Goal: Task Accomplishment & Management: Manage account settings

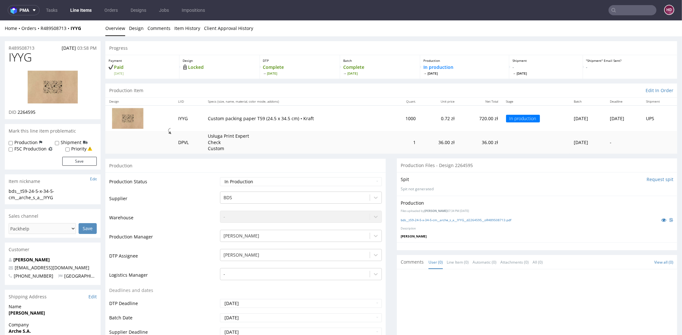
click at [55, 104] on link at bounding box center [52, 87] width 51 height 44
click at [489, 220] on link "bds__t59-24-5-x-34-5-cm__arche_s_a__IYYG__d2264595__oR489508713.pdf" at bounding box center [456, 220] width 110 height 4
click at [463, 217] on div "bds__t59-24-5-x-34-5-cm__arche_s_a__IYYG__d2264595__oR489508713.pdf" at bounding box center [537, 220] width 273 height 7
click at [447, 220] on link "bds__t59-24-5-x-34-5-cm__arche_s_a__IYYG__d2264595__oR489508713.pdf" at bounding box center [456, 220] width 110 height 4
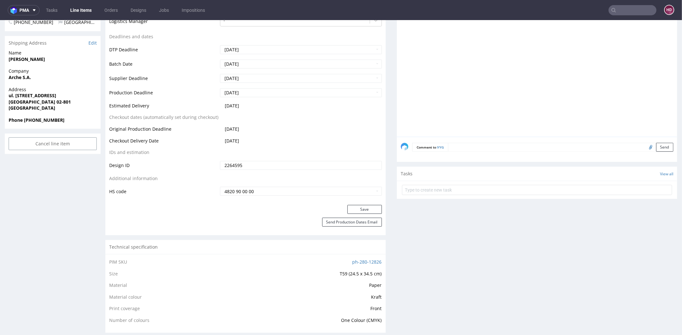
scroll to position [255, 0]
click at [468, 144] on textarea at bounding box center [560, 146] width 225 height 9
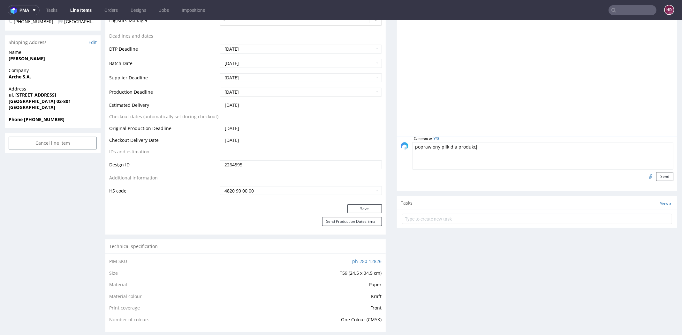
type textarea "poprawiony plik dla produkcji"
click at [645, 177] on input "file" at bounding box center [649, 176] width 9 height 8
type input "C:\fakepath\bds__t59-24-5-x-34-5-cm__arche_s_a__IYYG__d2264595__oR489508713.pdf"
click at [656, 176] on button "Send" at bounding box center [664, 176] width 17 height 9
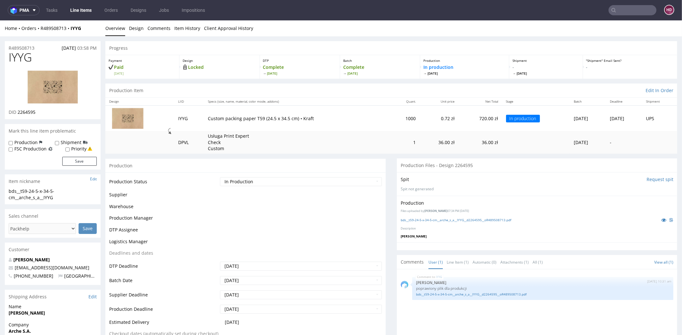
scroll to position [0, 0]
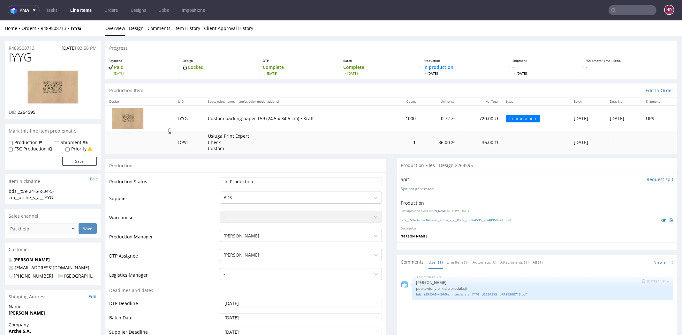
click at [523, 292] on link "bds__t59-24-5-x-34-5-cm__arche_s_a__IYYG__d2264595__oR489508713.pdf" at bounding box center [542, 294] width 253 height 5
click at [83, 11] on link "Line Items" at bounding box center [80, 10] width 29 height 10
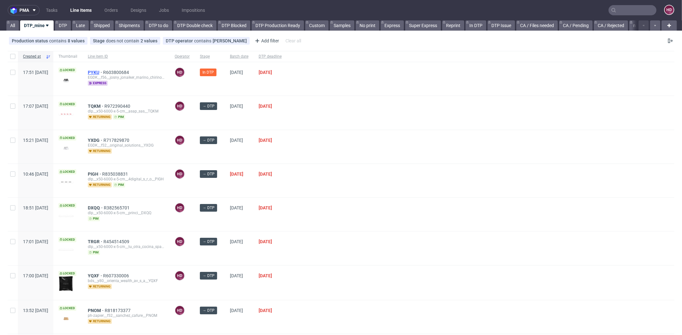
click at [103, 71] on span "PYKU" at bounding box center [95, 72] width 15 height 5
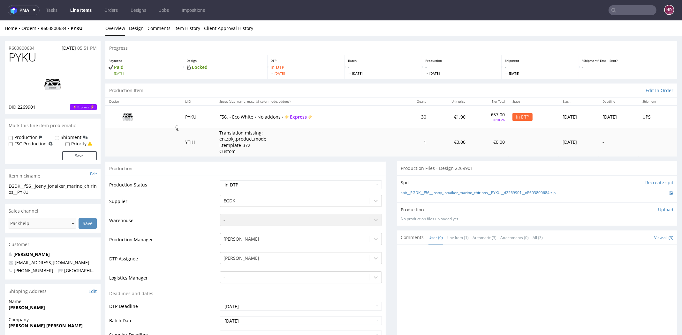
click at [658, 208] on p "Upload" at bounding box center [665, 210] width 15 height 6
click at [617, 238] on div "Add files" at bounding box center [628, 239] width 32 height 10
type input "C:\fakepath\ EGDK__f56__josny_jonaiker_marino_chirinos__PYKU__d2269901__oR60380…"
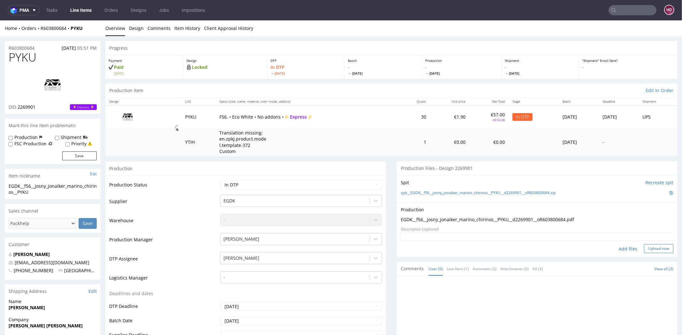
click at [644, 245] on button "Upload now" at bounding box center [658, 249] width 29 height 9
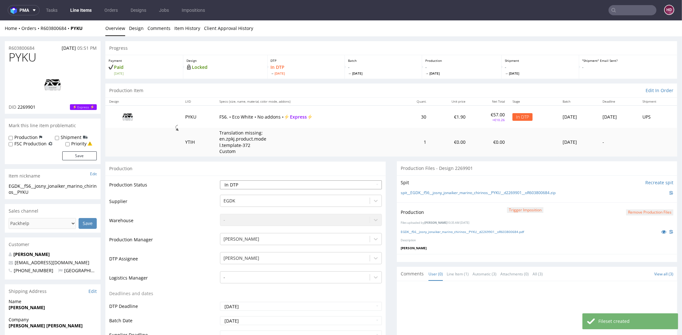
click at [245, 187] on select "Waiting for Artwork Waiting for Diecut Waiting for Mockup Waiting for DTP Waiti…" at bounding box center [301, 185] width 162 height 9
select select "dtp_production_ready"
click at [220, 181] on select "Waiting for Artwork Waiting for Diecut Waiting for Mockup Waiting for DTP Waiti…" at bounding box center [301, 185] width 162 height 9
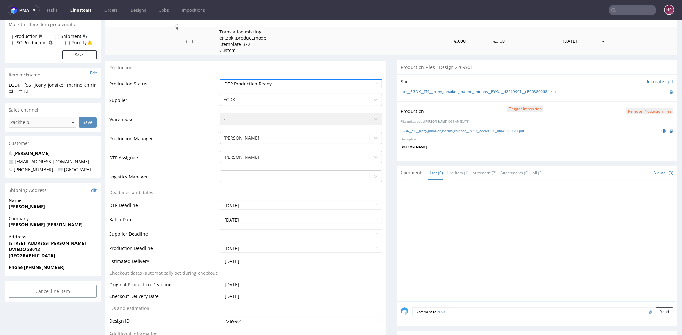
scroll to position [142, 0]
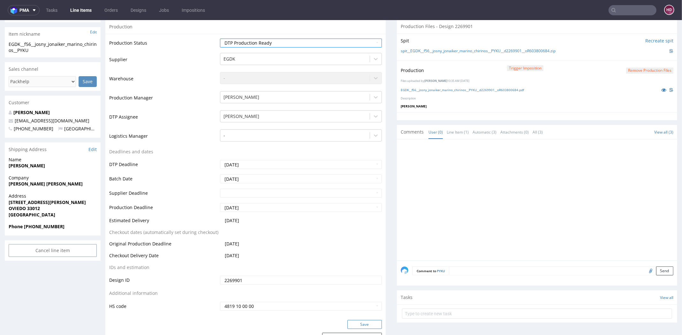
click at [358, 320] on button "Save" at bounding box center [364, 324] width 34 height 9
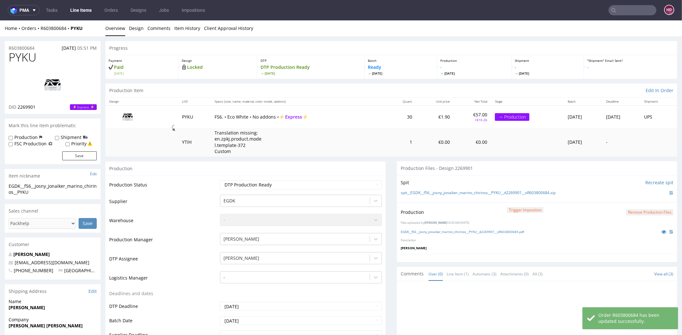
scroll to position [0, 0]
click at [441, 231] on link "EGDK__f56__josny_jonaiker_marino_chirinos__PYKU__d2269901__oR603800684.pdf" at bounding box center [462, 232] width 123 height 4
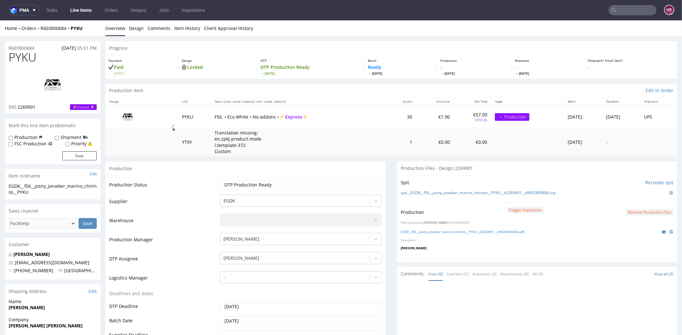
click at [81, 11] on link "Line Items" at bounding box center [80, 10] width 29 height 10
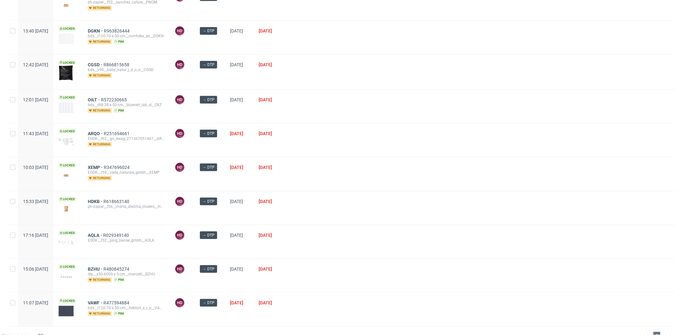
scroll to position [288, 0]
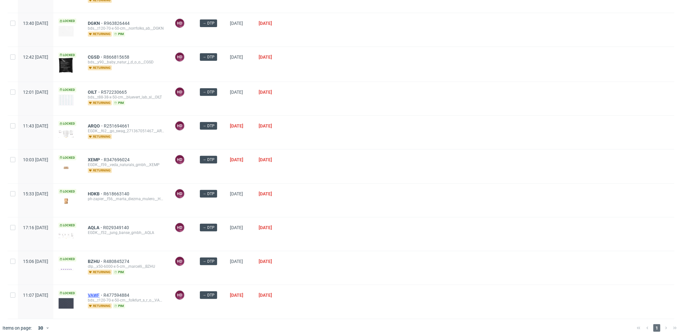
click at [103, 293] on span "VAWF" at bounding box center [96, 295] width 16 height 5
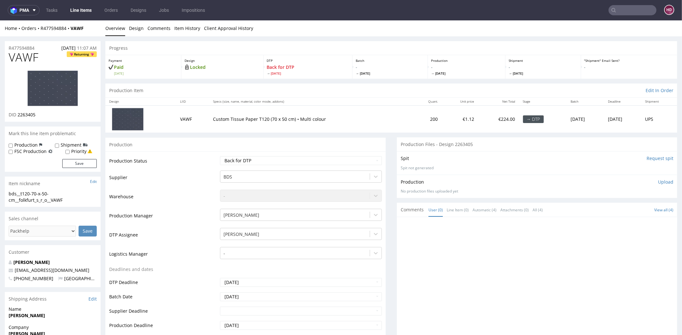
click at [82, 11] on link "Line Items" at bounding box center [80, 10] width 29 height 10
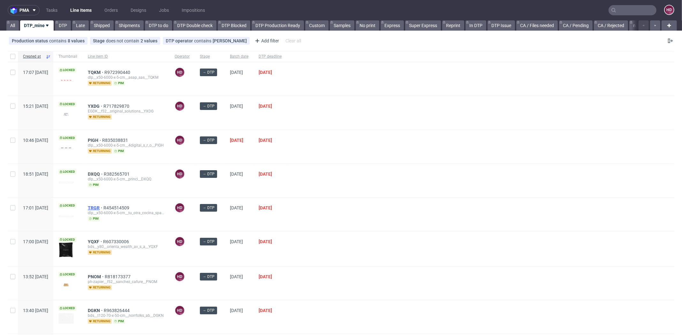
click at [103, 206] on span "TRGR" at bounding box center [96, 208] width 16 height 5
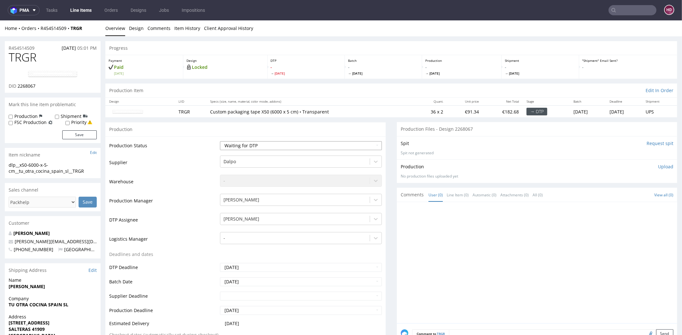
click at [249, 144] on select "Waiting for Artwork Waiting for Diecut Waiting for Mockup Waiting for DTP Waiti…" at bounding box center [301, 145] width 162 height 9
select select "dtp_in_process"
click at [220, 141] on select "Waiting for Artwork Waiting for Diecut Waiting for Mockup Waiting for DTP Waiti…" at bounding box center [301, 145] width 162 height 9
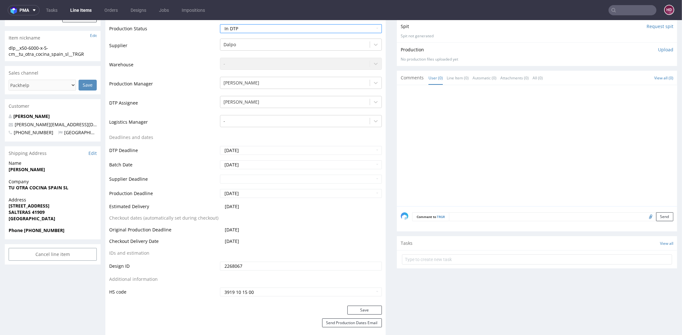
scroll to position [138, 0]
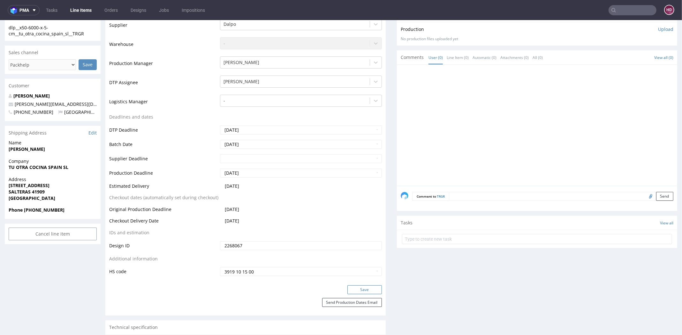
click at [364, 289] on button "Save" at bounding box center [364, 290] width 34 height 9
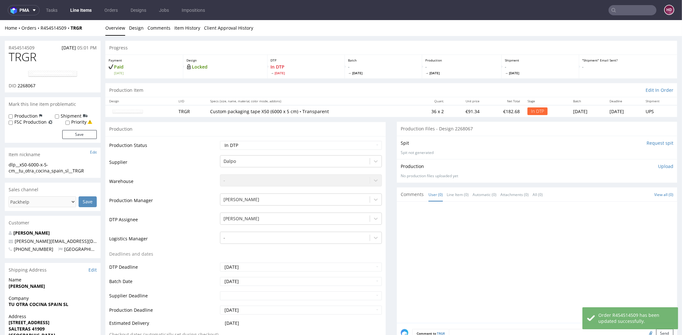
scroll to position [0, 0]
click at [137, 31] on link "Design" at bounding box center [136, 28] width 15 height 16
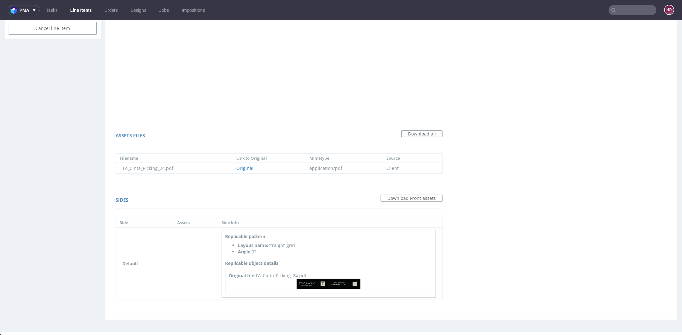
scroll to position [346, 0]
click at [312, 278] on img at bounding box center [329, 282] width 64 height 10
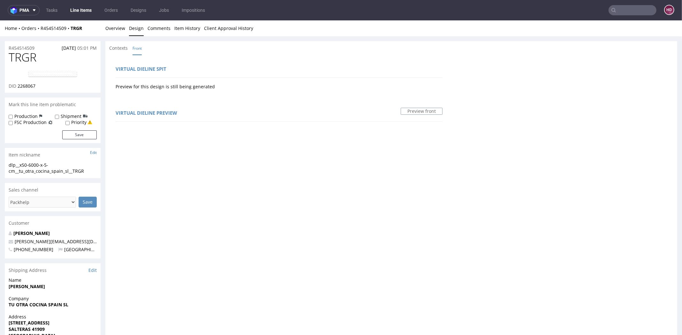
click at [61, 70] on img at bounding box center [52, 74] width 51 height 8
click at [119, 28] on link "Overview" at bounding box center [115, 28] width 20 height 16
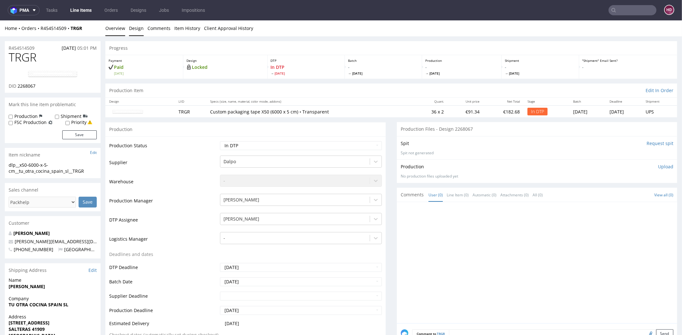
click at [136, 31] on link "Design" at bounding box center [136, 28] width 15 height 16
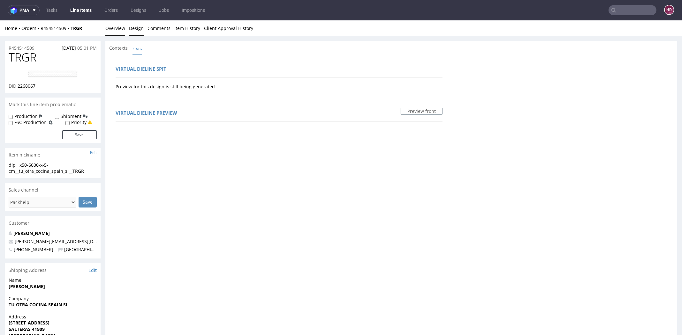
click at [114, 29] on link "Overview" at bounding box center [115, 28] width 20 height 16
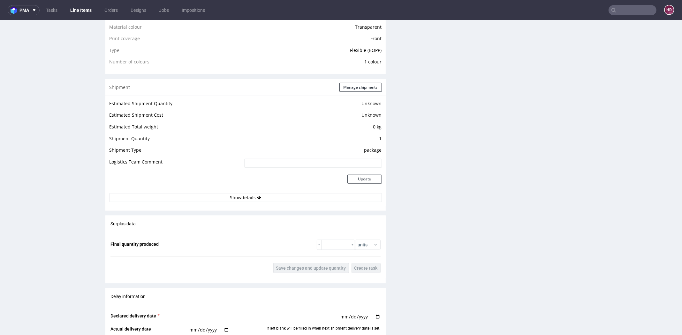
scroll to position [493, 0]
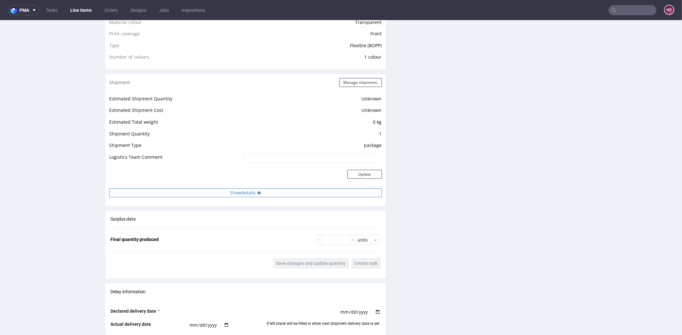
click at [242, 190] on button "Show details" at bounding box center [245, 193] width 273 height 9
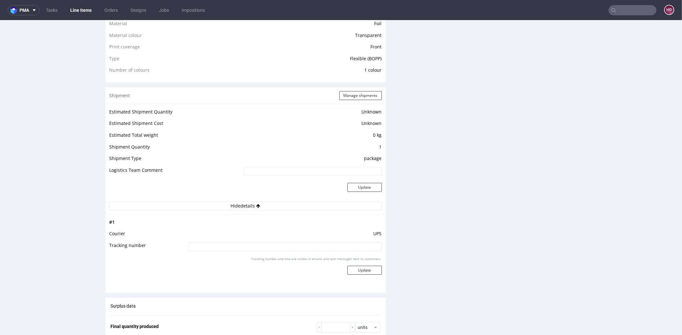
scroll to position [0, 0]
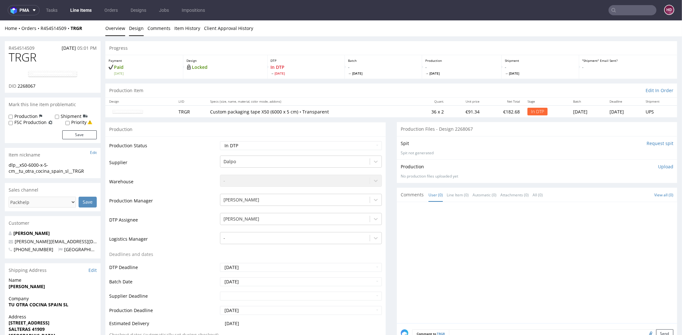
click at [135, 28] on link "Design" at bounding box center [136, 28] width 15 height 16
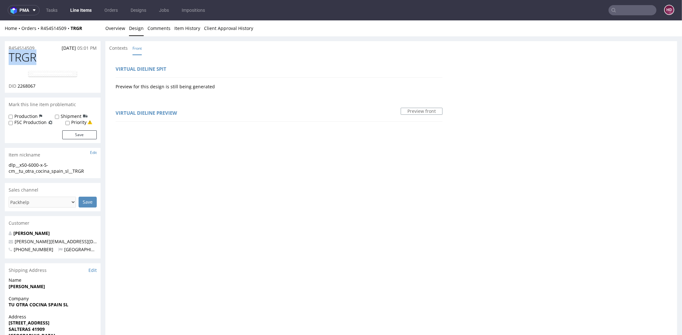
drag, startPoint x: 37, startPoint y: 59, endPoint x: 5, endPoint y: 52, distance: 32.6
click at [5, 52] on div "TRGR DID 2268067" at bounding box center [53, 72] width 96 height 42
copy span "TRGR"
drag, startPoint x: 18, startPoint y: 85, endPoint x: 44, endPoint y: 91, distance: 27.0
click at [44, 91] on div "TRGR DID 2268067" at bounding box center [53, 72] width 96 height 42
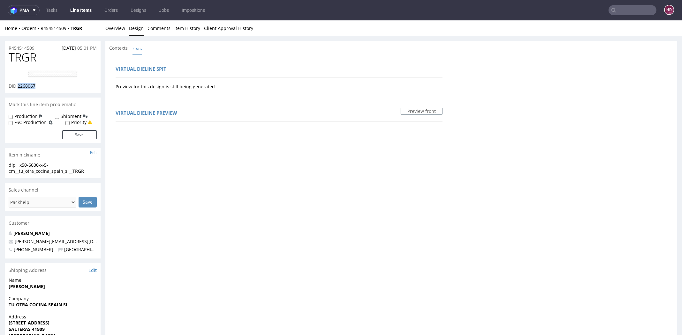
copy span "2268067"
click at [91, 171] on div "dlp__x50-6000-x-5-cm__tu_otra_cocina_spain_sl__TRGR" at bounding box center [53, 168] width 88 height 12
drag, startPoint x: 78, startPoint y: 171, endPoint x: -8, endPoint y: 162, distance: 85.7
copy div "dlp__x50-6000-x-5-cm__tu_otra_cocina_spain_sl__TRGR Update"
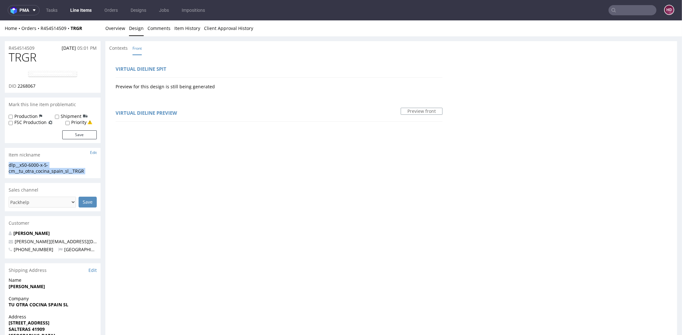
click at [38, 48] on div "R454514509 29.09.2025 05:01 PM" at bounding box center [53, 46] width 96 height 10
drag, startPoint x: 38, startPoint y: 48, endPoint x: -7, endPoint y: 46, distance: 45.1
copy p "R454514509"
drag, startPoint x: 45, startPoint y: 85, endPoint x: 18, endPoint y: 86, distance: 27.2
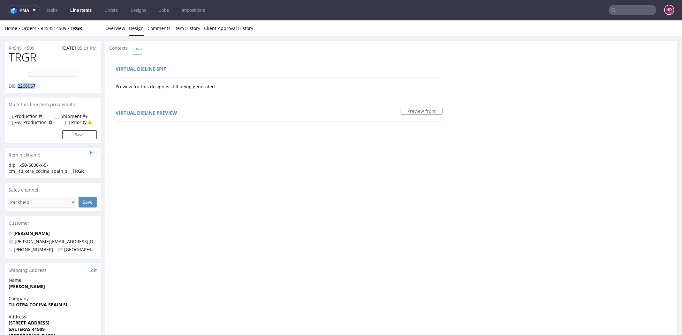
click at [18, 86] on div "DID 2268067" at bounding box center [53, 86] width 88 height 6
copy span "2268067"
click at [107, 29] on link "Overview" at bounding box center [115, 28] width 20 height 16
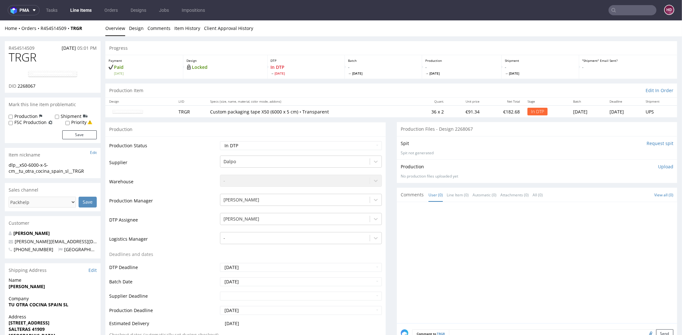
click at [658, 167] on p "Upload" at bounding box center [665, 167] width 15 height 6
click at [623, 195] on div "Add files" at bounding box center [628, 197] width 32 height 10
type input "C:\fakepath\dlp__x50-6000-x-5-cm__tu_otra_cocina_spain_sl__TRGR__d2268067__oR45…"
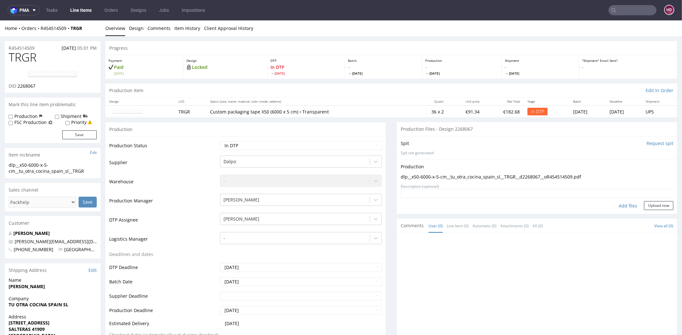
click at [645, 197] on textarea at bounding box center [537, 193] width 273 height 9
click at [644, 203] on button "Upload now" at bounding box center [658, 205] width 29 height 9
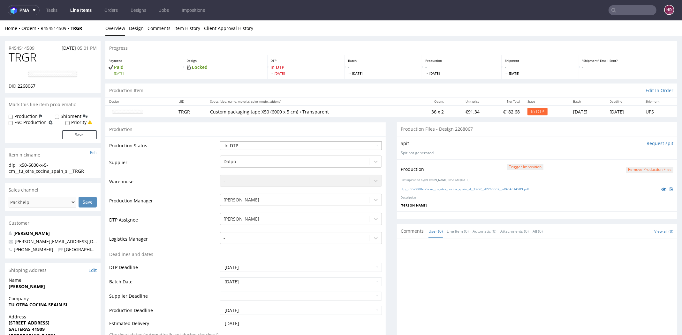
click at [224, 148] on select "Waiting for Artwork Waiting for Diecut Waiting for Mockup Waiting for DTP Waiti…" at bounding box center [301, 145] width 162 height 9
select select "dtp_ca_needed"
click at [220, 141] on select "Waiting for Artwork Waiting for Diecut Waiting for Mockup Waiting for DTP Waiti…" at bounding box center [301, 145] width 162 height 9
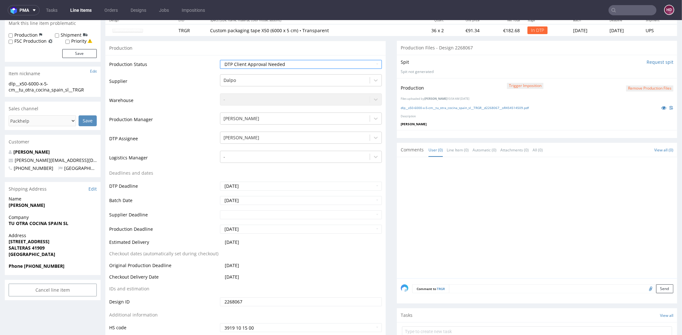
scroll to position [104, 0]
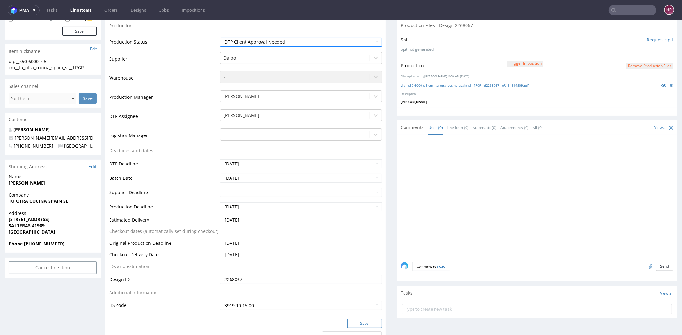
click at [355, 322] on button "Save" at bounding box center [364, 324] width 34 height 9
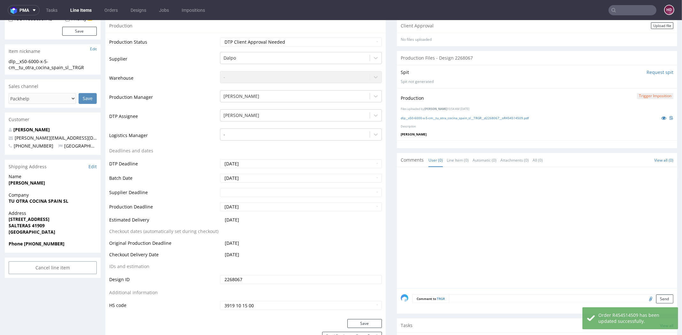
scroll to position [0, 0]
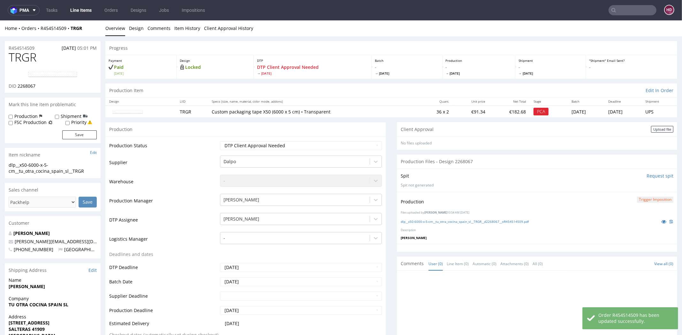
click at [650, 124] on div "Client Approval Upload file" at bounding box center [537, 129] width 280 height 14
click at [651, 128] on div "Upload file" at bounding box center [662, 129] width 22 height 7
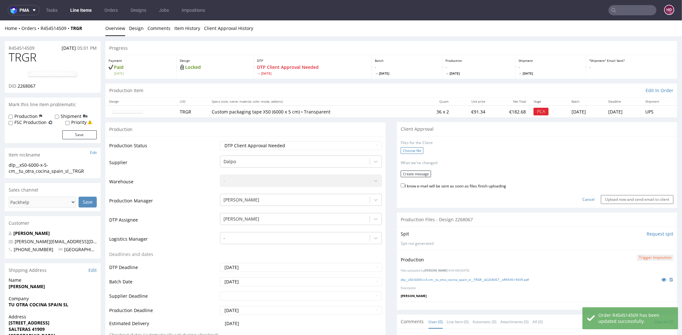
click at [406, 148] on label "Choose file" at bounding box center [412, 150] width 23 height 7
click at [0, 20] on input "Choose file" at bounding box center [0, 20] width 0 height 0
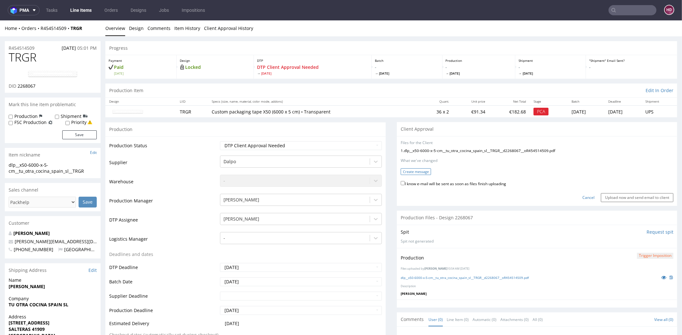
click at [421, 170] on button "Create message" at bounding box center [416, 172] width 30 height 7
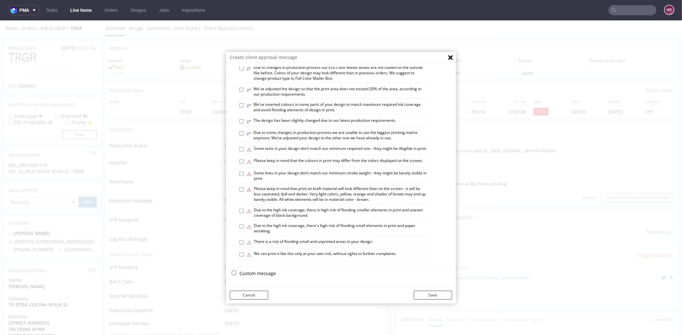
scroll to position [2, 0]
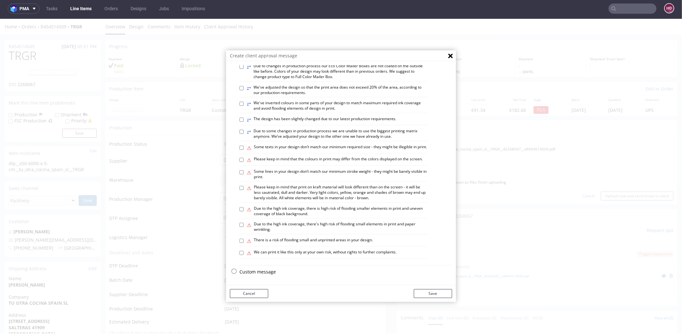
click at [251, 272] on p "Custom message" at bounding box center [345, 272] width 213 height 6
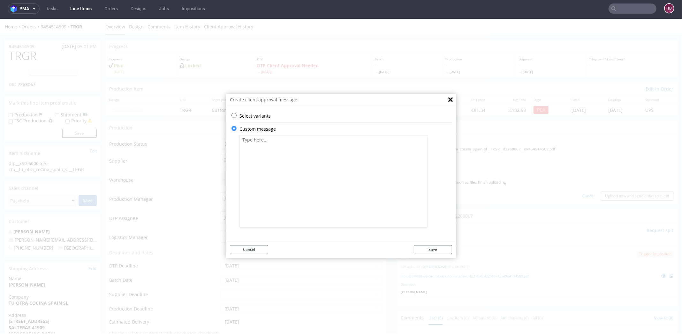
scroll to position [0, 0]
click at [292, 184] on textarea at bounding box center [333, 181] width 188 height 93
paste textarea "We recommend printing in black. When printing on a black background, the gaps b…"
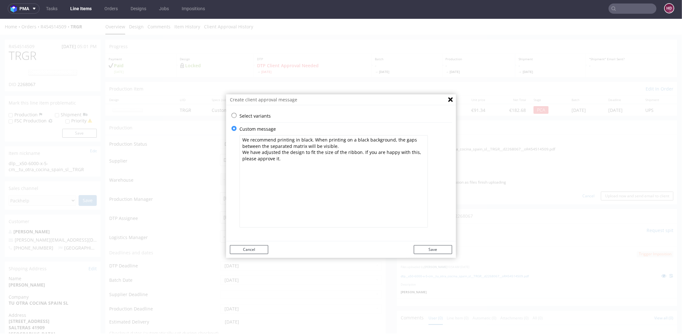
drag, startPoint x: 341, startPoint y: 153, endPoint x: 354, endPoint y: 154, distance: 13.5
click at [354, 154] on textarea "We recommend printing in black. When printing on a black background, the gaps b…" at bounding box center [333, 181] width 188 height 93
type textarea "We recommend printing in black. When printing on a black background, the gaps b…"
click at [419, 248] on button "Save" at bounding box center [433, 249] width 38 height 9
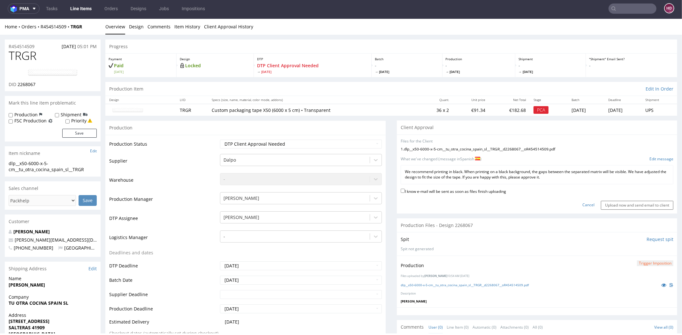
click at [427, 191] on label "I know e-mail will be sent as soon as files finish uploading" at bounding box center [453, 191] width 105 height 7
click at [405, 191] on input "I know e-mail will be sent as soon as files finish uploading" at bounding box center [403, 191] width 4 height 4
checkbox input "true"
click at [624, 203] on input "Upload now and send email to client" at bounding box center [637, 205] width 72 height 9
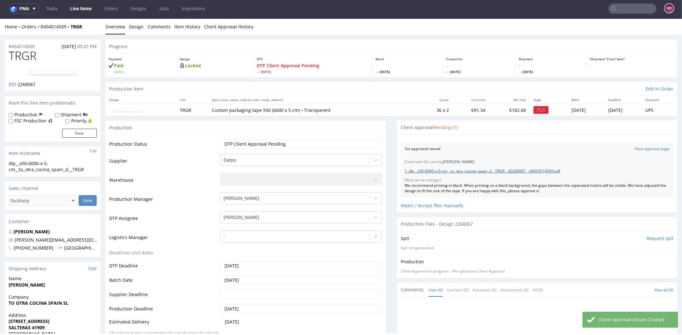
click at [535, 171] on link "1. dlp__x50-6000-x-5-cm__tu_otra_cocina_spain_sl__TRGR__d2268067__oR454514509.p…" at bounding box center [481, 171] width 155 height 5
click at [77, 12] on link "Line Items" at bounding box center [80, 9] width 29 height 10
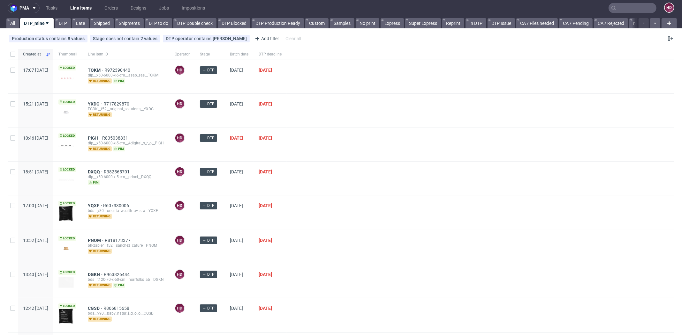
scroll to position [3, 0]
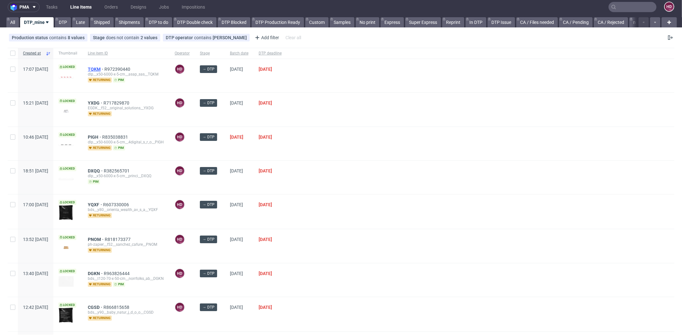
click at [104, 67] on span "TQKM" at bounding box center [96, 69] width 17 height 5
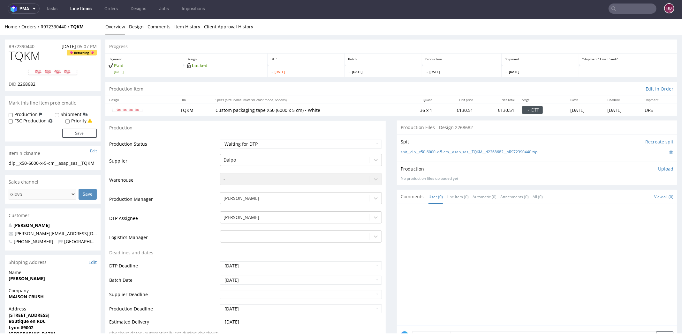
click at [231, 151] on td "Waiting for Artwork Waiting for Diecut Waiting for Mockup Waiting for DTP Waiti…" at bounding box center [299, 146] width 163 height 14
click at [234, 147] on select "Waiting for Artwork Waiting for Diecut Waiting for Mockup Waiting for DTP Waiti…" at bounding box center [301, 144] width 162 height 9
select select "dtp_in_process"
click at [220, 140] on select "Waiting for Artwork Waiting for Diecut Waiting for Mockup Waiting for DTP Waiti…" at bounding box center [301, 144] width 162 height 9
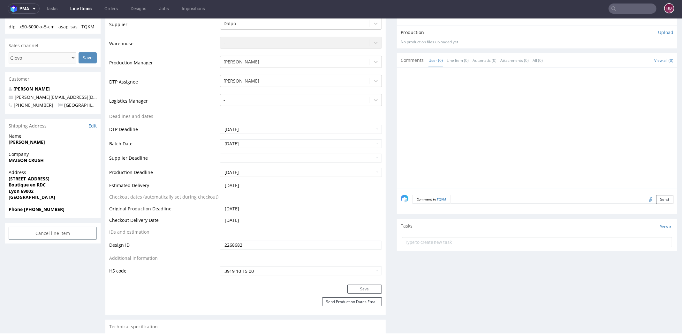
scroll to position [138, 0]
click at [365, 288] on button "Save" at bounding box center [364, 288] width 34 height 9
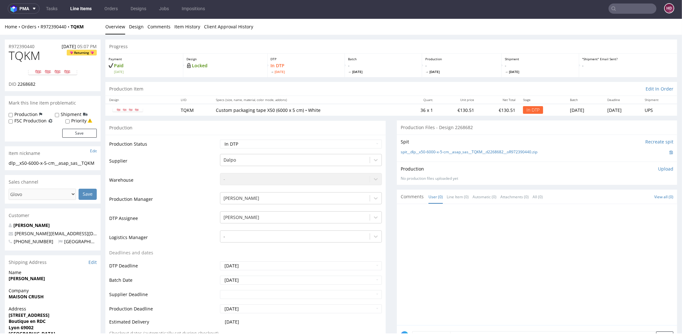
scroll to position [0, 0]
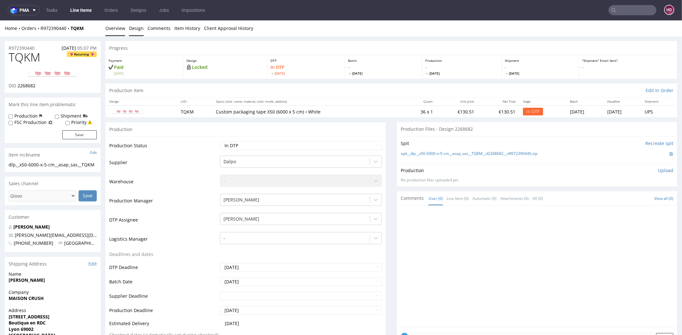
click at [137, 27] on link "Design" at bounding box center [136, 28] width 15 height 16
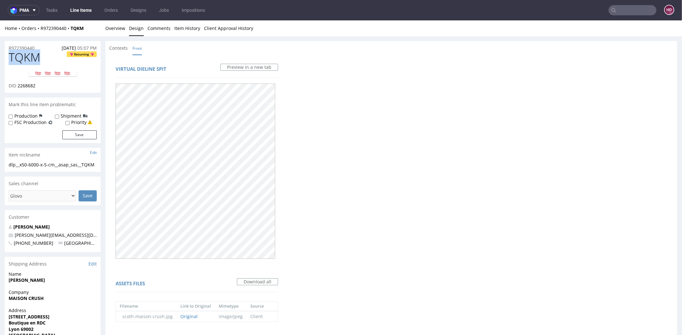
drag, startPoint x: 40, startPoint y: 57, endPoint x: -5, endPoint y: 61, distance: 44.9
click at [0, 61] on html "Production Shipped DTP Orders Offers Shipments Designs Promotions Users Jobs Ad…" at bounding box center [341, 270] width 682 height 501
copy span "TQKM"
drag, startPoint x: 37, startPoint y: 86, endPoint x: 18, endPoint y: 84, distance: 18.9
click at [18, 84] on div "DID 2268682" at bounding box center [53, 86] width 88 height 6
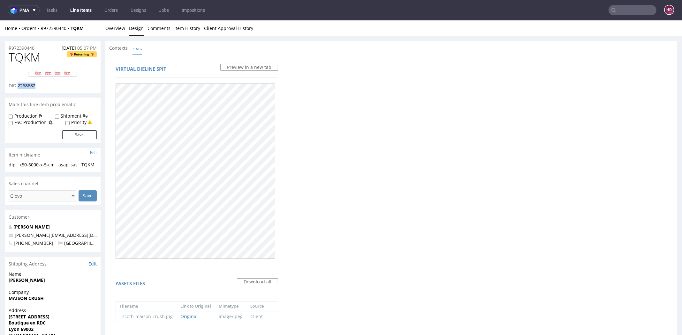
copy span "2268682"
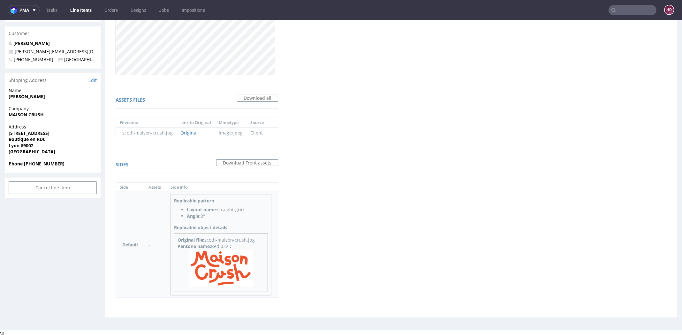
click at [222, 264] on img at bounding box center [221, 268] width 64 height 37
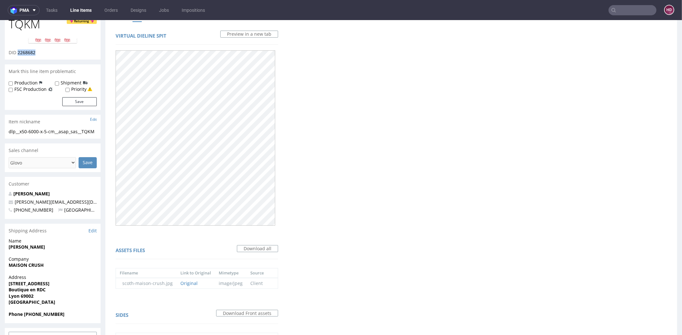
scroll to position [0, 0]
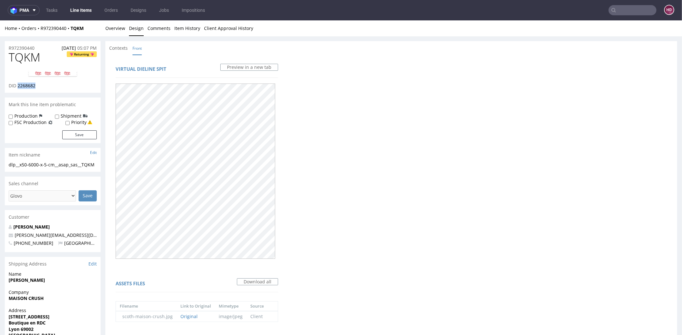
click at [36, 73] on img at bounding box center [52, 74] width 51 height 8
click at [69, 168] on div "dlp__x50-6000-x-5-cm__asap_sas__TQKM" at bounding box center [53, 165] width 88 height 6
drag, startPoint x: 62, startPoint y: 173, endPoint x: -12, endPoint y: 157, distance: 75.4
click at [0, 157] on html "Production Shipped DTP Orders Offers Shipments Designs Promotions Users Jobs Ad…" at bounding box center [341, 270] width 682 height 501
click at [81, 168] on div "dlp__x50-6000-x-5-cm__asap_sas__TQKM" at bounding box center [53, 165] width 88 height 6
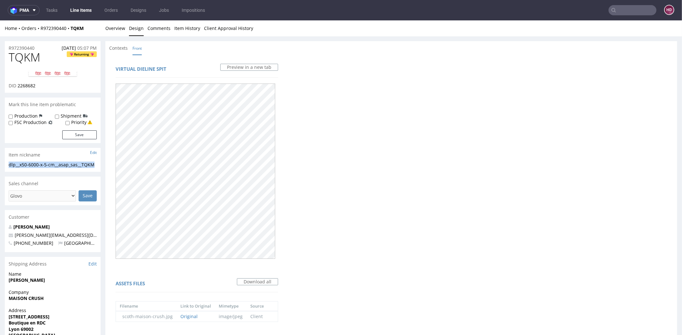
drag, startPoint x: 42, startPoint y: 170, endPoint x: 3, endPoint y: 164, distance: 39.0
click at [3, 164] on div "R972390440 30.09.2025 05:07 PM TQKM Returning DID 2268682 Mark this line item p…" at bounding box center [341, 273] width 682 height 475
copy div "dlp__x50-6000-x-5-cm__asap_sas__TQKM"
drag, startPoint x: 36, startPoint y: 48, endPoint x: -11, endPoint y: 46, distance: 47.3
click at [0, 46] on html "Production Shipped DTP Orders Offers Shipments Designs Promotions Users Jobs Ad…" at bounding box center [341, 270] width 682 height 501
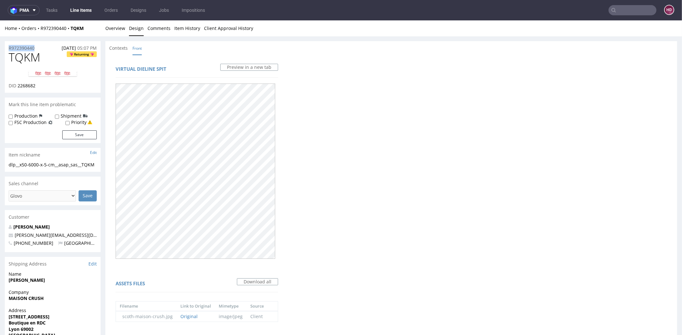
copy p "R972390440"
drag, startPoint x: 41, startPoint y: 87, endPoint x: 18, endPoint y: 85, distance: 23.4
click at [18, 85] on div "DID 2268682" at bounding box center [53, 86] width 88 height 6
copy span "2268682"
click at [112, 28] on link "Overview" at bounding box center [115, 28] width 20 height 16
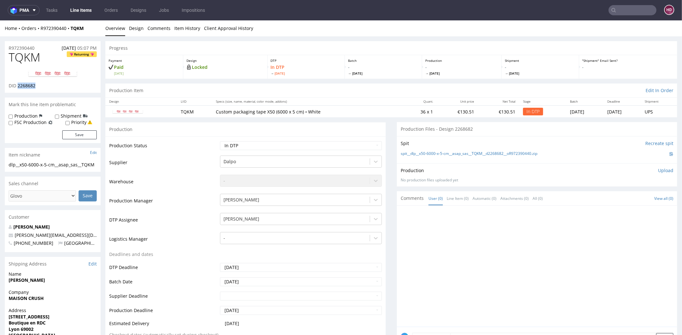
click at [112, 28] on link "Overview" at bounding box center [115, 28] width 20 height 16
click at [658, 170] on p "Upload" at bounding box center [665, 171] width 15 height 6
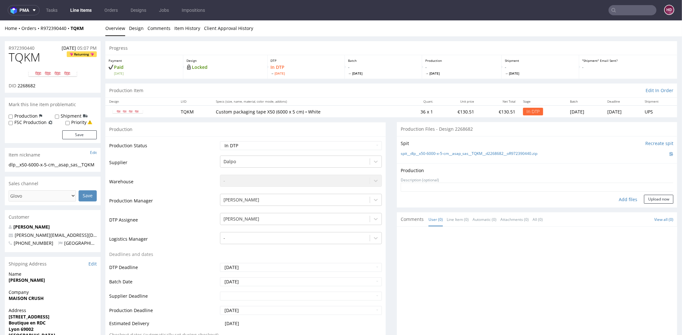
click at [625, 199] on div "Add files" at bounding box center [628, 200] width 32 height 10
type input "C:\fakepath\dlp__x50-6000-x-5-cm__asap_sas__TQKM__d2268682__oR972390440.pdf"
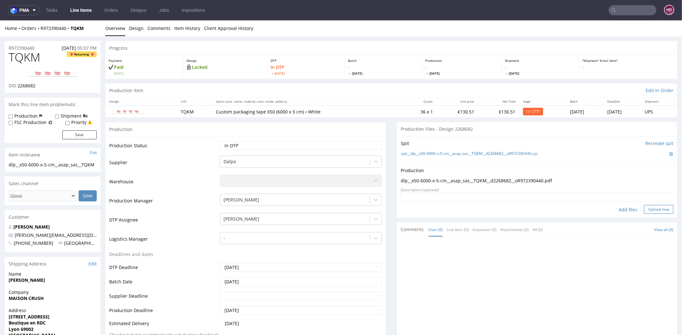
click at [644, 210] on button "Upload now" at bounding box center [658, 209] width 29 height 9
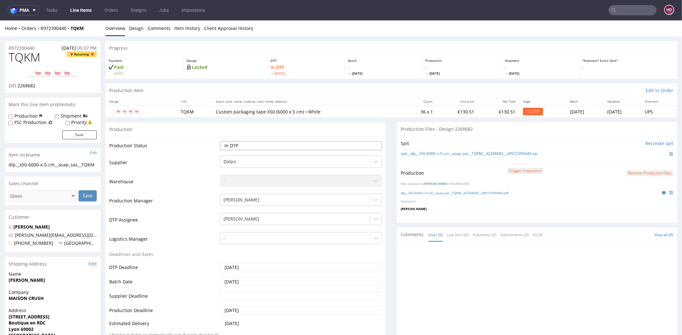
click at [287, 146] on select "Waiting for Artwork Waiting for Diecut Waiting for Mockup Waiting for DTP Waiti…" at bounding box center [301, 145] width 162 height 9
select select "dtp_production_ready"
click at [220, 141] on select "Waiting for Artwork Waiting for Diecut Waiting for Mockup Waiting for DTP Waiti…" at bounding box center [301, 145] width 162 height 9
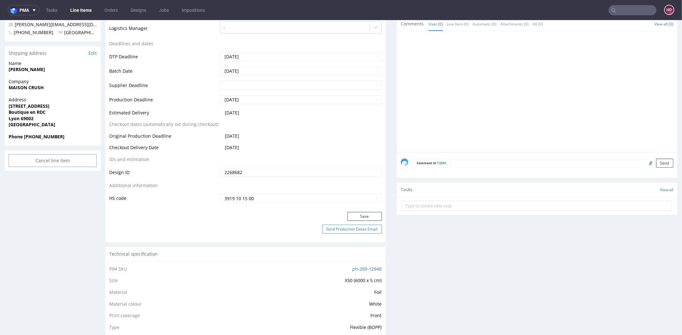
scroll to position [219, 0]
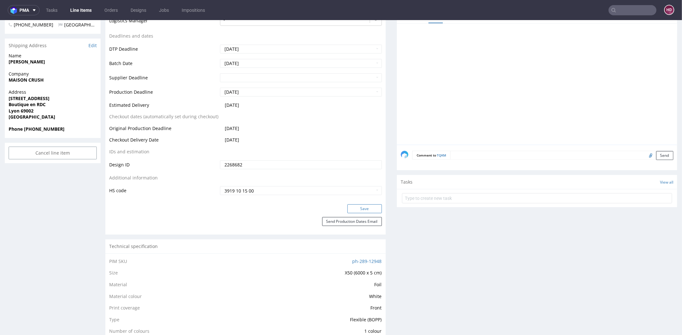
drag, startPoint x: 359, startPoint y: 199, endPoint x: 358, endPoint y: 204, distance: 5.8
click at [359, 199] on div "Production Status Waiting for Artwork Waiting for Diecut Waiting for Mockup Wai…" at bounding box center [245, 61] width 280 height 287
click at [358, 207] on button "Save" at bounding box center [364, 209] width 34 height 9
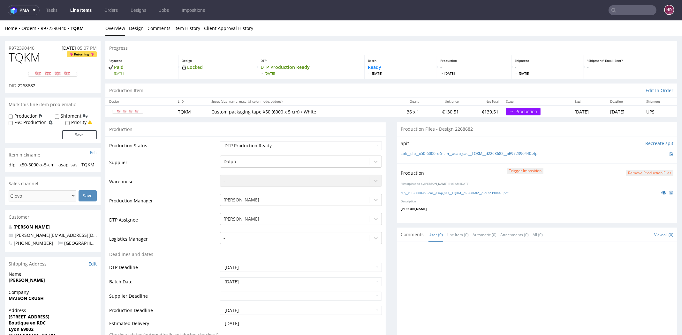
scroll to position [2, 0]
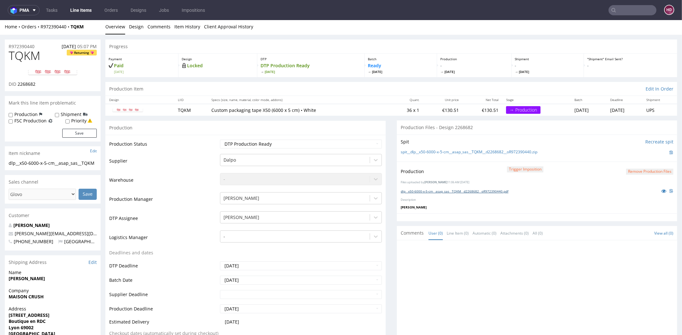
click at [447, 192] on link "dlp__x50-6000-x-5-cm__asap_sas__TQKM__d2268682__oR972390440.pdf" at bounding box center [455, 191] width 108 height 4
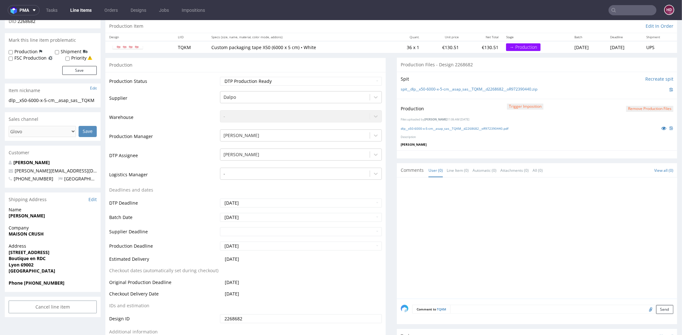
scroll to position [0, 0]
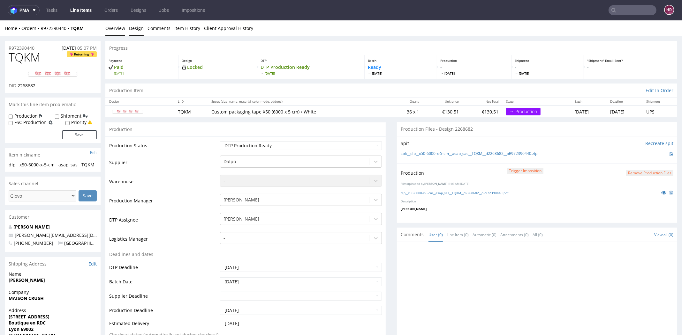
click at [134, 26] on link "Design" at bounding box center [136, 28] width 15 height 16
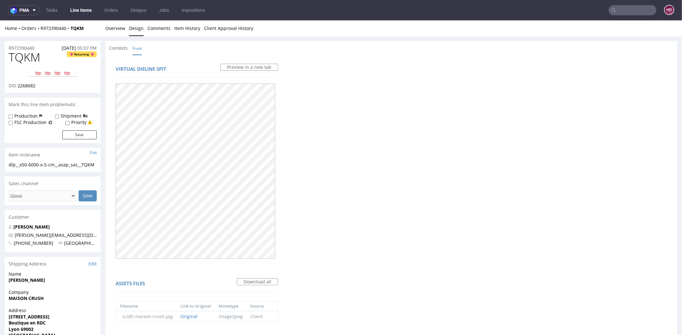
click at [80, 11] on link "Line Items" at bounding box center [80, 10] width 29 height 10
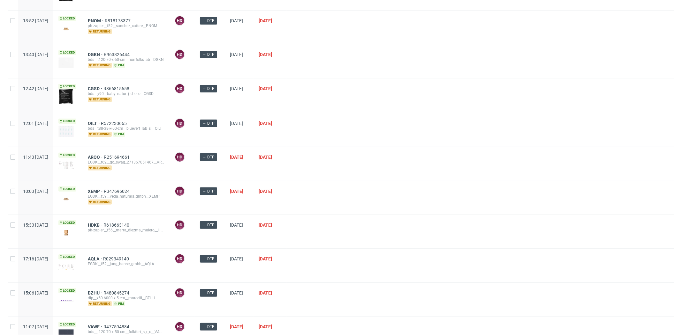
scroll to position [213, 0]
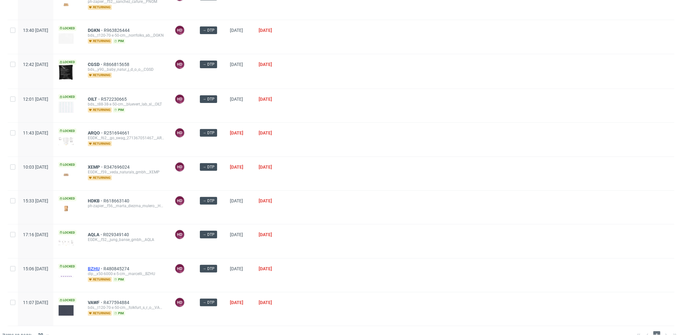
click at [103, 267] on span "BZHU" at bounding box center [96, 269] width 16 height 5
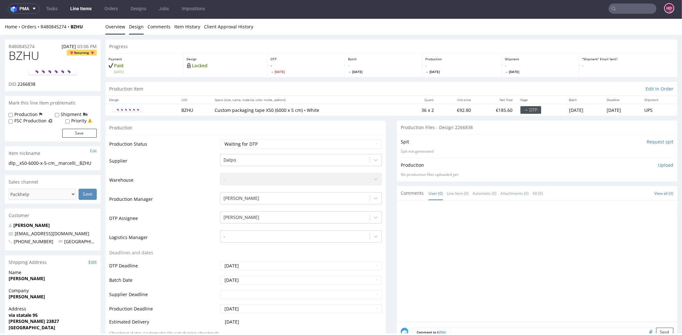
click at [136, 28] on link "Design" at bounding box center [136, 27] width 15 height 16
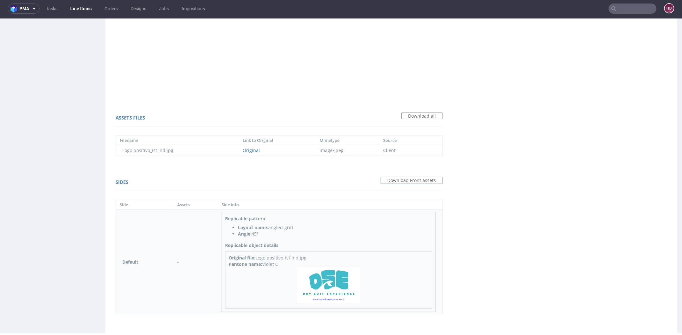
scroll to position [372, 0]
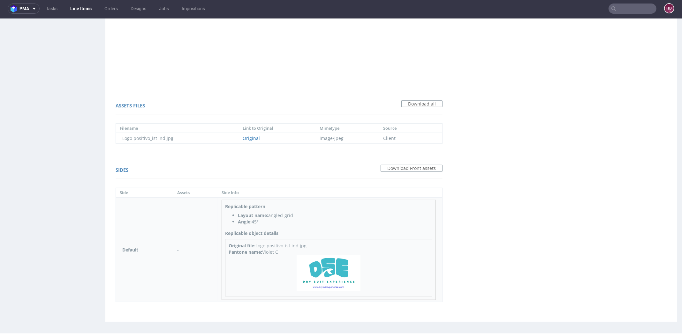
click at [339, 275] on img at bounding box center [329, 274] width 64 height 36
click at [283, 149] on div "Assets files Download all Filename Link to Original Mimetype Source Logo positi…" at bounding box center [279, 123] width 340 height 57
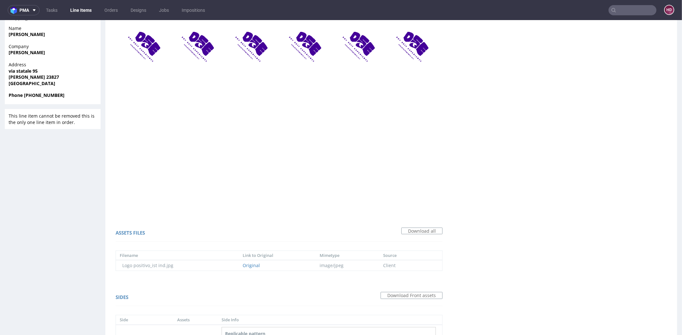
scroll to position [0, 0]
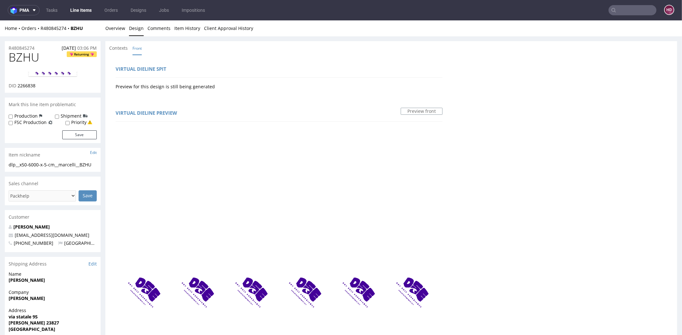
click at [51, 74] on img at bounding box center [52, 74] width 51 height 8
drag, startPoint x: 44, startPoint y: 60, endPoint x: -13, endPoint y: 51, distance: 58.1
click at [65, 88] on div "DID 2266838" at bounding box center [53, 86] width 88 height 6
drag, startPoint x: 45, startPoint y: 59, endPoint x: 9, endPoint y: 54, distance: 35.9
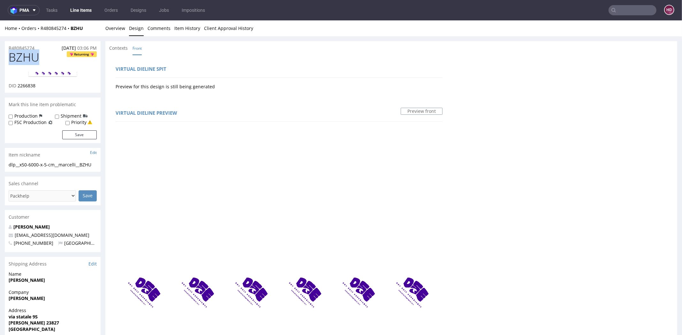
click at [9, 54] on h1 "BZHU Returning" at bounding box center [53, 57] width 88 height 13
drag, startPoint x: 18, startPoint y: 85, endPoint x: 36, endPoint y: 88, distance: 18.8
click at [35, 88] on span "2266838" at bounding box center [27, 86] width 18 height 6
click at [97, 165] on div "dlp__x50-6000-x-5-cm__marcelli__BZHU dlp__x50-6000-x-5-cm __marcelli__BZHU Upda…" at bounding box center [53, 167] width 96 height 10
drag, startPoint x: 97, startPoint y: 165, endPoint x: -7, endPoint y: 162, distance: 103.8
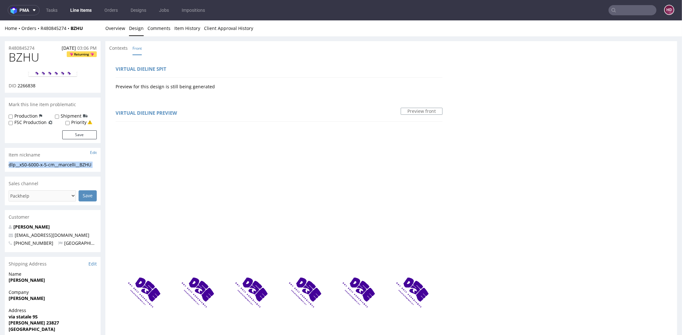
click at [39, 47] on div "R480845274 26.09.2025 03:06 PM" at bounding box center [53, 46] width 96 height 10
drag, startPoint x: 39, startPoint y: 47, endPoint x: 4, endPoint y: 43, distance: 35.0
drag, startPoint x: 36, startPoint y: 86, endPoint x: 18, endPoint y: 85, distance: 18.6
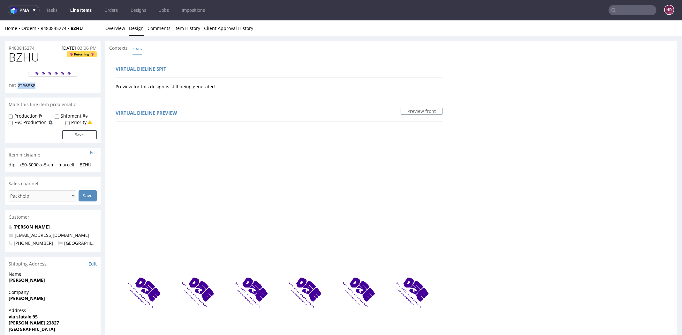
click at [18, 85] on div "DID 2266838" at bounding box center [53, 86] width 88 height 6
click at [38, 72] on img at bounding box center [52, 74] width 51 height 8
click at [117, 26] on link "Overview" at bounding box center [115, 28] width 20 height 16
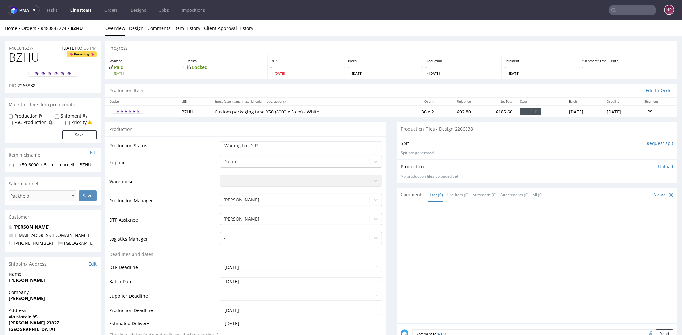
click at [658, 167] on p "Upload" at bounding box center [665, 167] width 15 height 6
click at [601, 202] on div "Production Upload No production files uploaded yet Description (optional) Add f…" at bounding box center [537, 182] width 280 height 44
click at [613, 196] on div "Add files" at bounding box center [628, 197] width 32 height 10
type input "C:\fakepath\ dlp__x50-6000-x-5-cm__marcelli__BZHU__d2266838__oR480845274.pdf"
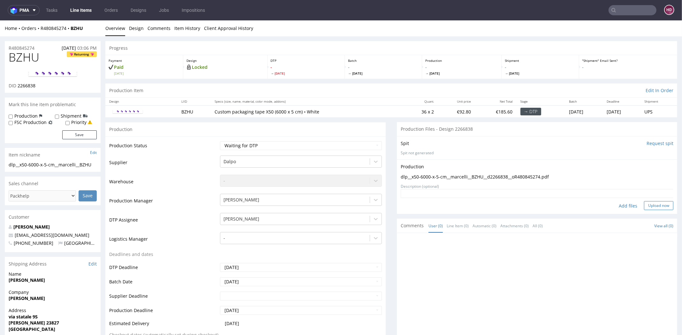
click at [650, 204] on button "Upload now" at bounding box center [658, 205] width 29 height 9
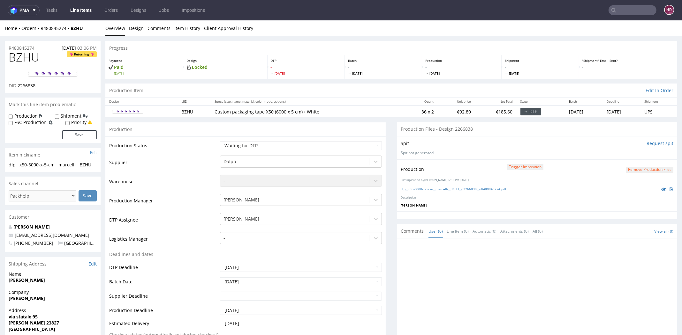
click at [82, 9] on link "Line Items" at bounding box center [80, 10] width 29 height 10
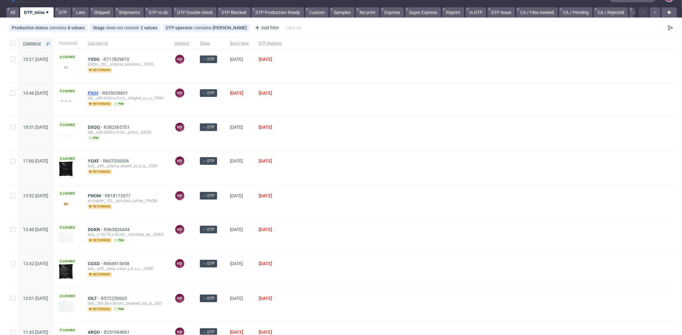
click at [102, 92] on span "PIGH" at bounding box center [95, 93] width 14 height 5
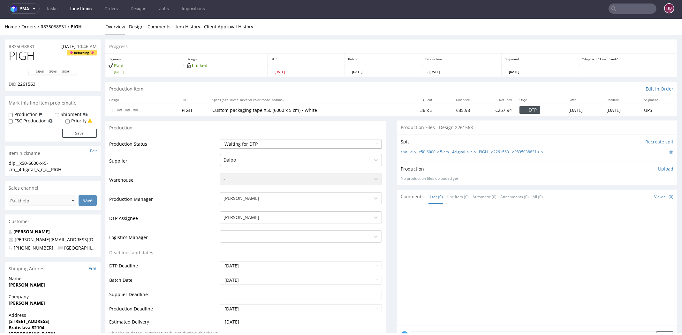
click at [268, 143] on select "Waiting for Artwork Waiting for Diecut Waiting for Mockup Waiting for DTP Waiti…" at bounding box center [301, 144] width 162 height 9
select select "dtp_in_process"
click at [220, 140] on select "Waiting for Artwork Waiting for Diecut Waiting for Mockup Waiting for DTP Waiti…" at bounding box center [301, 144] width 162 height 9
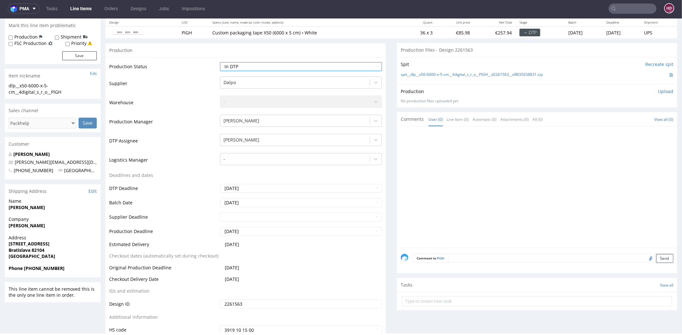
scroll to position [126, 0]
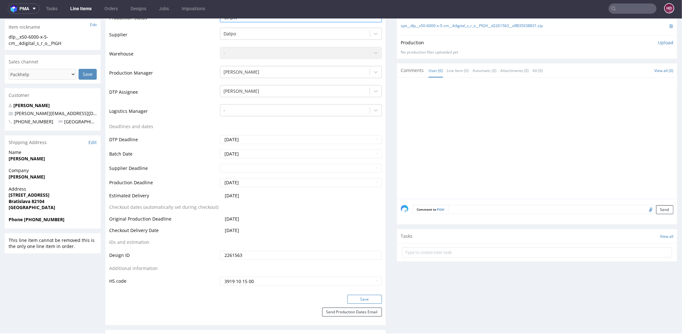
click at [362, 300] on button "Save" at bounding box center [364, 299] width 34 height 9
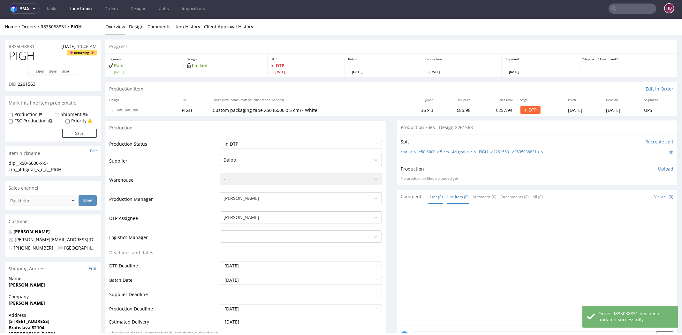
scroll to position [0, 0]
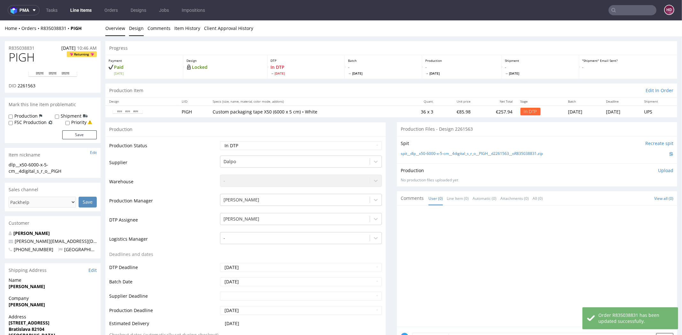
click at [131, 26] on link "Design" at bounding box center [136, 28] width 15 height 16
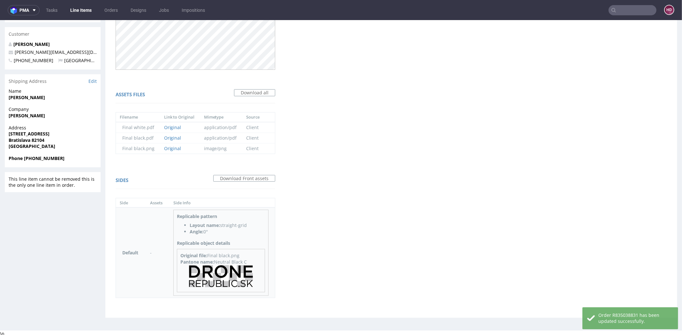
scroll to position [188, 0]
click at [225, 264] on div "Pantone name: Neutral Black C" at bounding box center [220, 264] width 81 height 6
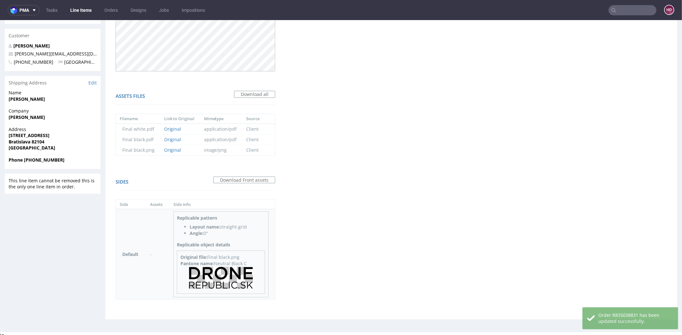
click at [225, 277] on img at bounding box center [221, 278] width 64 height 22
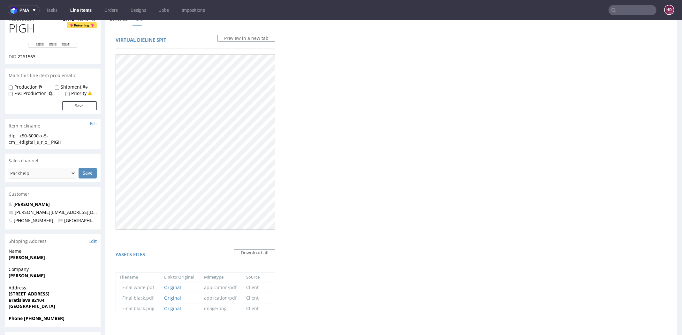
scroll to position [0, 0]
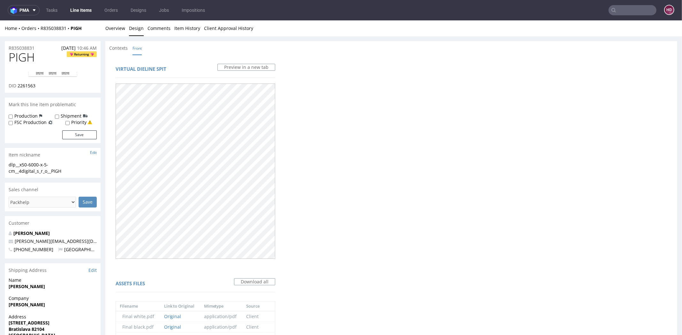
click at [40, 69] on link at bounding box center [52, 74] width 51 height 18
click at [115, 24] on link "Overview" at bounding box center [115, 28] width 20 height 16
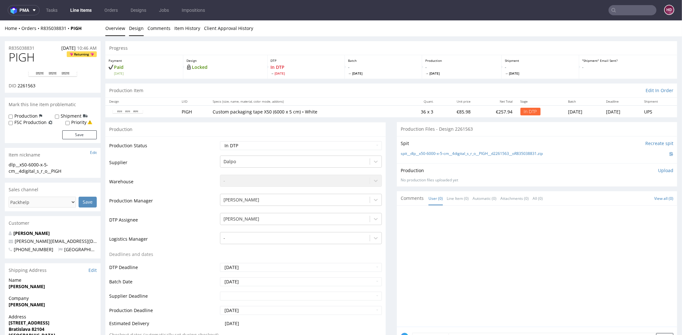
click at [138, 28] on link "Design" at bounding box center [136, 28] width 15 height 16
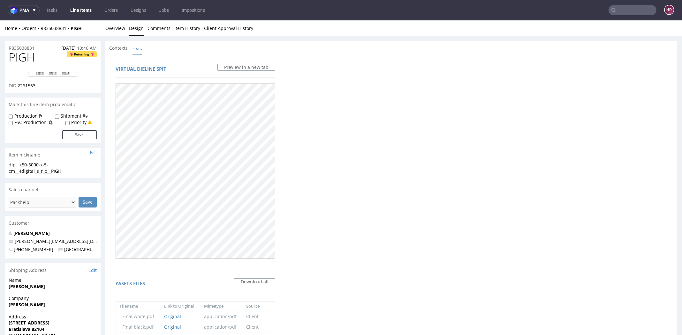
click at [138, 28] on link "Design" at bounding box center [136, 28] width 15 height 16
click at [117, 23] on link "Overview" at bounding box center [115, 28] width 20 height 16
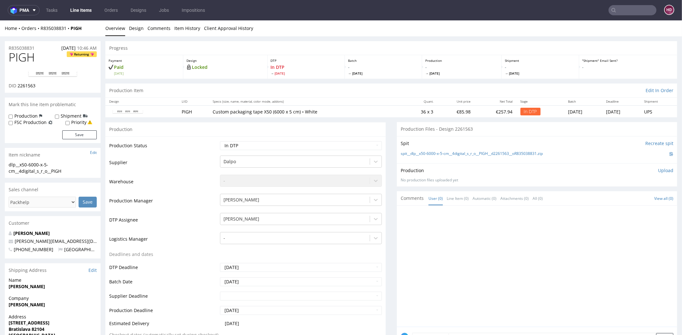
click at [117, 26] on link "Overview" at bounding box center [115, 28] width 20 height 16
drag, startPoint x: 37, startPoint y: 60, endPoint x: -17, endPoint y: 54, distance: 54.5
drag, startPoint x: 33, startPoint y: 87, endPoint x: 19, endPoint y: 86, distance: 14.4
click at [19, 86] on div "DID 2261563" at bounding box center [53, 86] width 88 height 6
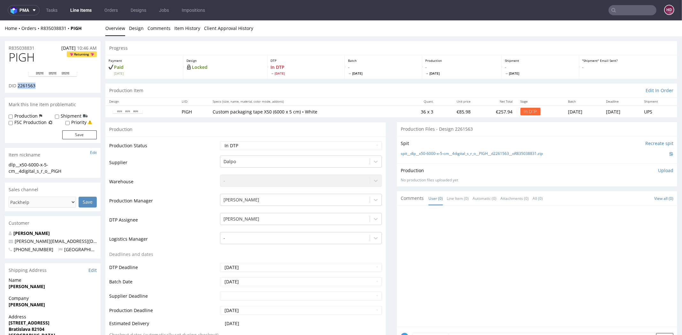
click at [77, 173] on div "dlp__x50-6000-x-5-cm__4digital_s_r_o__PIGH" at bounding box center [53, 168] width 88 height 12
drag, startPoint x: 66, startPoint y: 173, endPoint x: -6, endPoint y: 165, distance: 72.6
drag, startPoint x: 38, startPoint y: 51, endPoint x: 15, endPoint y: 38, distance: 26.3
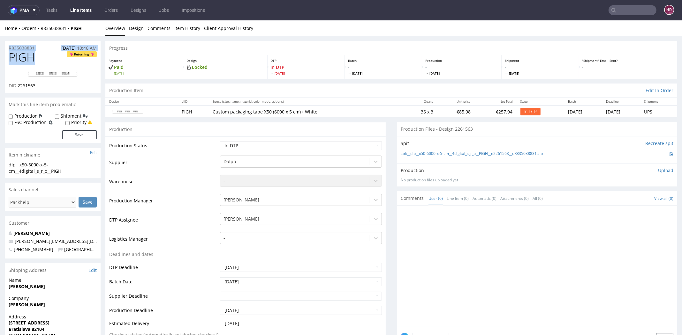
click at [40, 47] on div "R835038831 30.09.2025 10:46 AM" at bounding box center [53, 46] width 96 height 10
drag, startPoint x: 25, startPoint y: 43, endPoint x: -4, endPoint y: 43, distance: 29.4
click at [41, 85] on div "DID 2261563" at bounding box center [53, 86] width 88 height 6
drag, startPoint x: 41, startPoint y: 85, endPoint x: 18, endPoint y: 84, distance: 23.3
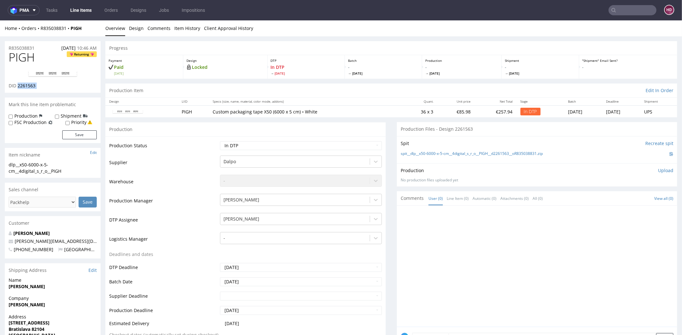
click at [18, 84] on div "DID 2261563" at bounding box center [53, 86] width 88 height 6
click at [660, 170] on p "Upload" at bounding box center [665, 171] width 15 height 6
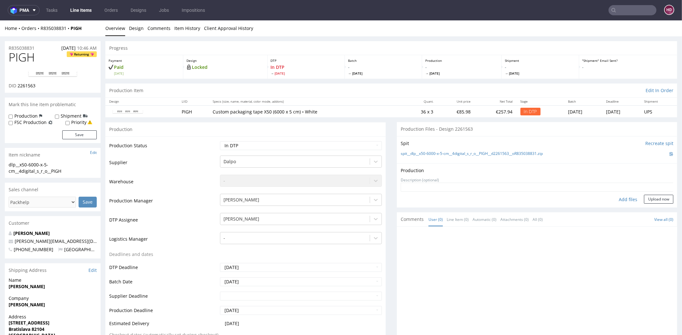
click at [622, 198] on div "Add files" at bounding box center [628, 200] width 32 height 10
type input "C:\fakepath\dlp__x50-6000-x-5-cm__4digital_s_r_o__PIGH__d2261563__oR835038831.p…"
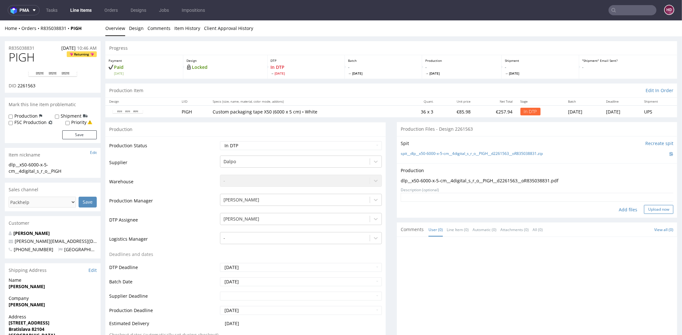
click at [655, 212] on button "Upload now" at bounding box center [658, 209] width 29 height 9
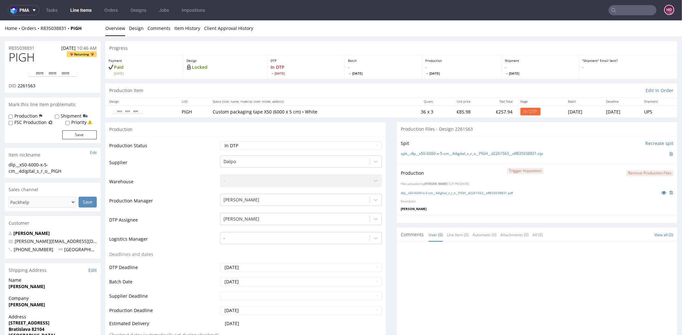
click at [256, 138] on div "Production Status Waiting for Artwork Waiting for Diecut Waiting for Mockup Wai…" at bounding box center [245, 280] width 280 height 287
click at [253, 144] on select "Waiting for Artwork Waiting for Diecut Waiting for Mockup Waiting for DTP Waiti…" at bounding box center [301, 145] width 162 height 9
select select "dtp_production_ready"
click at [220, 141] on select "Waiting for Artwork Waiting for Diecut Waiting for Mockup Waiting for DTP Waiti…" at bounding box center [301, 145] width 162 height 9
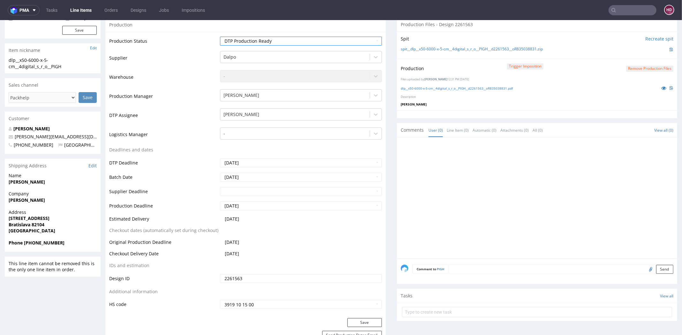
scroll to position [107, 0]
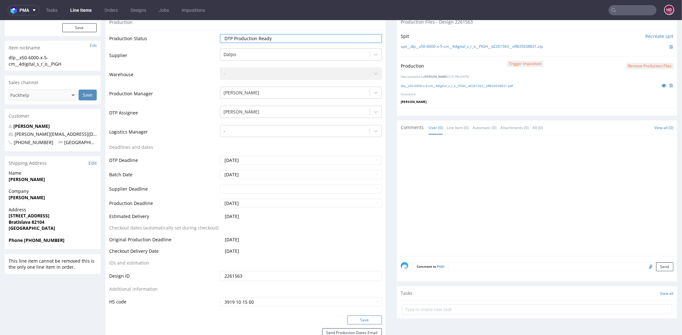
click at [355, 318] on button "Save" at bounding box center [364, 320] width 34 height 9
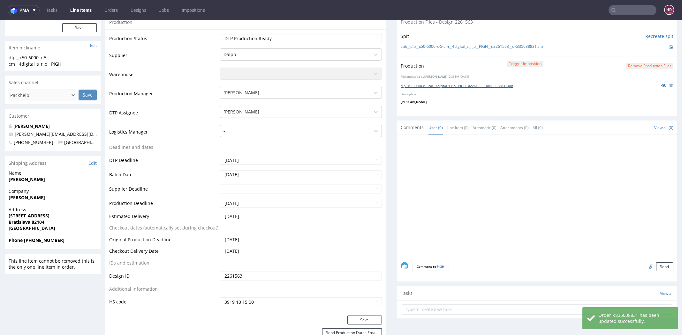
click at [495, 85] on link "dlp__x50-6000-x-5-cm__4digital_s_r_o__PIGH__d2261563__oR835038831.pdf" at bounding box center [457, 86] width 112 height 4
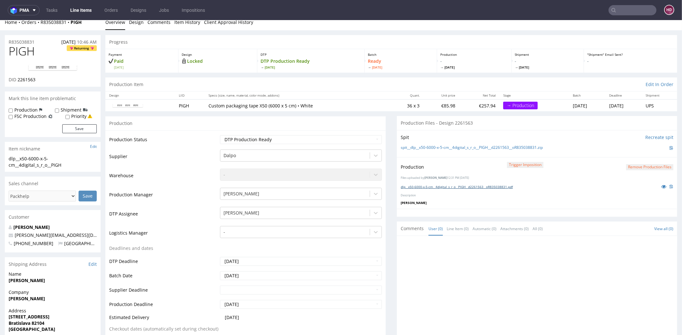
scroll to position [0, 0]
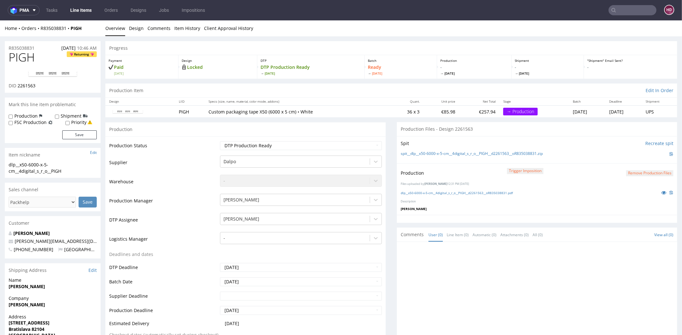
click at [95, 7] on ul "Tasks Line Items Orders Designs Jobs Impositions" at bounding box center [126, 10] width 172 height 10
click at [87, 10] on link "Line Items" at bounding box center [80, 10] width 29 height 10
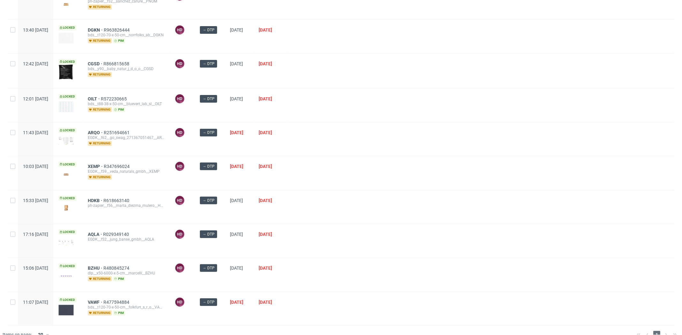
scroll to position [187, 0]
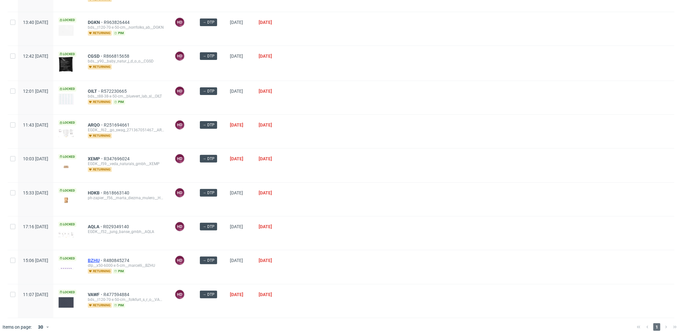
click at [103, 258] on span "BZHU" at bounding box center [96, 260] width 16 height 5
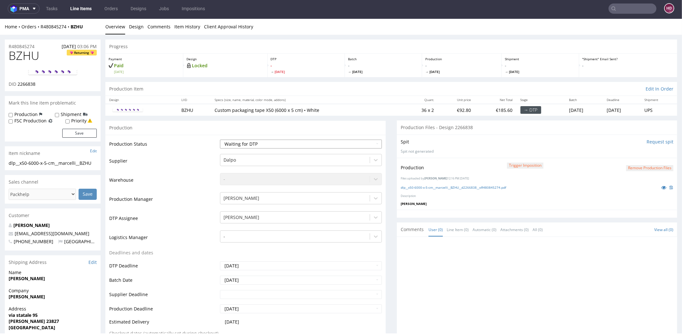
click at [240, 147] on select "Waiting for Artwork Waiting for Diecut Waiting for Mockup Waiting for DTP Waiti…" at bounding box center [301, 144] width 162 height 9
select select "dtp_in_process"
click at [220, 140] on select "Waiting for Artwork Waiting for Diecut Waiting for Mockup Waiting for DTP Waiti…" at bounding box center [301, 144] width 162 height 9
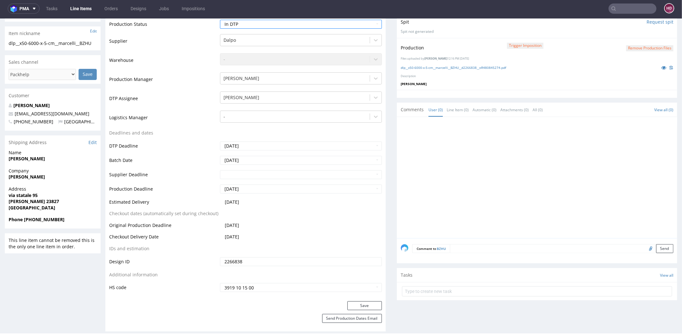
scroll to position [127, 0]
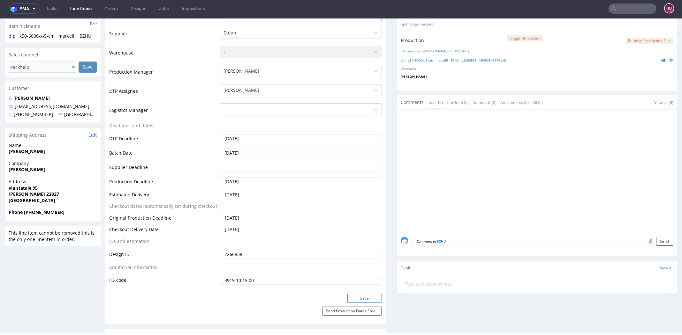
click at [349, 296] on button "Save" at bounding box center [364, 298] width 34 height 9
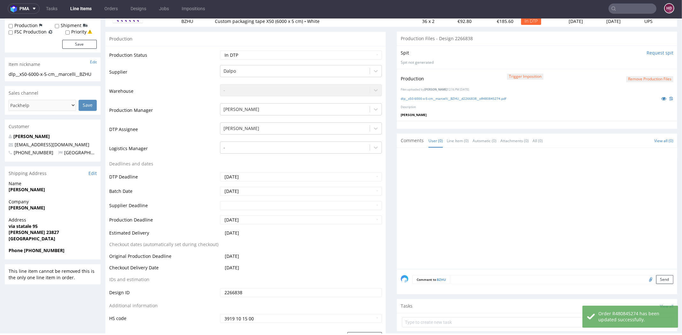
scroll to position [64, 0]
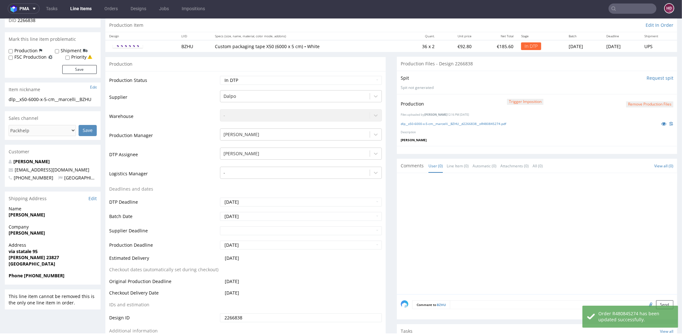
click at [644, 104] on button "Remove production files" at bounding box center [649, 105] width 47 height 6
click at [647, 91] on link "No" at bounding box center [647, 90] width 17 height 10
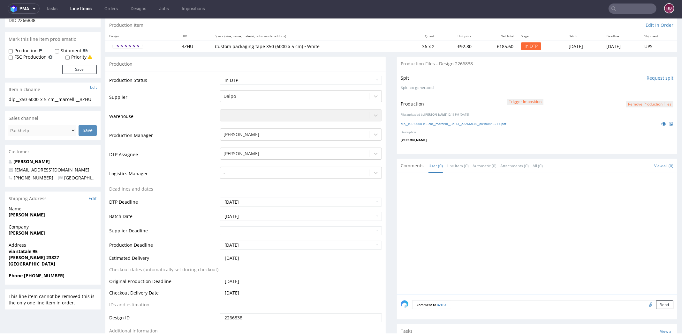
click at [626, 104] on button "Remove production files" at bounding box center [649, 105] width 47 height 6
click at [624, 95] on div "Yes No" at bounding box center [637, 89] width 53 height 15
click at [626, 89] on icon at bounding box center [624, 89] width 4 height 4
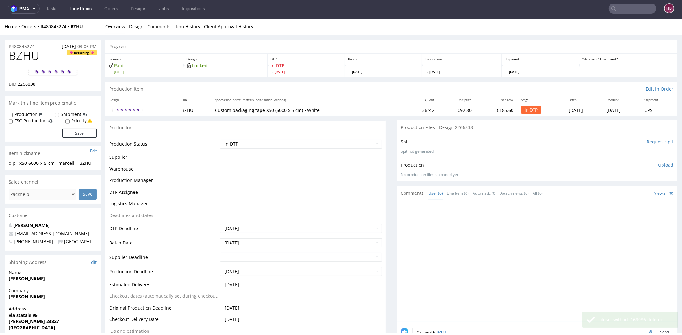
scroll to position [0, 0]
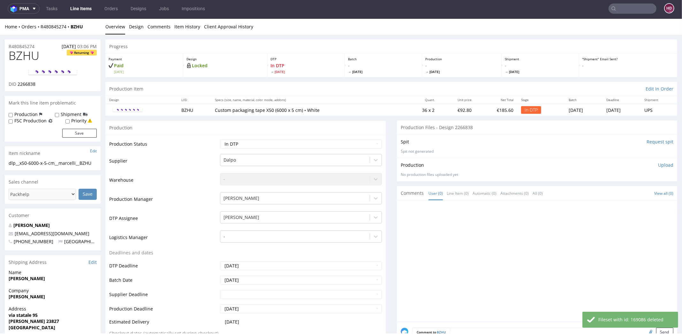
click at [658, 164] on p "Upload" at bounding box center [665, 165] width 15 height 6
click at [620, 195] on div "Add files" at bounding box center [628, 195] width 32 height 10
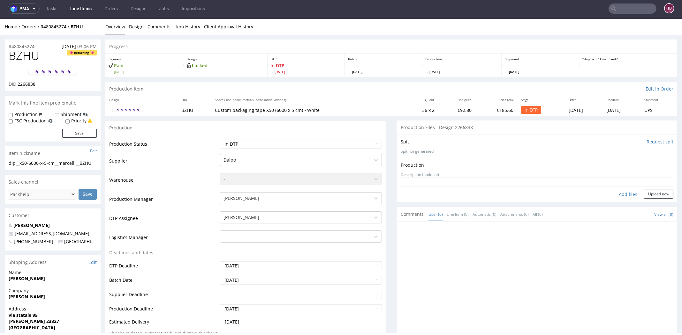
type input "C:\fakepath\ dlp__x50-6000-x-5-cm__marcelli__BZHU__d2266838__oR480845274.pdf"
click at [644, 205] on button "Upload now" at bounding box center [658, 204] width 29 height 9
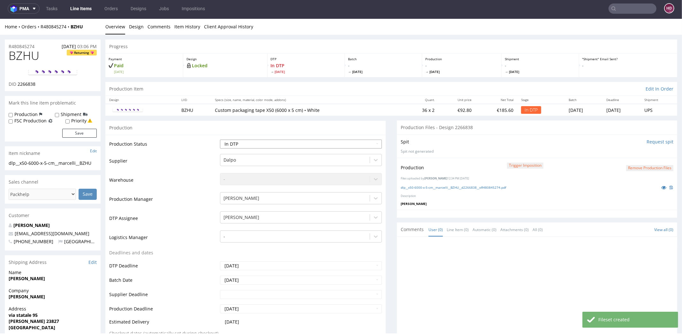
click at [254, 144] on select "Waiting for Artwork Waiting for Diecut Waiting for Mockup Waiting for DTP Waiti…" at bounding box center [301, 144] width 162 height 9
select select "dtp_production_ready"
click at [220, 140] on select "Waiting for Artwork Waiting for Diecut Waiting for Mockup Waiting for DTP Waiti…" at bounding box center [301, 144] width 162 height 9
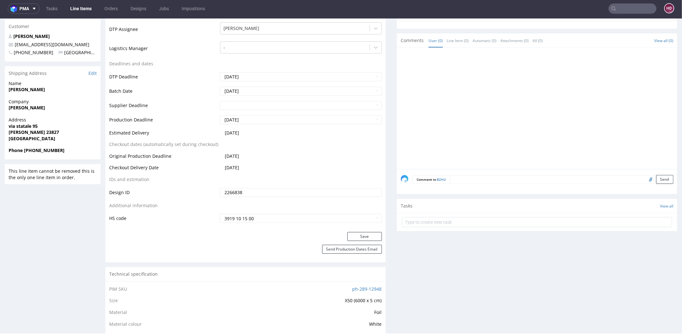
scroll to position [191, 0]
click at [357, 231] on button "Save" at bounding box center [364, 235] width 34 height 9
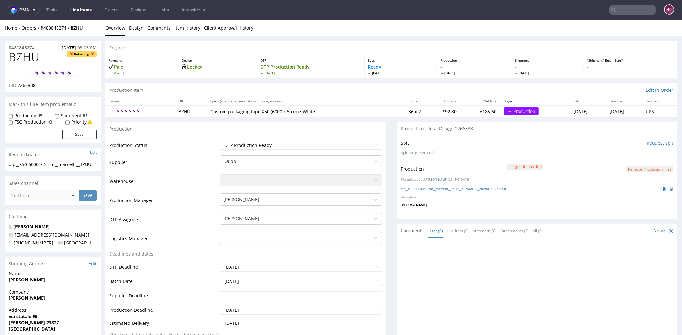
scroll to position [0, 0]
click at [94, 14] on ul "Tasks Line Items Orders Designs Jobs Impositions" at bounding box center [126, 10] width 172 height 10
click at [97, 6] on ul "Tasks Line Items Orders Designs Jobs Impositions" at bounding box center [126, 10] width 172 height 10
click at [88, 10] on link "Line Items" at bounding box center [80, 10] width 29 height 10
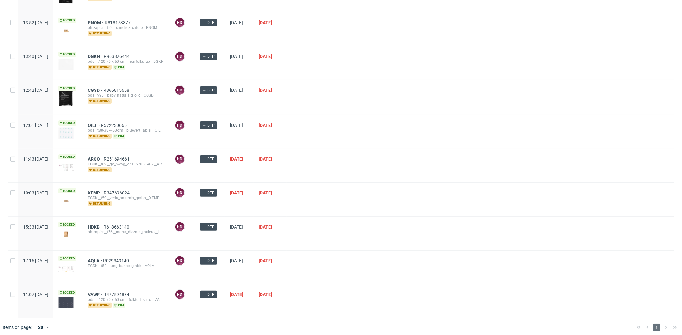
scroll to position [141, 0]
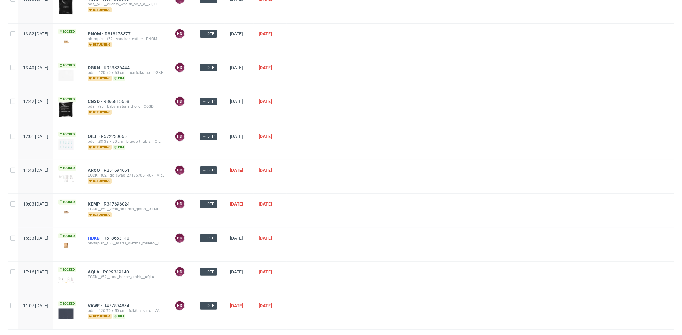
click at [103, 236] on span "HDKB" at bounding box center [96, 238] width 16 height 5
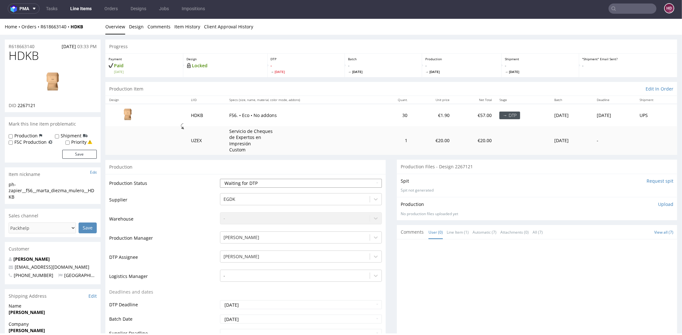
click at [251, 185] on select "Waiting for Artwork Waiting for Diecut Waiting for Mockup Waiting for DTP Waiti…" at bounding box center [301, 183] width 162 height 9
select select "dtp_in_process"
click at [220, 179] on select "Waiting for Artwork Waiting for Diecut Waiting for Mockup Waiting for DTP Waiti…" at bounding box center [301, 183] width 162 height 9
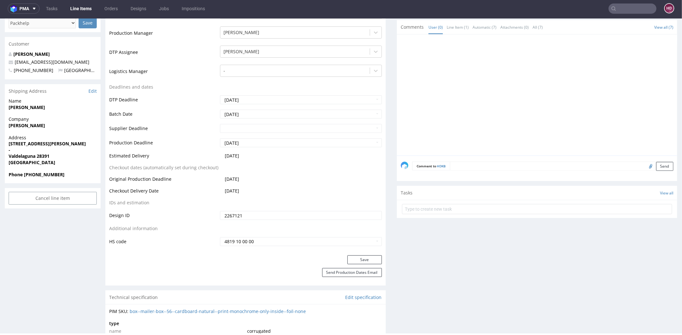
scroll to position [275, 0]
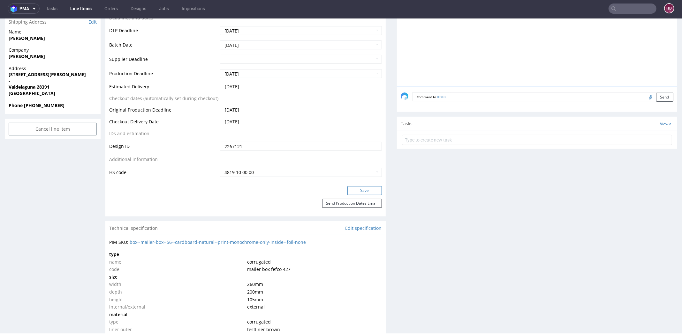
click at [348, 189] on button "Save" at bounding box center [364, 190] width 34 height 9
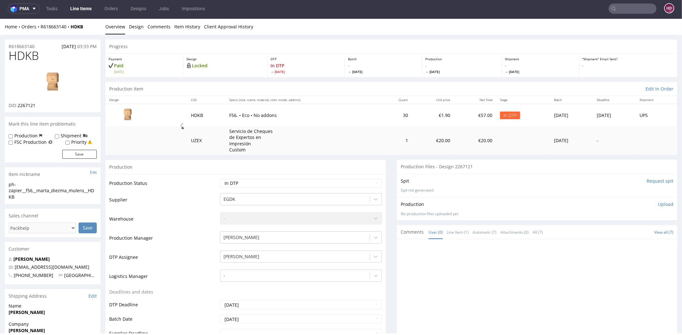
scroll to position [0, 0]
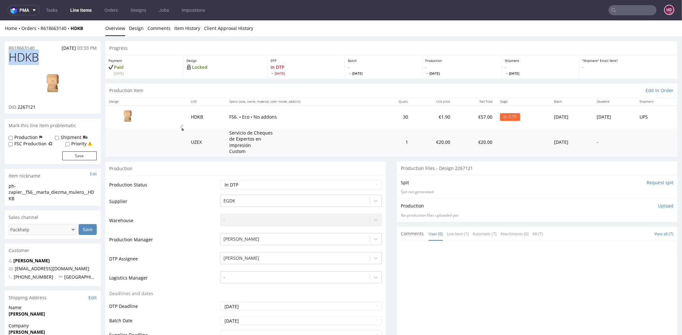
drag, startPoint x: 42, startPoint y: 59, endPoint x: -5, endPoint y: 58, distance: 46.9
drag, startPoint x: 42, startPoint y: 107, endPoint x: 17, endPoint y: 107, distance: 24.9
click at [17, 107] on div "DID 2267121" at bounding box center [53, 107] width 88 height 6
click at [133, 29] on link "Design" at bounding box center [136, 28] width 15 height 16
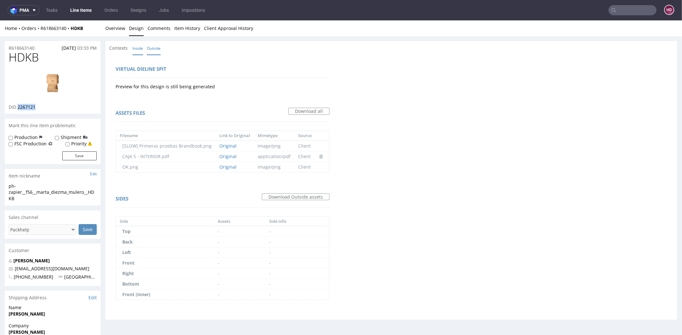
click at [136, 48] on link "Inside" at bounding box center [137, 48] width 11 height 14
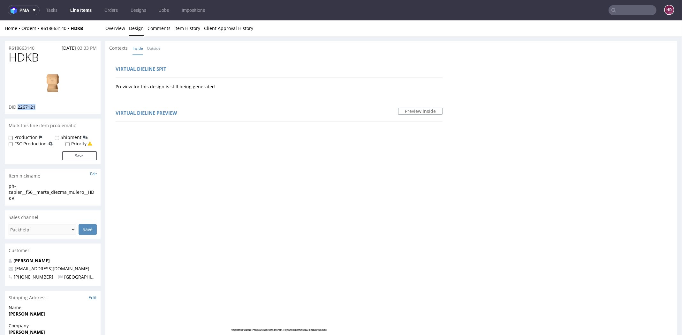
click at [54, 81] on img at bounding box center [52, 84] width 51 height 29
click at [110, 26] on link "Overview" at bounding box center [115, 28] width 20 height 16
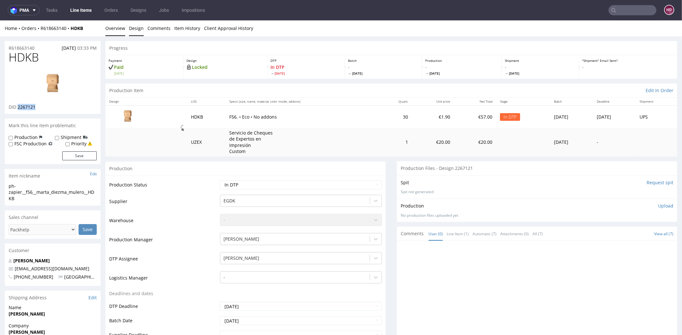
click at [134, 25] on link "Design" at bounding box center [136, 28] width 15 height 16
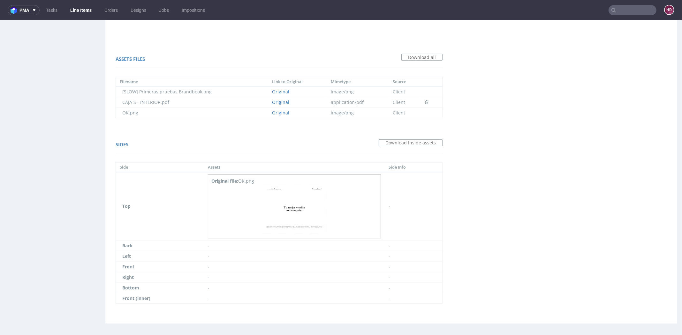
scroll to position [420, 0]
click at [280, 112] on link "Original" at bounding box center [280, 113] width 17 height 6
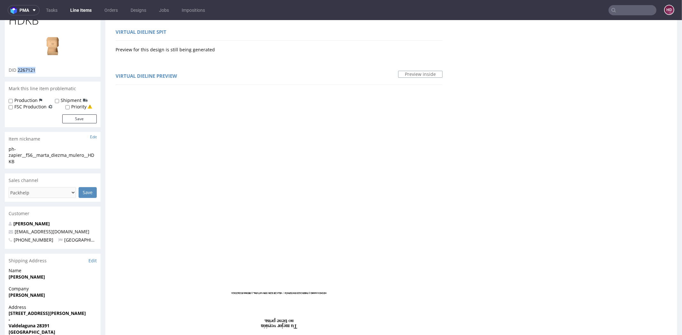
scroll to position [0, 0]
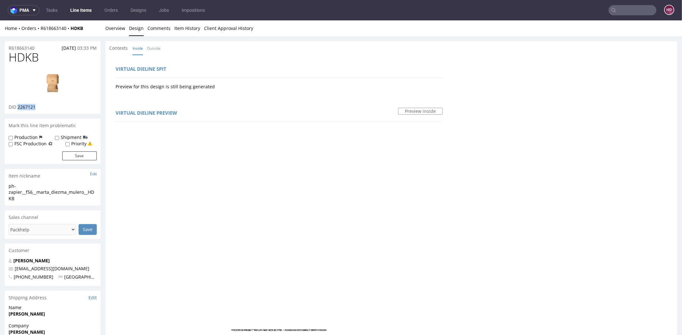
click at [49, 66] on link at bounding box center [52, 84] width 51 height 39
drag, startPoint x: 44, startPoint y: 62, endPoint x: 1, endPoint y: 61, distance: 43.4
drag, startPoint x: 19, startPoint y: 200, endPoint x: 6, endPoint y: 186, distance: 18.5
click at [6, 186] on div "ph-zapier__f56__marta_diezma_mulero__HDKB ph-zapier__f56 __marta_diezma_mulero_…" at bounding box center [53, 194] width 96 height 23
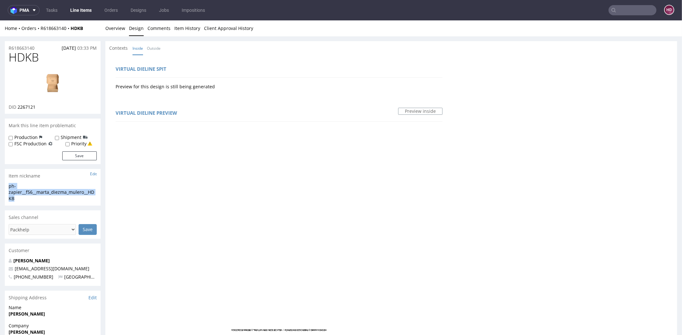
click at [38, 48] on div "R618663140 27.09.2025 03:33 PM" at bounding box center [53, 46] width 96 height 10
drag, startPoint x: 38, startPoint y: 48, endPoint x: -17, endPoint y: 41, distance: 55.0
drag, startPoint x: 35, startPoint y: 105, endPoint x: 18, endPoint y: 106, distance: 17.2
click at [18, 106] on div "DID 2267121" at bounding box center [53, 107] width 88 height 6
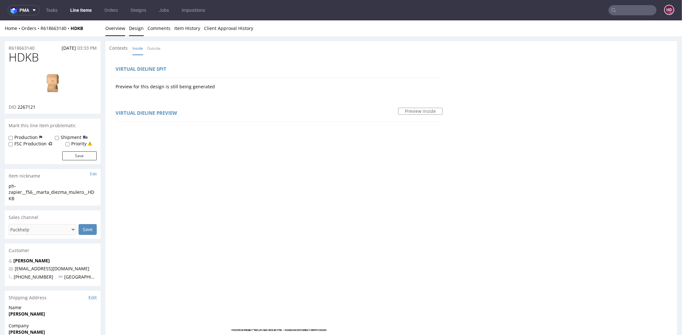
click at [105, 30] on div "Home Orders R618663140 HDKB Overview Design Comments Item History Client Approv…" at bounding box center [341, 28] width 682 height 16
click at [109, 30] on link "Overview" at bounding box center [115, 28] width 20 height 16
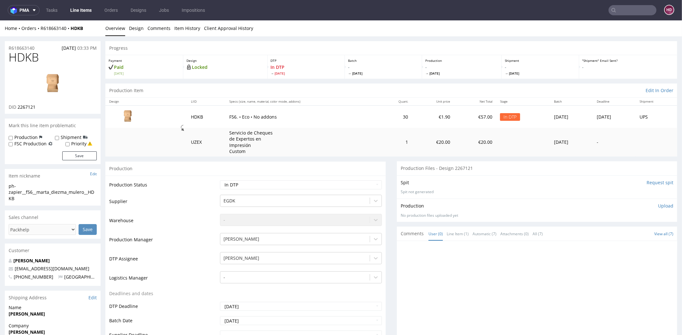
click at [658, 206] on p "Upload" at bounding box center [665, 206] width 15 height 6
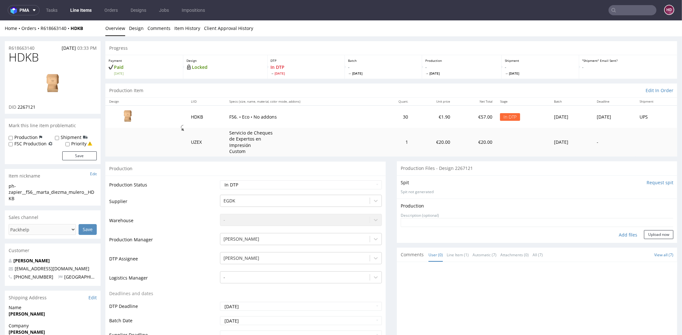
click at [619, 238] on div "Add files" at bounding box center [628, 235] width 32 height 10
type input "C:\fakepath\ph-zapier__f56__marta_diezma_mulero__HDKB__d2267121__oR618663140.pdf"
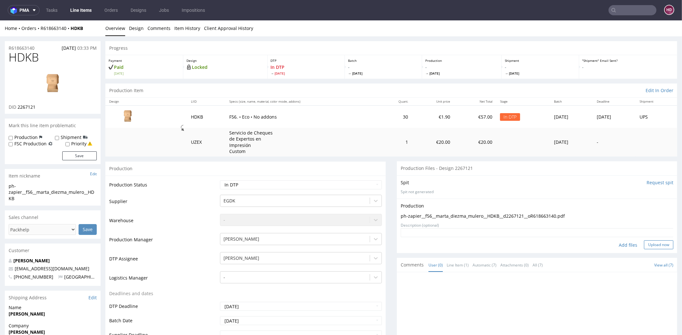
click at [644, 243] on button "Upload now" at bounding box center [658, 245] width 29 height 9
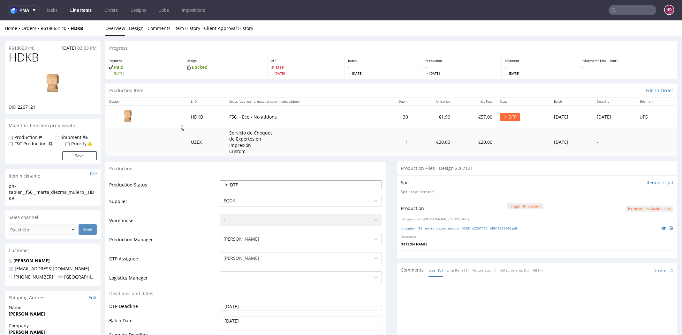
click at [279, 184] on select "Waiting for Artwork Waiting for Diecut Waiting for Mockup Waiting for DTP Waiti…" at bounding box center [301, 185] width 162 height 9
click at [220, 181] on select "Waiting for Artwork Waiting for Diecut Waiting for Mockup Waiting for DTP Waiti…" at bounding box center [301, 185] width 162 height 9
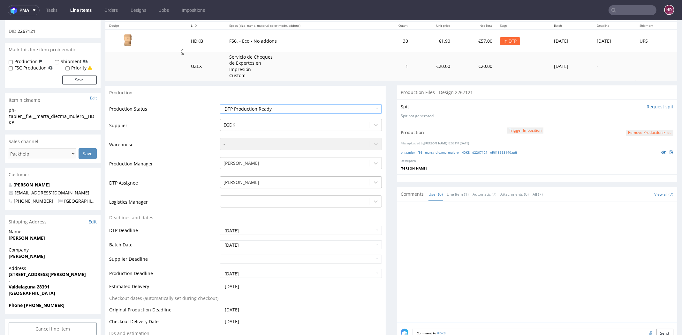
scroll to position [133, 0]
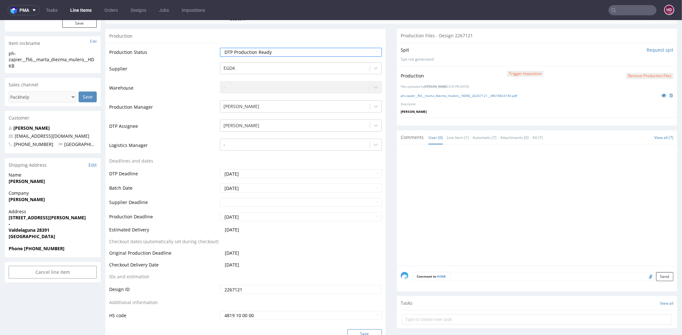
click at [358, 330] on button "Save" at bounding box center [364, 334] width 34 height 9
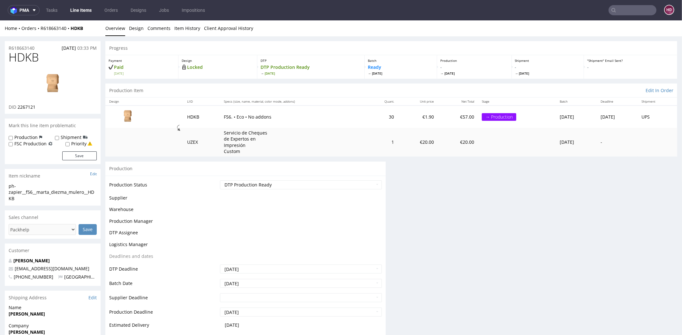
scroll to position [131, 0]
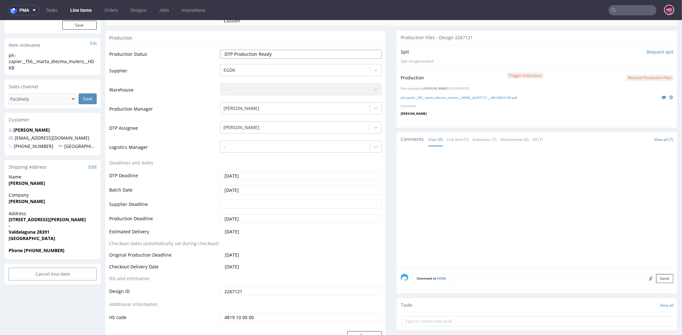
click at [281, 50] on select "Waiting for Artwork Waiting for Diecut Waiting for Mockup Waiting for DTP Waiti…" at bounding box center [301, 54] width 162 height 9
select select "dtp_in_process"
click at [220, 50] on select "Waiting for Artwork Waiting for Diecut Waiting for Mockup Waiting for DTP Waiti…" at bounding box center [301, 54] width 162 height 9
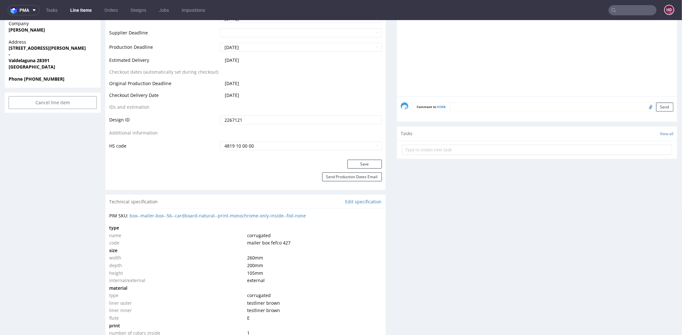
scroll to position [388, 0]
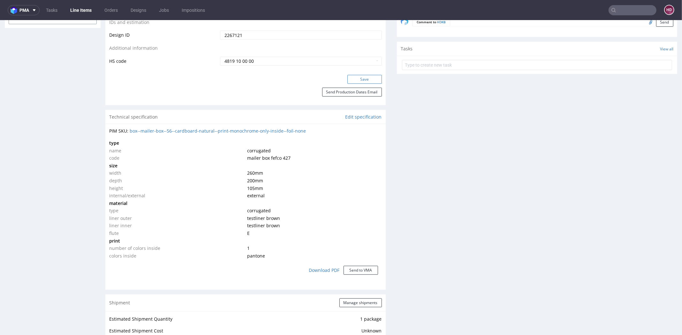
click at [356, 80] on button "Save" at bounding box center [364, 79] width 34 height 9
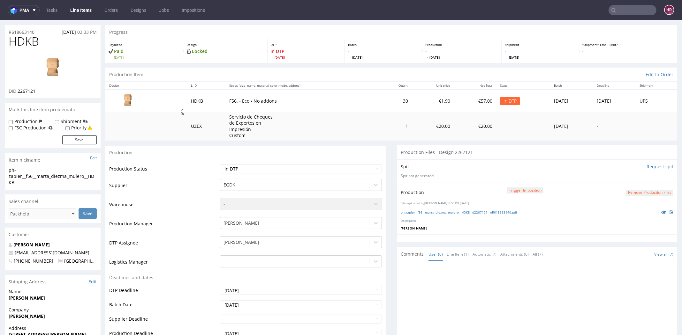
scroll to position [0, 0]
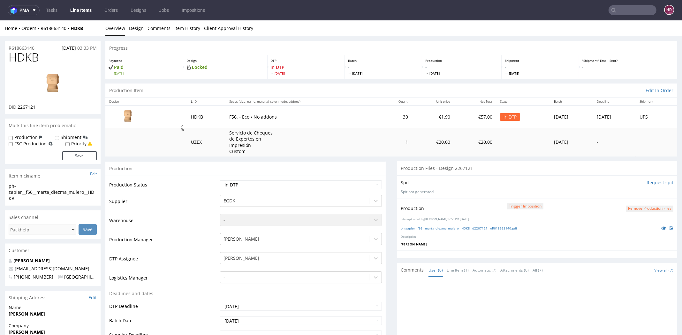
click at [632, 208] on button "Remove production files" at bounding box center [649, 209] width 47 height 6
click at [625, 192] on icon at bounding box center [624, 194] width 4 height 4
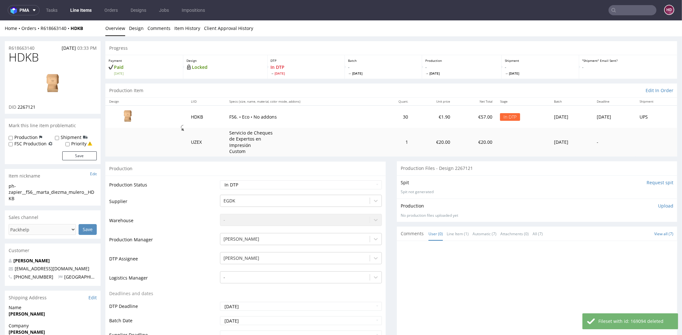
click at [658, 205] on p "Upload" at bounding box center [665, 206] width 15 height 6
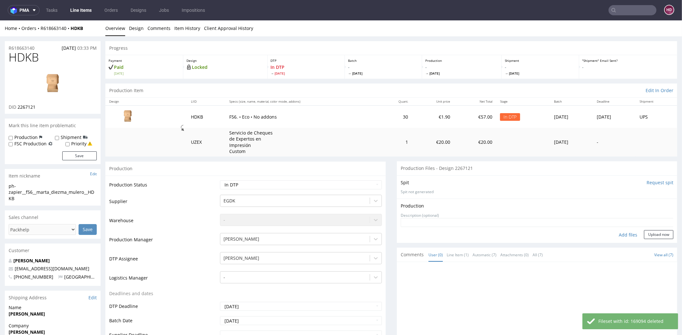
click at [618, 235] on div "Add files" at bounding box center [628, 235] width 32 height 10
type input "C:\fakepath\ph-zapier__f56__marta_diezma_mulero__HDKB__d2267121__oR618663140.pdf"
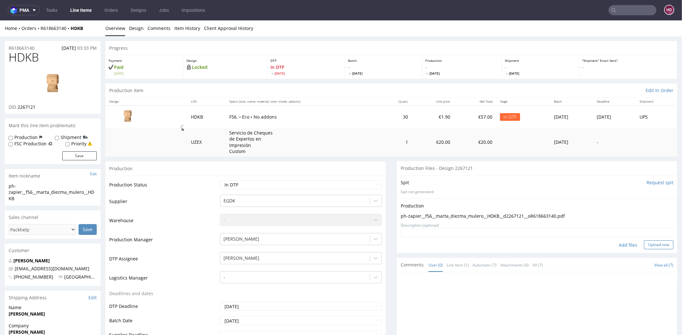
click at [649, 243] on button "Upload now" at bounding box center [658, 245] width 29 height 9
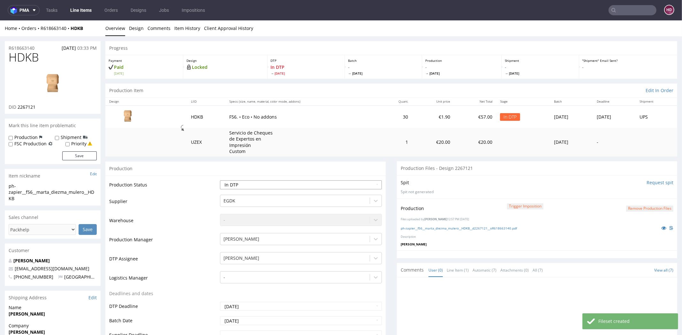
click at [260, 183] on select "Waiting for Artwork Waiting for Diecut Waiting for Mockup Waiting for DTP Waiti…" at bounding box center [301, 185] width 162 height 9
select select "dtp_production_ready"
click at [220, 181] on select "Waiting for Artwork Waiting for Diecut Waiting for Mockup Waiting for DTP Waiti…" at bounding box center [301, 185] width 162 height 9
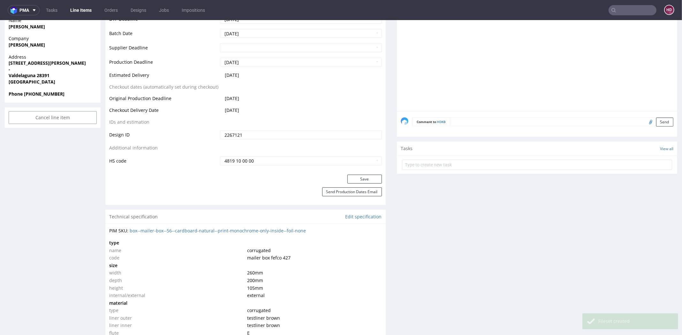
scroll to position [286, 0]
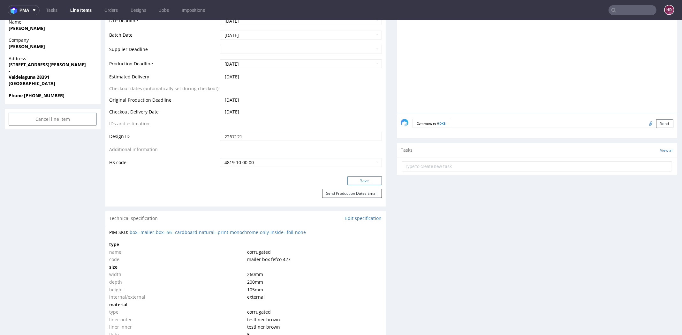
click at [350, 181] on button "Save" at bounding box center [364, 181] width 34 height 9
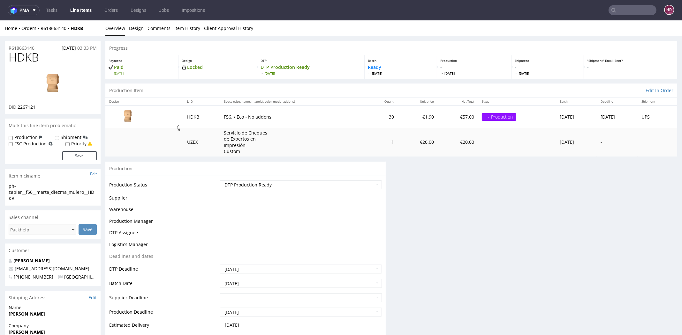
scroll to position [286, 0]
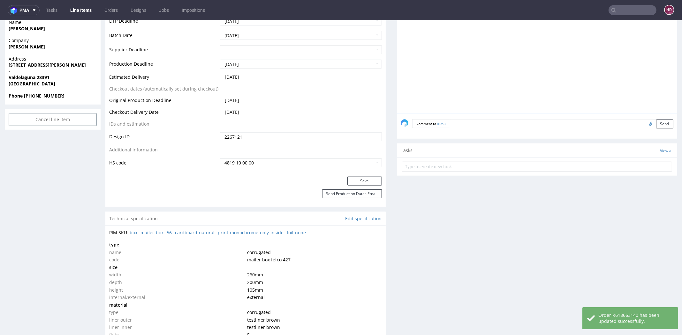
click at [86, 11] on link "Line Items" at bounding box center [80, 10] width 29 height 10
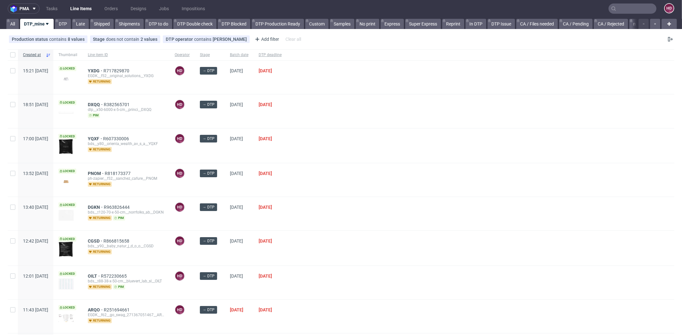
scroll to position [3, 0]
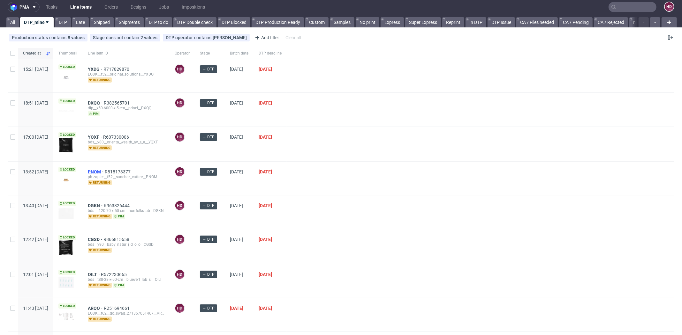
click at [105, 170] on span "PNOM" at bounding box center [96, 172] width 17 height 5
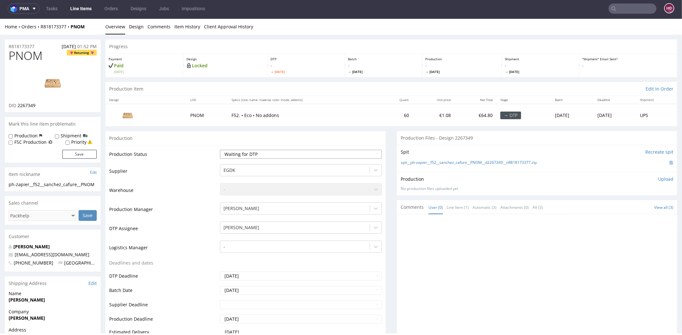
click at [249, 154] on select "Waiting for Artwork Waiting for Diecut Waiting for Mockup Waiting for DTP Waiti…" at bounding box center [301, 154] width 162 height 9
select select "dtp_in_process"
click at [220, 150] on select "Waiting for Artwork Waiting for Diecut Waiting for Mockup Waiting for DTP Waiti…" at bounding box center [301, 154] width 162 height 9
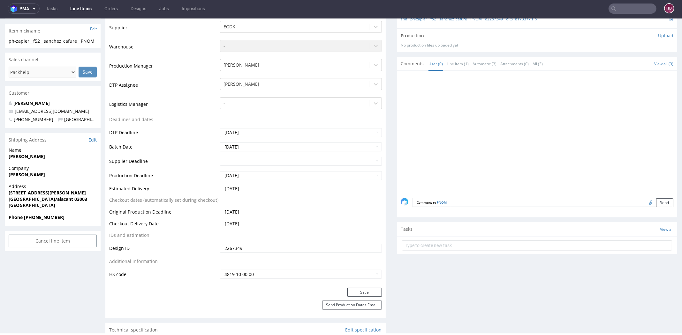
scroll to position [221, 0]
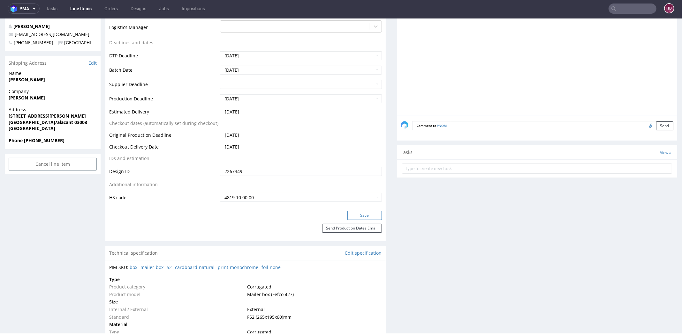
click at [356, 215] on button "Save" at bounding box center [364, 215] width 34 height 9
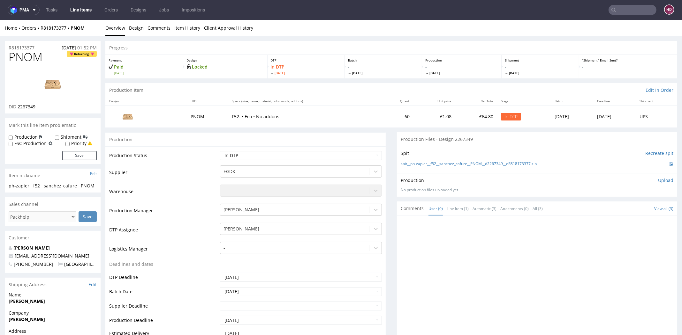
scroll to position [0, 0]
click at [658, 182] on p "Upload" at bounding box center [665, 181] width 15 height 6
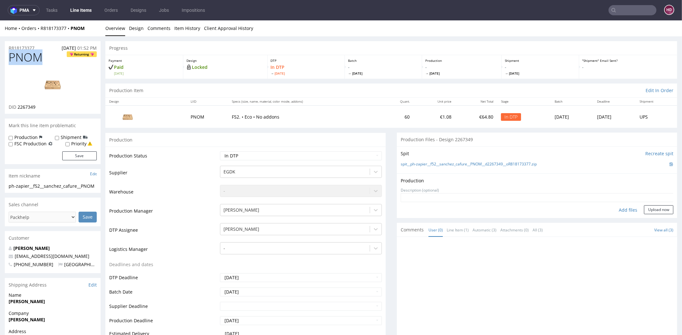
drag, startPoint x: 40, startPoint y: 56, endPoint x: -8, endPoint y: 51, distance: 48.1
copy span "PNOM"
drag, startPoint x: 46, startPoint y: 107, endPoint x: 17, endPoint y: 109, distance: 29.1
click at [17, 109] on div "DID 2267349" at bounding box center [53, 107] width 88 height 6
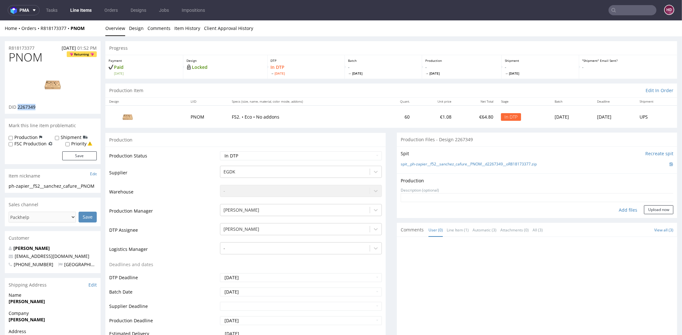
copy span "2267349"
click at [55, 85] on img at bounding box center [52, 84] width 51 height 29
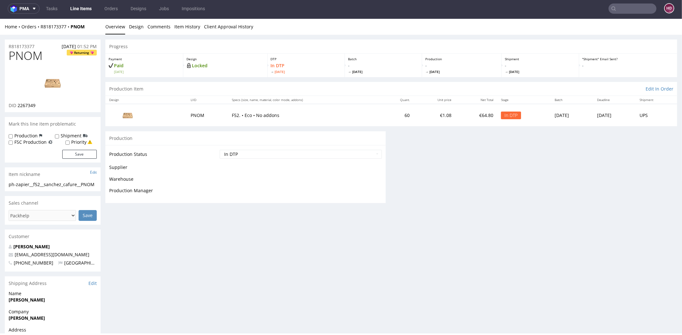
scroll to position [2, 0]
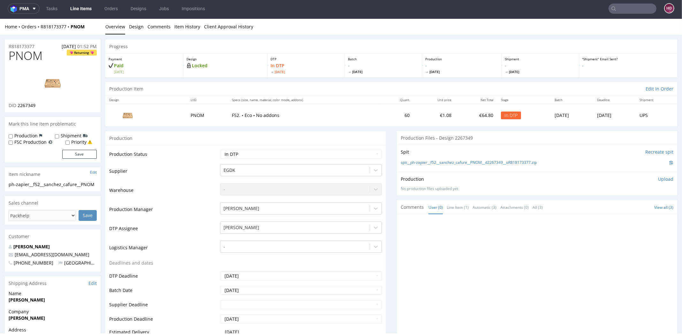
click at [46, 81] on img at bounding box center [52, 83] width 51 height 29
click at [134, 28] on link "Design" at bounding box center [136, 27] width 15 height 16
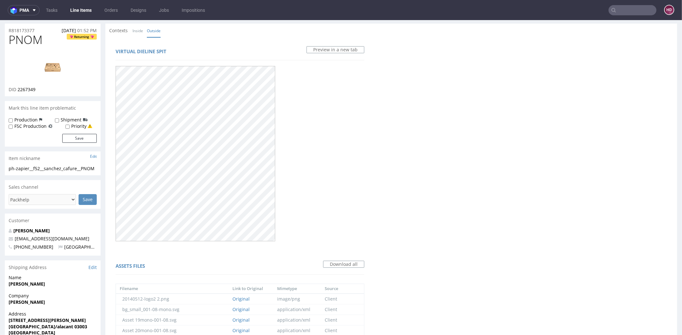
scroll to position [0, 0]
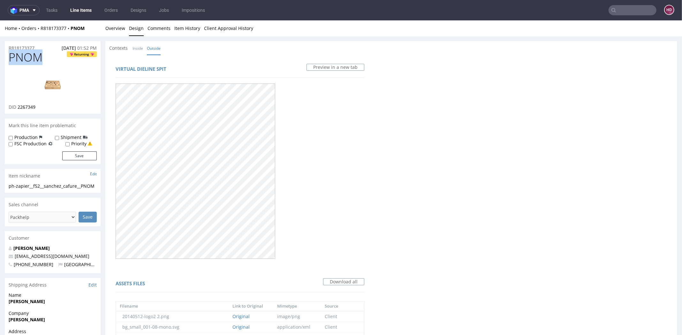
drag, startPoint x: 46, startPoint y: 62, endPoint x: -10, endPoint y: 52, distance: 57.4
copy span "PNOM"
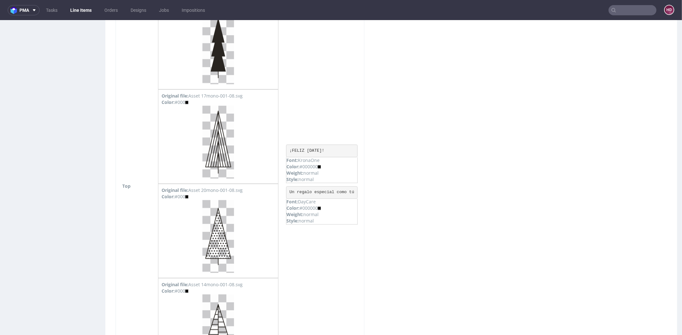
scroll to position [1557, 0]
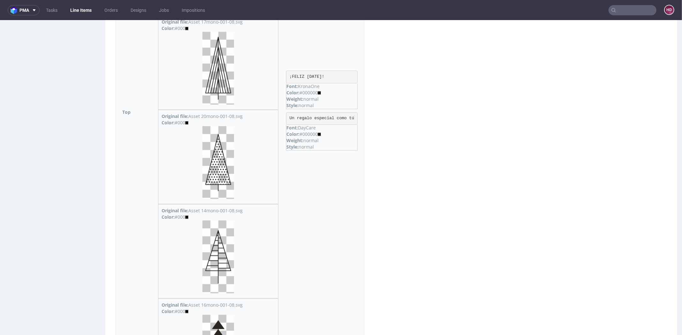
click at [333, 71] on pre "¡FELIZ NAVIDAD!" at bounding box center [322, 77] width 72 height 13
drag, startPoint x: 333, startPoint y: 66, endPoint x: 298, endPoint y: 69, distance: 35.2
click at [298, 71] on pre "¡FELIZ NAVIDAD!" at bounding box center [322, 77] width 72 height 13
drag, startPoint x: 334, startPoint y: 71, endPoint x: 279, endPoint y: 65, distance: 55.6
click at [279, 65] on tr "Top Original file: Asset 15mono-001-08.svg Color: #000 Original file: Asset 16m…" at bounding box center [240, 112] width 248 height 1899
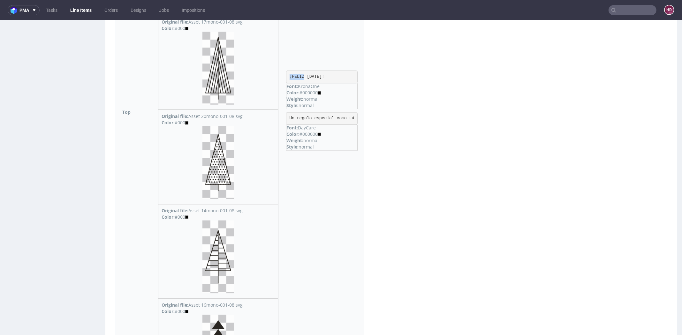
copy tr "Original file: Asset 20mono-001-08.svg Color: #000 Original file: Asset 14mono-…"
drag, startPoint x: 380, startPoint y: 303, endPoint x: 388, endPoint y: 228, distance: 75.8
drag, startPoint x: 331, startPoint y: 69, endPoint x: 292, endPoint y: 77, distance: 39.9
click at [295, 71] on pre "¡FELIZ NAVIDAD!" at bounding box center [322, 77] width 72 height 13
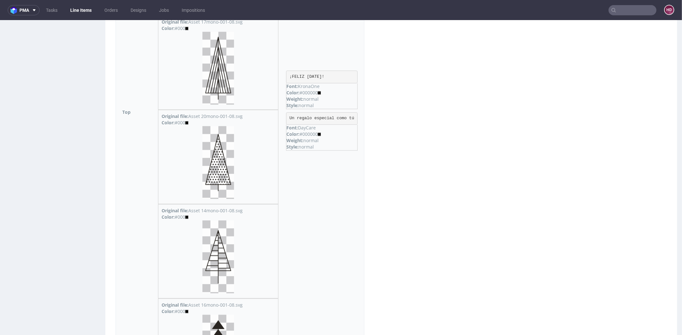
copy pre "¡FELIZ NAVIDAD!"
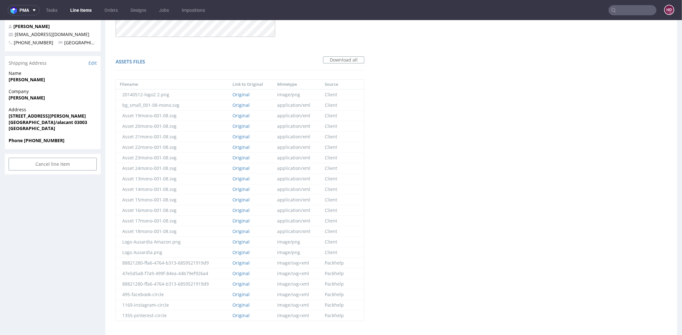
scroll to position [0, 0]
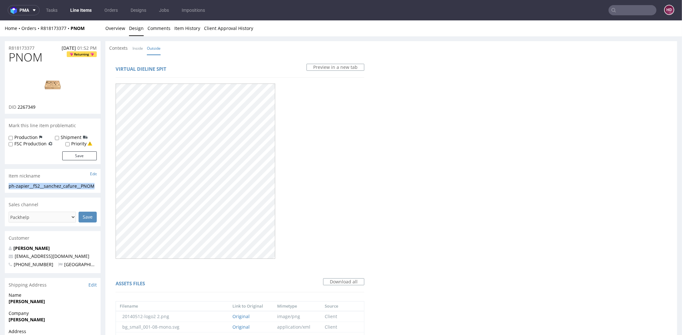
drag, startPoint x: 96, startPoint y: 185, endPoint x: -17, endPoint y: 184, distance: 112.7
copy div "ph-zapier__f52__sanchez_cafure__PNOM"
drag, startPoint x: 15, startPoint y: 45, endPoint x: 5, endPoint y: 44, distance: 10.3
click at [5, 44] on div "R818173377 29.09.2025 01:52 PM" at bounding box center [53, 46] width 96 height 10
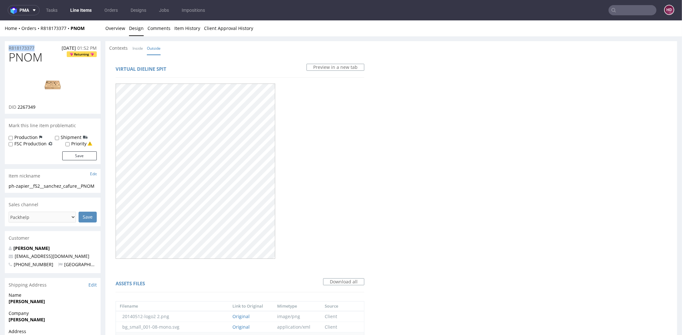
copy p "R818173377"
drag, startPoint x: 42, startPoint y: 108, endPoint x: 18, endPoint y: 107, distance: 24.3
click at [18, 107] on div "DID 2267349" at bounding box center [53, 107] width 88 height 6
copy span "2267349"
click at [114, 31] on link "Overview" at bounding box center [115, 28] width 20 height 16
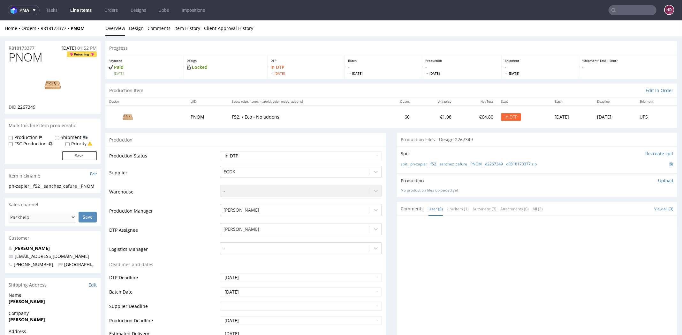
click at [649, 177] on div "Production Upload No production files uploaded yet Description (optional) Add f…" at bounding box center [537, 185] width 280 height 23
click at [658, 178] on p "Upload" at bounding box center [665, 181] width 15 height 6
click at [621, 206] on div "Add files" at bounding box center [628, 211] width 32 height 10
type input "C:\fakepath\ph-zapier__f52__sanchez_cafure__PNOM__d2267349__oR818173377.pdf"
click at [648, 219] on button "Upload now" at bounding box center [658, 219] width 29 height 9
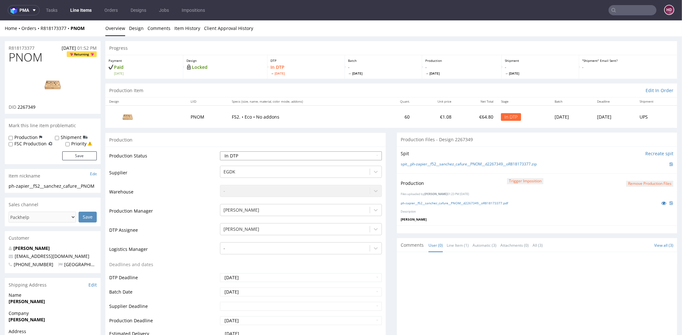
click at [297, 155] on select "Waiting for Artwork Waiting for Diecut Waiting for Mockup Waiting for DTP Waiti…" at bounding box center [301, 156] width 162 height 9
select select "dtp_production_ready"
click at [220, 152] on select "Waiting for Artwork Waiting for Diecut Waiting for Mockup Waiting for DTP Waiti…" at bounding box center [301, 156] width 162 height 9
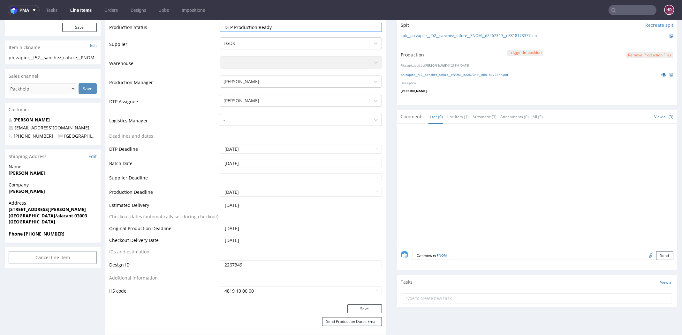
scroll to position [130, 0]
click at [352, 307] on button "Save" at bounding box center [364, 307] width 34 height 9
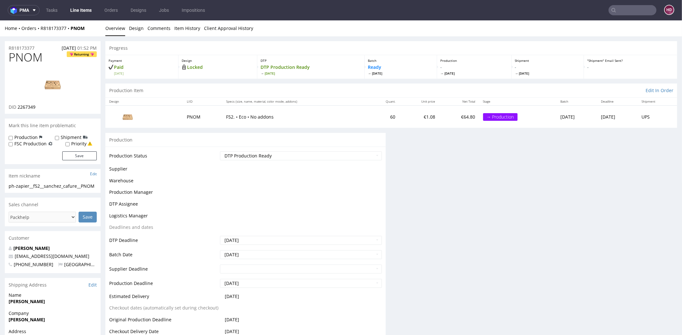
scroll to position [0, 0]
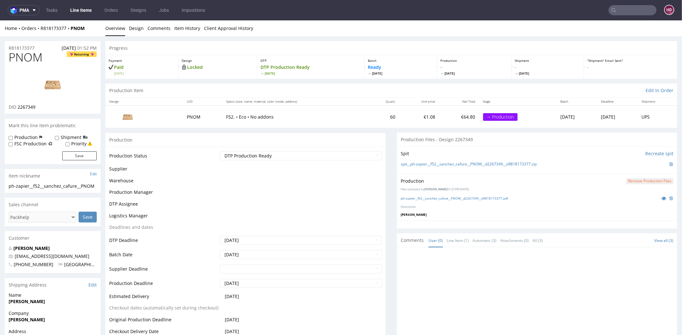
click at [72, 11] on link "Line Items" at bounding box center [80, 10] width 29 height 10
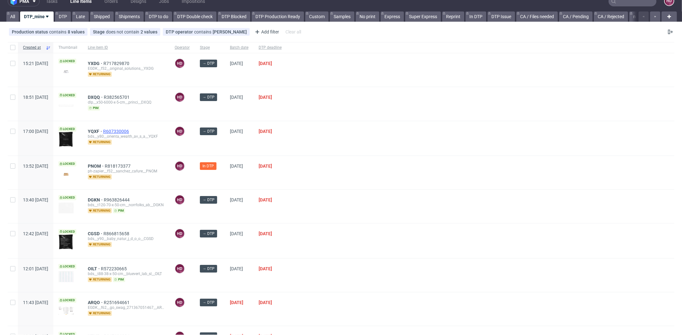
scroll to position [13, 0]
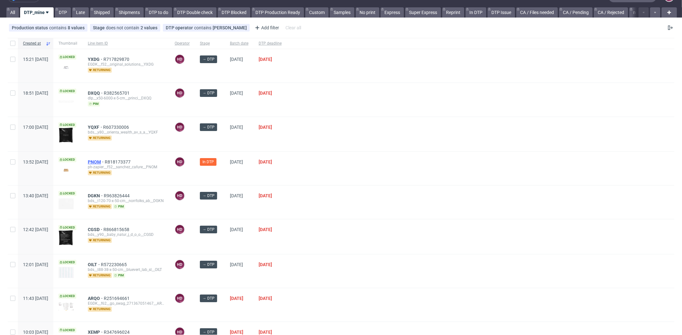
click at [105, 161] on span "PNOM" at bounding box center [96, 162] width 17 height 5
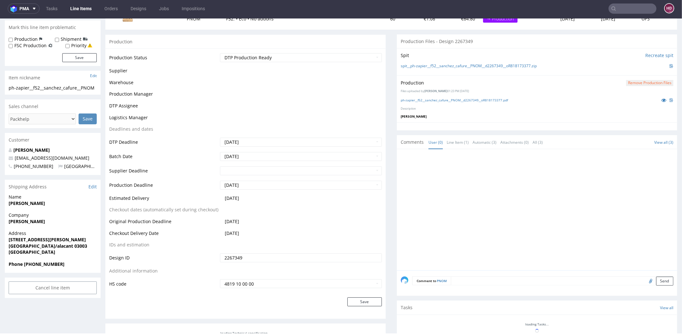
scroll to position [130, 0]
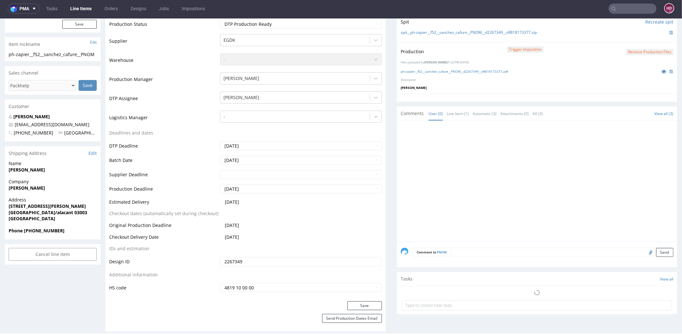
click at [348, 264] on input "2267349" at bounding box center [301, 262] width 162 height 9
click at [364, 307] on button "Save" at bounding box center [364, 306] width 34 height 9
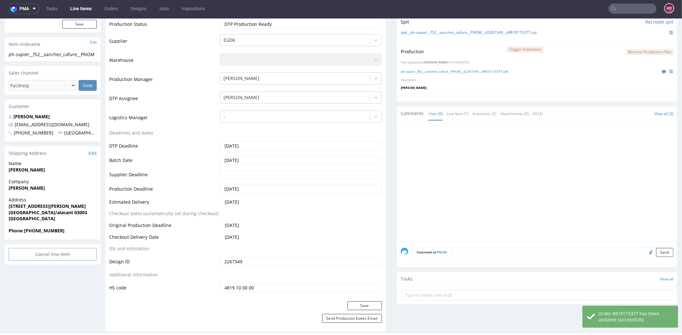
click at [88, 12] on link "Line Items" at bounding box center [80, 9] width 29 height 10
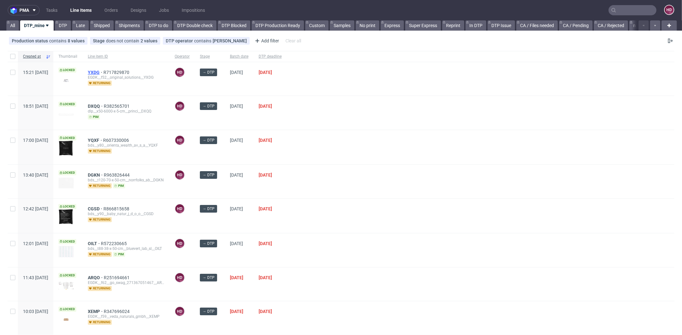
click at [103, 73] on span "YXDG" at bounding box center [96, 72] width 16 height 5
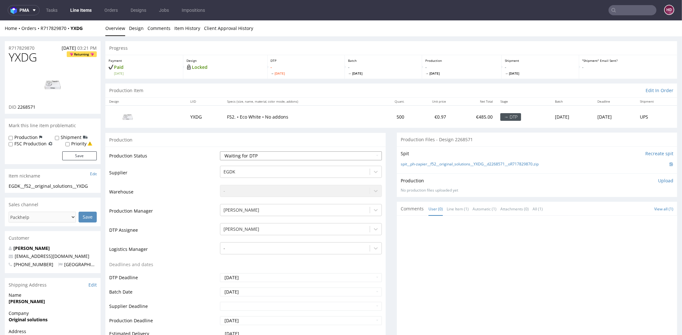
click at [266, 154] on select "Waiting for Artwork Waiting for Diecut Waiting for Mockup Waiting for DTP Waiti…" at bounding box center [301, 156] width 162 height 9
select select "dtp_in_process"
click at [220, 152] on select "Waiting for Artwork Waiting for Diecut Waiting for Mockup Waiting for DTP Waiti…" at bounding box center [301, 156] width 162 height 9
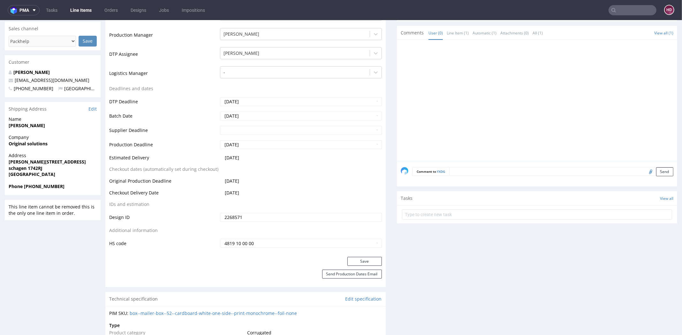
scroll to position [288, 0]
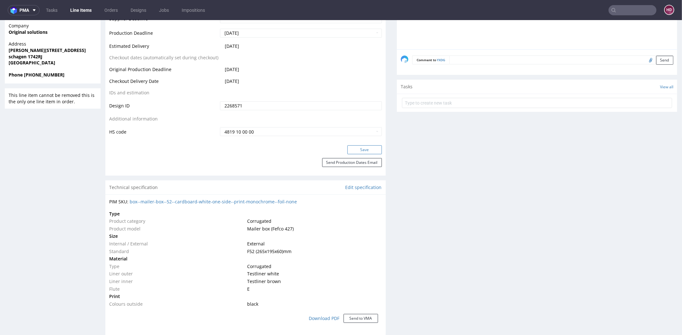
click at [360, 152] on button "Save" at bounding box center [364, 150] width 34 height 9
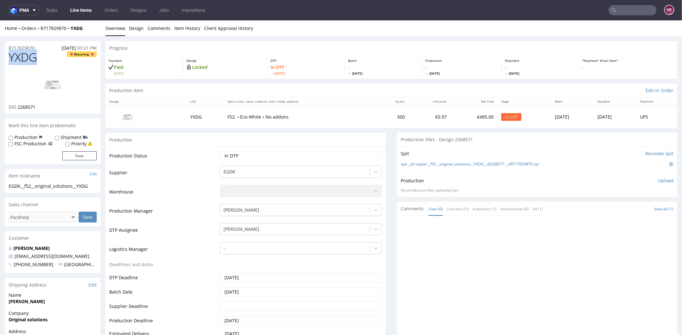
drag, startPoint x: -2, startPoint y: 56, endPoint x: -17, endPoint y: 56, distance: 15.3
drag, startPoint x: 39, startPoint y: 108, endPoint x: 18, endPoint y: 105, distance: 21.2
click at [18, 105] on div "DID 2268571" at bounding box center [53, 107] width 88 height 6
copy span "2268571"
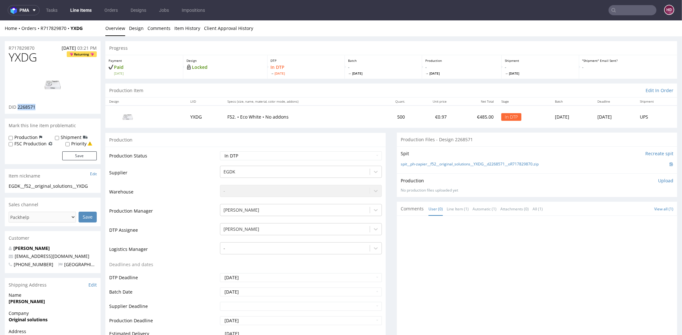
click at [51, 85] on img at bounding box center [52, 84] width 51 height 29
click at [82, 185] on div "EGDK__f52__original_solutions__YXDG" at bounding box center [53, 186] width 88 height 6
drag, startPoint x: 90, startPoint y: 187, endPoint x: -16, endPoint y: 179, distance: 106.3
click at [86, 187] on div "EGDK__f52__original_solutions__YXDG" at bounding box center [53, 186] width 88 height 6
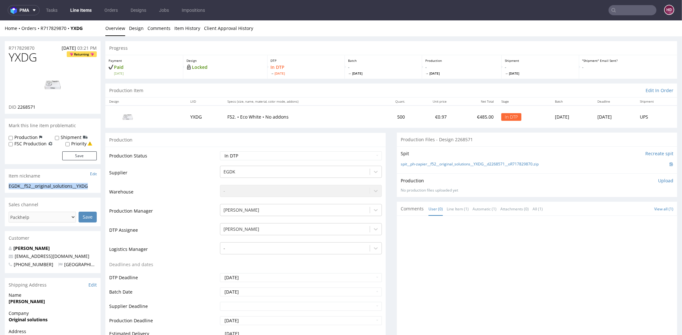
drag, startPoint x: 89, startPoint y: 187, endPoint x: 11, endPoint y: 182, distance: 79.0
click at [11, 182] on section "Item nickname Edit EGDK__f52__original_solutions__YXDG EGDK__f52 __original_sol…" at bounding box center [53, 181] width 96 height 24
copy section "EGDK__f52__original_solutions__YXDG"
click at [38, 47] on div "R717829870 30.09.2025 03:21 PM" at bounding box center [53, 46] width 96 height 10
drag, startPoint x: 25, startPoint y: 48, endPoint x: -4, endPoint y: 49, distance: 29.4
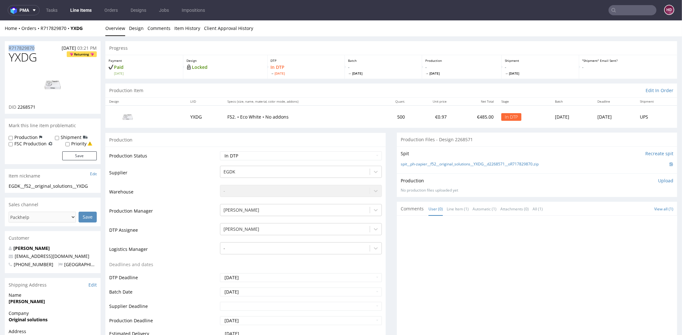
click at [40, 107] on div "DID 2268571" at bounding box center [53, 107] width 88 height 6
drag, startPoint x: 39, startPoint y: 106, endPoint x: 19, endPoint y: 107, distance: 20.8
click at [19, 107] on div "DID 2268571" at bounding box center [53, 107] width 88 height 6
drag, startPoint x: 90, startPoint y: 186, endPoint x: -11, endPoint y: 185, distance: 100.9
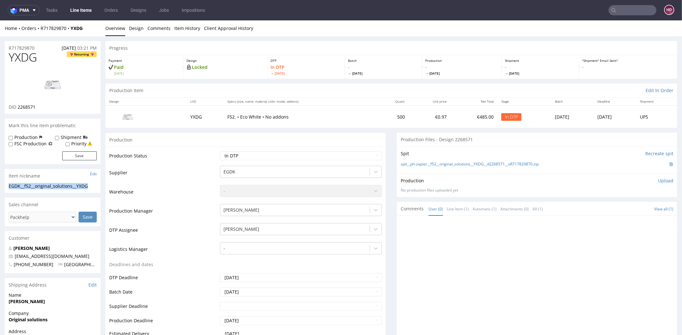
drag, startPoint x: 41, startPoint y: 57, endPoint x: -14, endPoint y: 63, distance: 55.5
click at [658, 180] on p "Upload" at bounding box center [665, 181] width 15 height 6
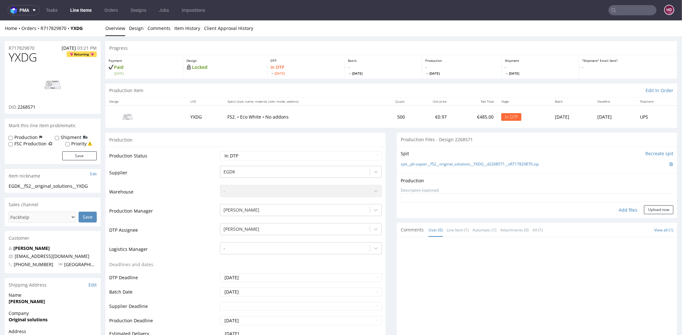
click at [614, 208] on div "Add files" at bounding box center [628, 211] width 32 height 10
type input "C:\fakepath\ EGDK__f52__original_solutions__YXDG__d2268571__oR717829870.pdf"
click at [644, 220] on button "Upload now" at bounding box center [658, 219] width 29 height 9
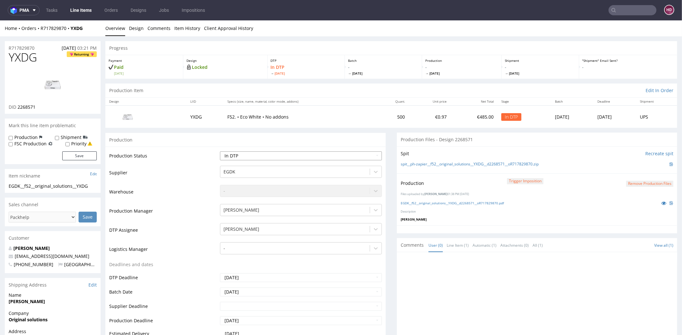
click at [255, 153] on select "Waiting for Artwork Waiting for Diecut Waiting for Mockup Waiting for DTP Waiti…" at bounding box center [301, 156] width 162 height 9
select select "dtp_production_ready"
click at [220, 152] on select "Waiting for Artwork Waiting for Diecut Waiting for Mockup Waiting for DTP Waiti…" at bounding box center [301, 156] width 162 height 9
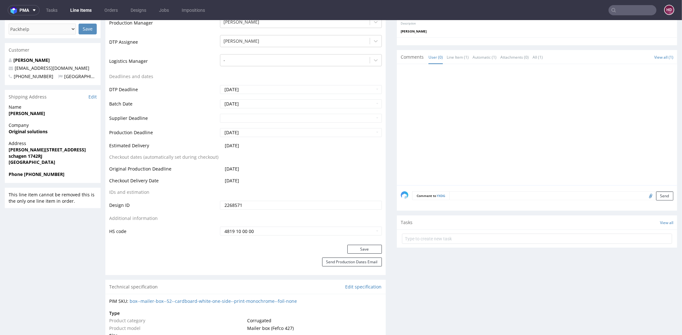
scroll to position [189, 0]
click at [368, 249] on button "Save" at bounding box center [364, 249] width 34 height 9
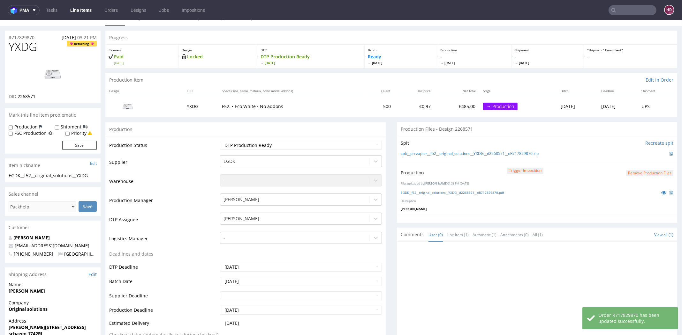
scroll to position [0, 0]
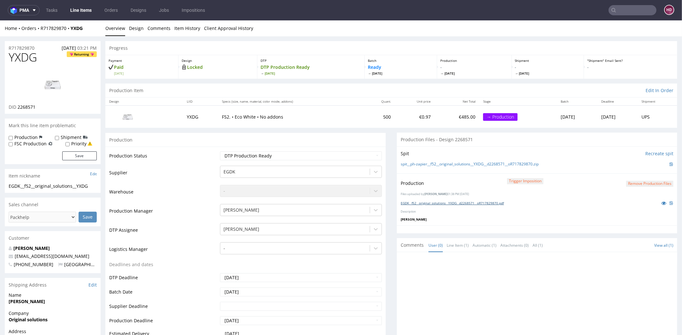
click at [431, 201] on link "EGDK__f52__original_solutions__YXDG__d2268571__oR717829870.pdf" at bounding box center [452, 203] width 103 height 4
click at [75, 5] on link "Line Items" at bounding box center [80, 10] width 29 height 10
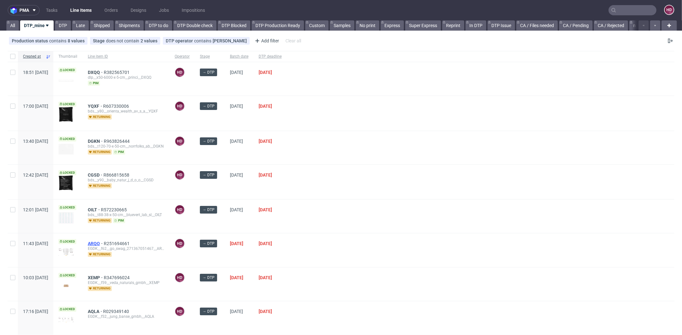
click at [104, 245] on span "ARQO" at bounding box center [96, 243] width 16 height 5
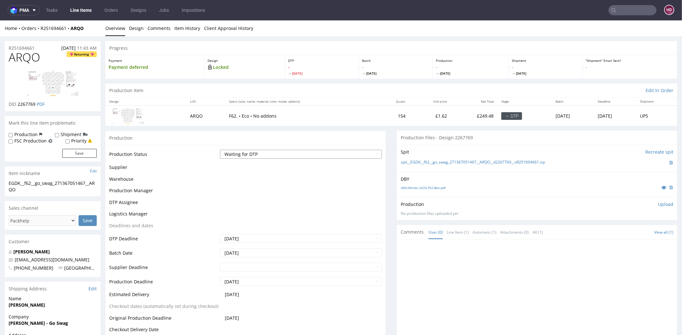
click at [235, 155] on select "Waiting for Artwork Waiting for Diecut Waiting for Mockup Waiting for DTP Waiti…" at bounding box center [301, 154] width 162 height 9
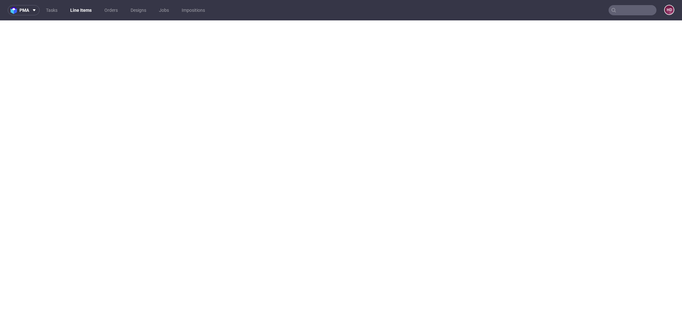
select select "dtp_in_process"
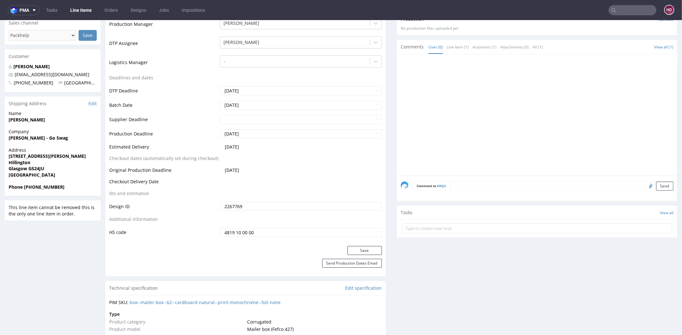
scroll to position [203, 0]
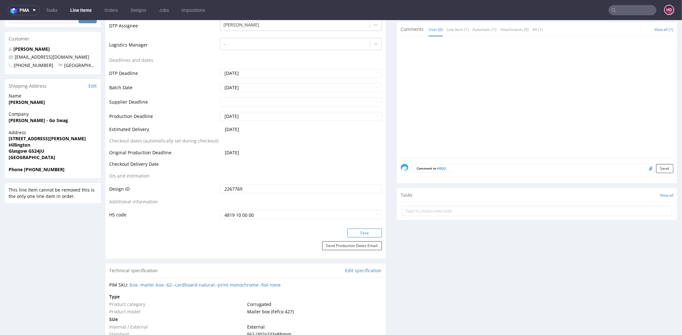
click at [359, 233] on button "Save" at bounding box center [364, 233] width 34 height 9
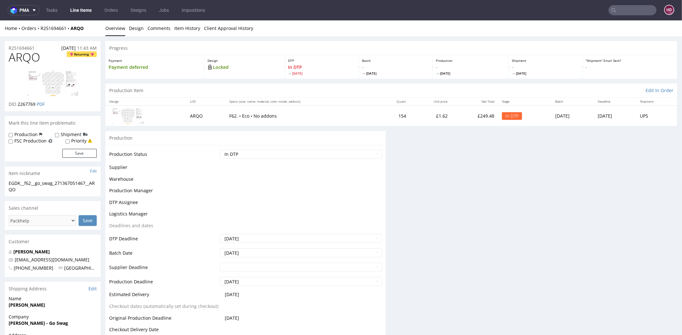
scroll to position [0, 0]
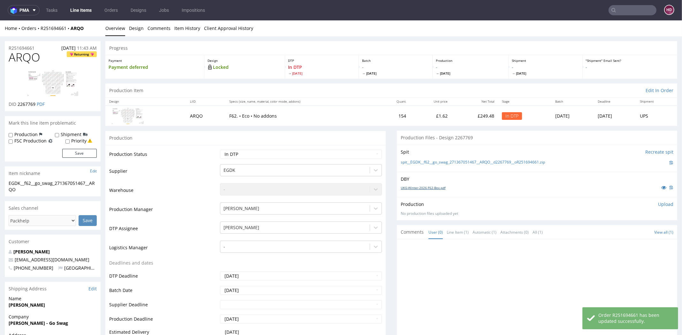
click at [402, 188] on link "UKG-Winter-2026-F62-Box.pdf" at bounding box center [423, 188] width 45 height 4
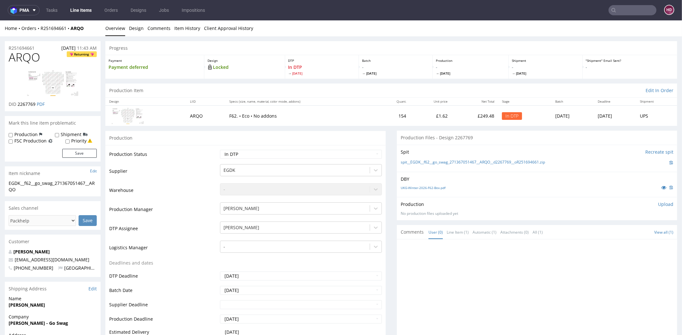
click at [51, 58] on h1 "ARQO Returning" at bounding box center [53, 57] width 88 height 13
drag, startPoint x: 27, startPoint y: 56, endPoint x: -15, endPoint y: 52, distance: 42.1
copy span "ARQO"
click at [27, 190] on div "EGDK__f62__go_swag_271367051467__ARQO" at bounding box center [53, 186] width 88 height 12
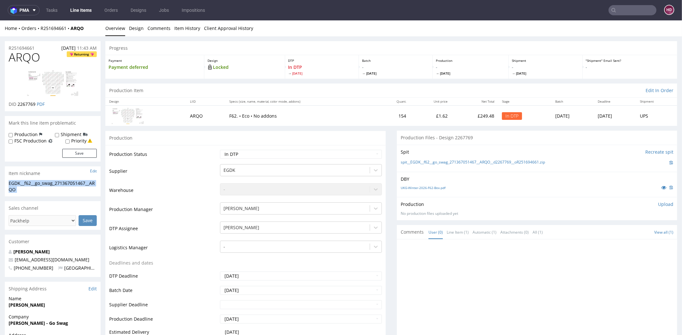
drag, startPoint x: 27, startPoint y: 190, endPoint x: -17, endPoint y: 180, distance: 45.2
copy section "EGDK__f62__go_swag_271367051467__ARQO Update"
drag, startPoint x: 34, startPoint y: 46, endPoint x: -7, endPoint y: 44, distance: 41.9
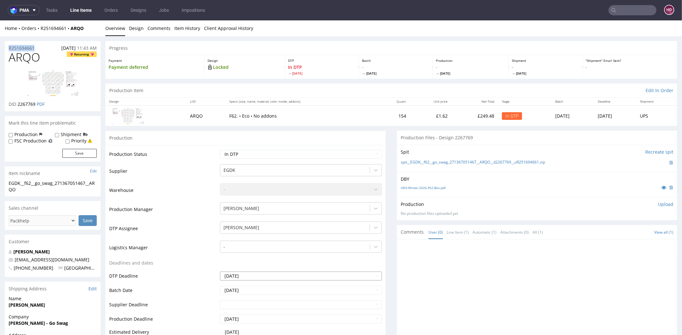
copy p "R251694661"
drag, startPoint x: 35, startPoint y: 104, endPoint x: 18, endPoint y: 103, distance: 17.9
click at [18, 103] on span "2267769" at bounding box center [27, 104] width 18 height 6
copy span "2267769"
click at [658, 206] on p "Upload" at bounding box center [665, 204] width 15 height 6
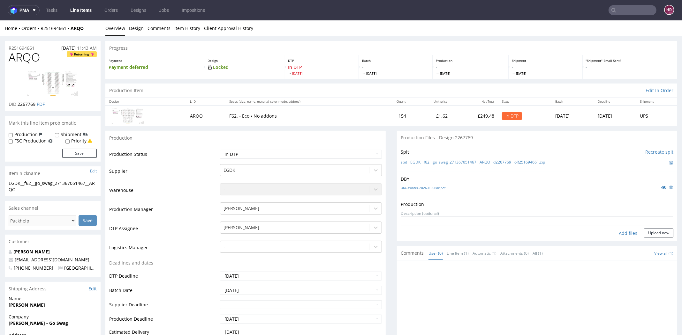
click at [614, 234] on div "Add files" at bounding box center [628, 234] width 32 height 10
type input "C:\fakepath\ EGDK__f62__go_swag_271367051467__ARQO__d2267769__oR251694661.pdf"
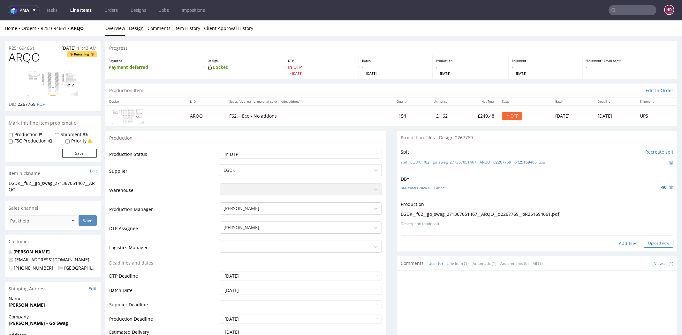
click at [644, 243] on button "Upload now" at bounding box center [658, 243] width 29 height 9
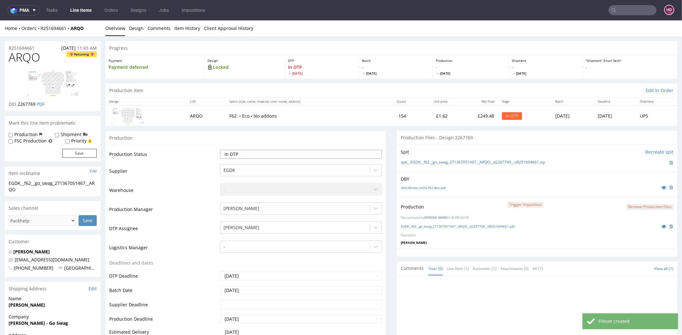
click at [281, 152] on select "Waiting for Artwork Waiting for Diecut Waiting for Mockup Waiting for DTP Waiti…" at bounding box center [301, 154] width 162 height 9
select select "dtp_production_ready"
click at [220, 150] on select "Waiting for Artwork Waiting for Diecut Waiting for Mockup Waiting for DTP Waiti…" at bounding box center [301, 154] width 162 height 9
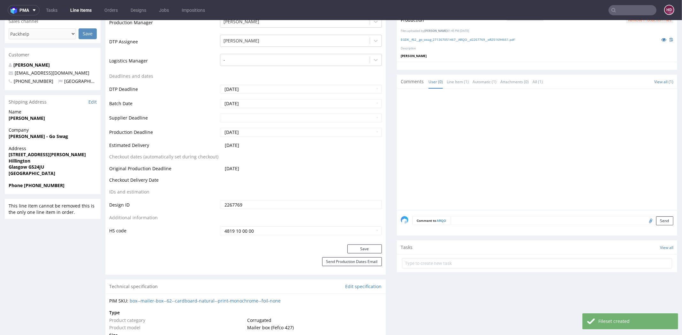
scroll to position [189, 0]
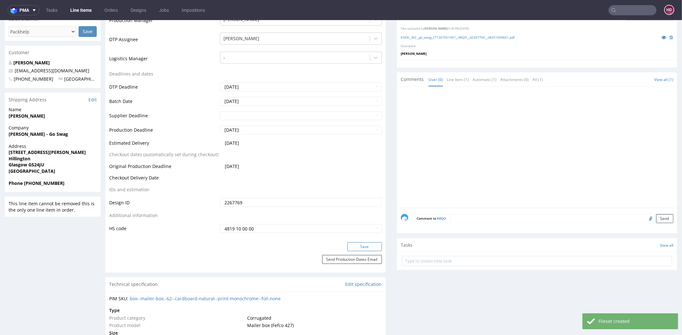
click at [355, 245] on button "Save" at bounding box center [364, 247] width 34 height 9
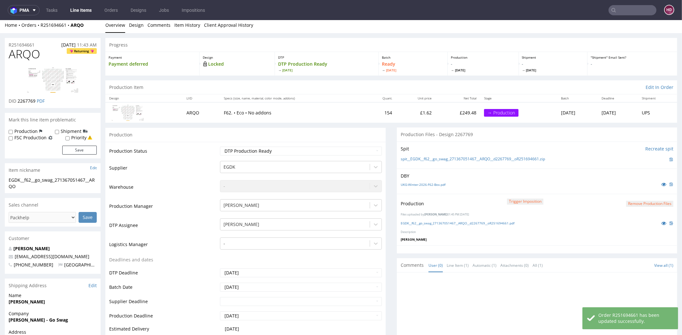
scroll to position [0, 0]
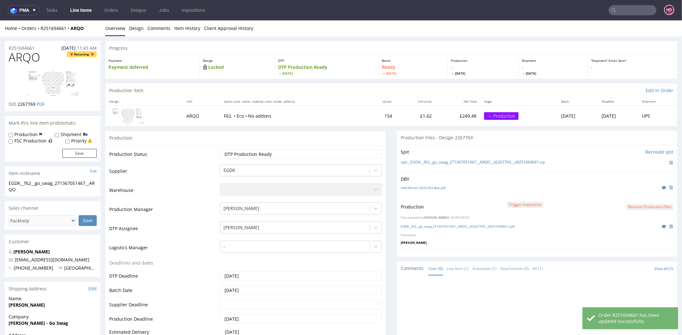
click at [71, 10] on link "Line Items" at bounding box center [80, 10] width 29 height 10
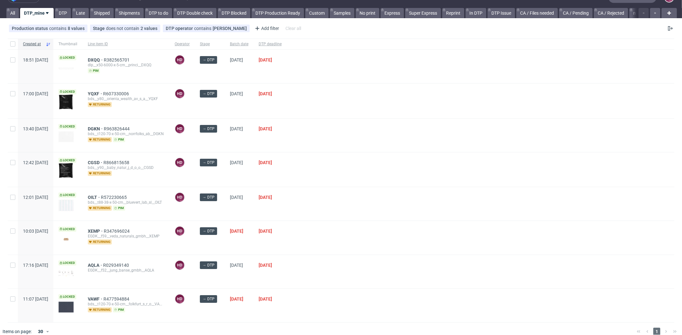
scroll to position [19, 0]
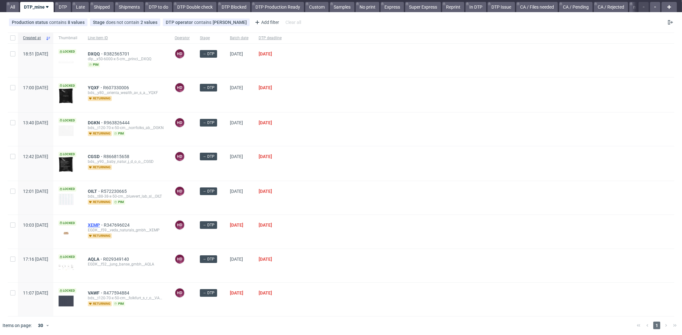
click at [104, 223] on span "XEMP" at bounding box center [96, 225] width 16 height 5
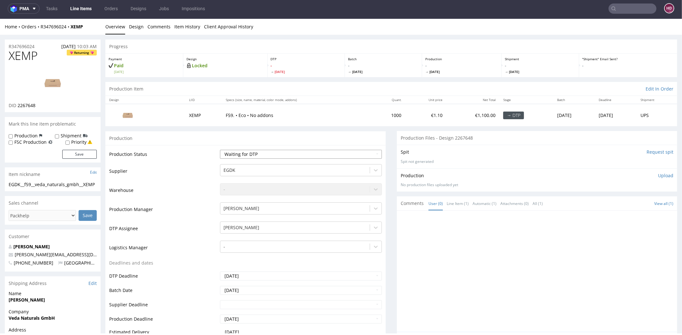
click at [260, 154] on select "Waiting for Artwork Waiting for Diecut Waiting for Mockup Waiting for DTP Waiti…" at bounding box center [301, 154] width 162 height 9
select select "dtp_in_process"
click at [220, 150] on select "Waiting for Artwork Waiting for Diecut Waiting for Mockup Waiting for DTP Waiti…" at bounding box center [301, 154] width 162 height 9
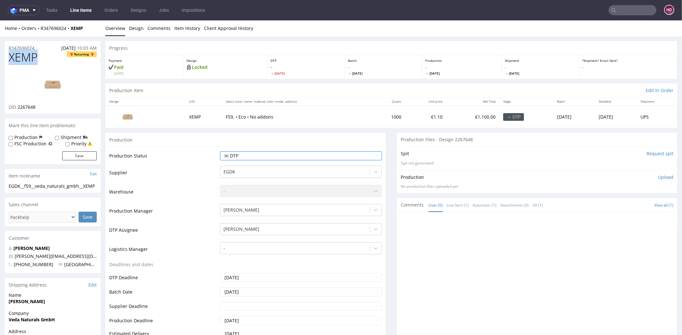
drag, startPoint x: 38, startPoint y: 58, endPoint x: 3, endPoint y: 58, distance: 34.8
copy span "XEMP"
drag, startPoint x: 37, startPoint y: 107, endPoint x: 17, endPoint y: 107, distance: 19.8
click at [17, 107] on div "DID 2267648" at bounding box center [53, 107] width 88 height 6
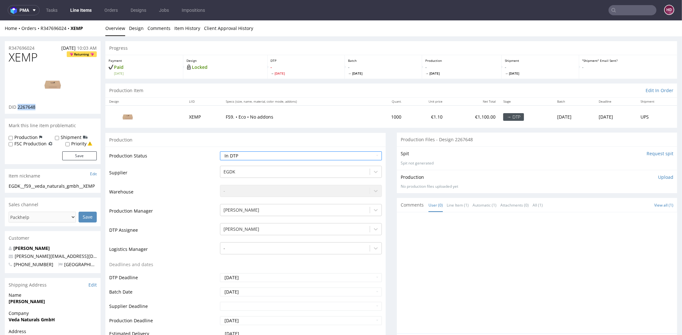
copy span "2267648"
click at [132, 28] on link "Design" at bounding box center [136, 28] width 15 height 16
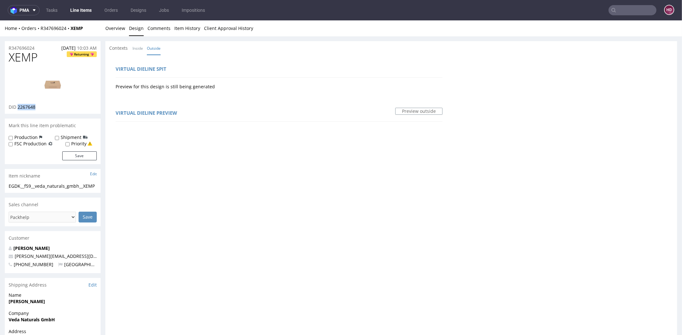
click at [58, 88] on img at bounding box center [52, 84] width 51 height 29
click at [119, 30] on link "Overview" at bounding box center [115, 28] width 20 height 16
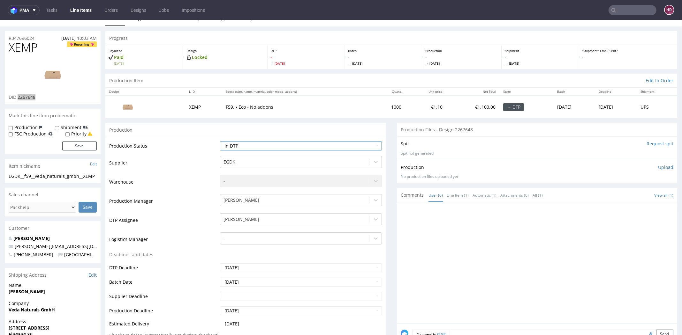
scroll to position [8, 0]
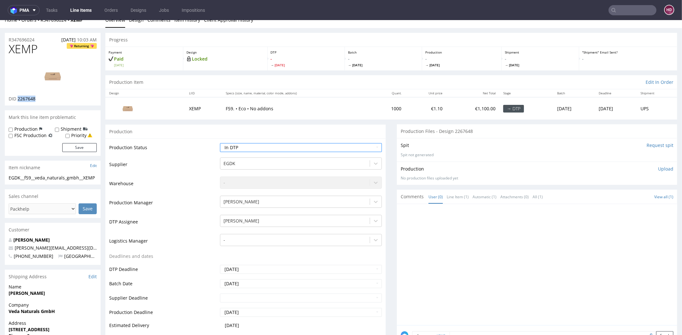
click at [13, 181] on div "EGDK__f59__veda_naturals_gmbh__XEMP" at bounding box center [53, 178] width 88 height 6
copy div "EGDK__f59__veda_naturals_gmbh__XEMP"
drag, startPoint x: 38, startPoint y: 40, endPoint x: -9, endPoint y: 39, distance: 46.3
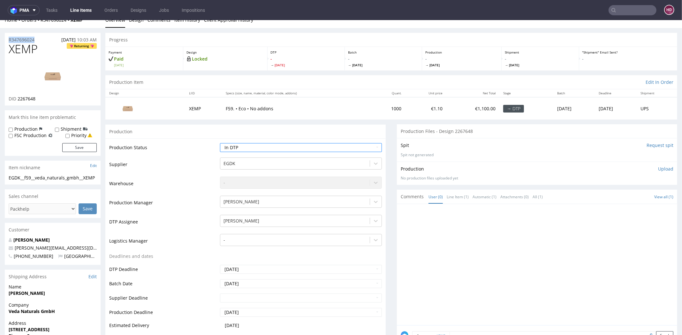
copy p "R347696024"
drag, startPoint x: 44, startPoint y: 101, endPoint x: 18, endPoint y: 97, distance: 26.2
click at [18, 97] on div "DID 2267648" at bounding box center [53, 99] width 88 height 6
copy span "2267648"
drag, startPoint x: 16, startPoint y: 47, endPoint x: -4, endPoint y: 50, distance: 20.0
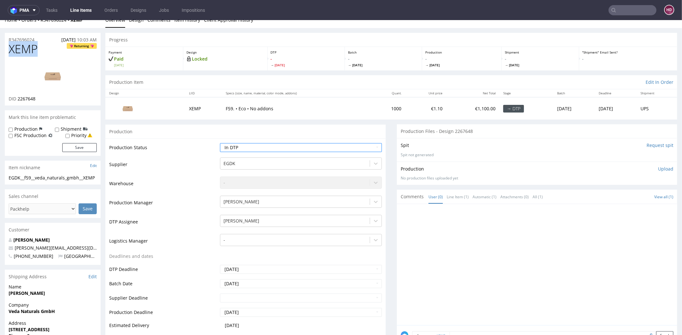
copy span "XEMP"
click at [658, 169] on p "Upload" at bounding box center [665, 169] width 15 height 6
click at [617, 195] on div "Add files" at bounding box center [628, 198] width 32 height 10
type input "C:\fakepath\EGDK__f59__veda_naturals_gmbh__XEMP__d2267648__oR347696024__.pdf"
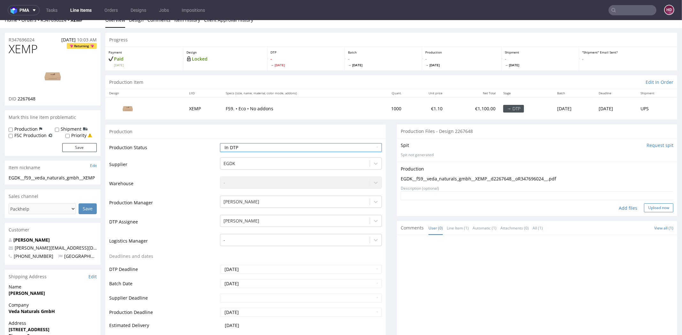
click at [644, 209] on button "Upload now" at bounding box center [658, 208] width 29 height 9
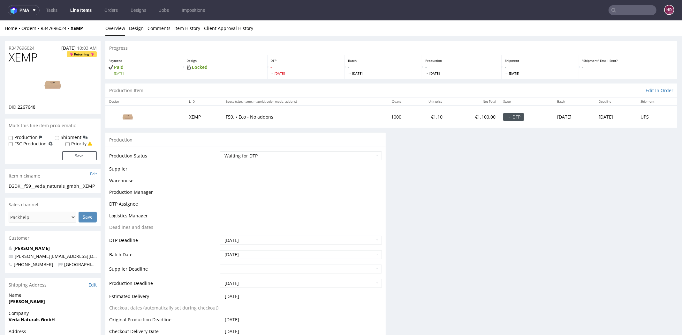
scroll to position [0, 0]
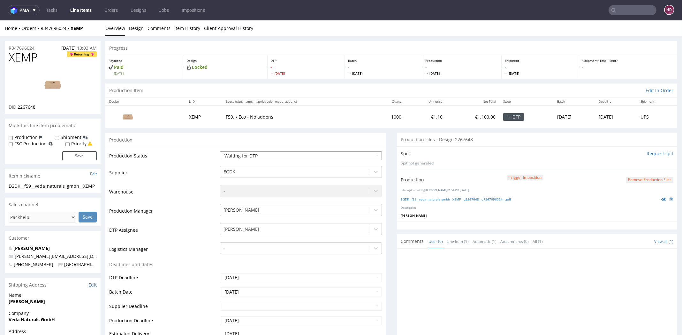
click at [319, 157] on select "Waiting for Artwork Waiting for Diecut Waiting for Mockup Waiting for DTP Waiti…" at bounding box center [301, 156] width 162 height 9
select select "dtp_in_process"
click at [220, 152] on select "Waiting for Artwork Waiting for Diecut Waiting for Mockup Waiting for DTP Waiti…" at bounding box center [301, 156] width 162 height 9
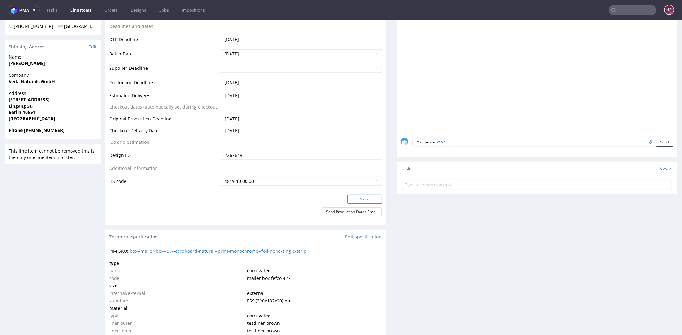
click at [347, 197] on button "Save" at bounding box center [364, 199] width 34 height 9
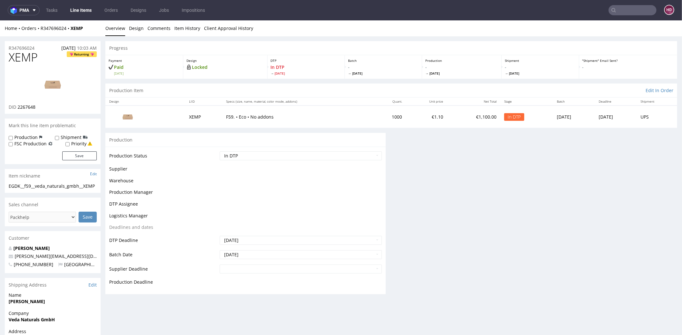
scroll to position [0, 0]
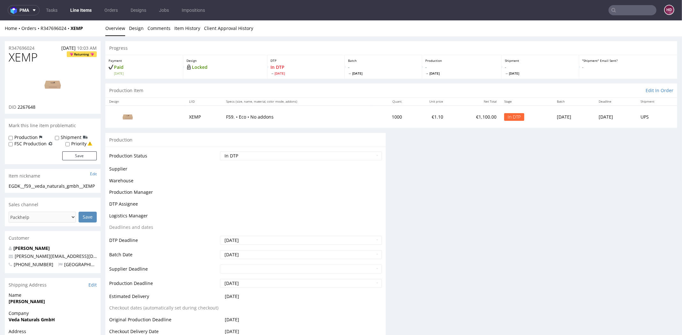
click at [638, 171] on div "Progress Payment Paid [DATE] Design Locked DTP In DTP [DATE] Batch - [DATE] Pro…" at bounding box center [391, 231] width 572 height 381
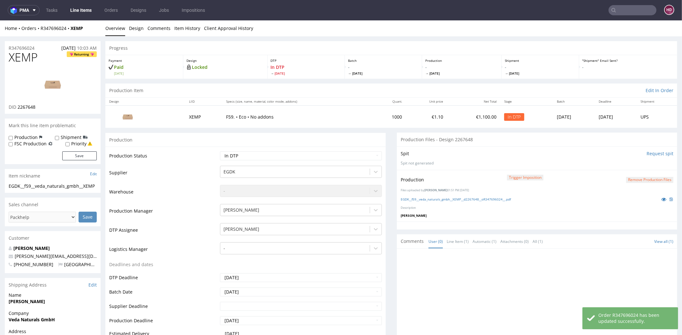
click at [637, 178] on button "Remove production files" at bounding box center [649, 180] width 47 height 6
click at [630, 165] on link "Yes" at bounding box center [627, 166] width 18 height 10
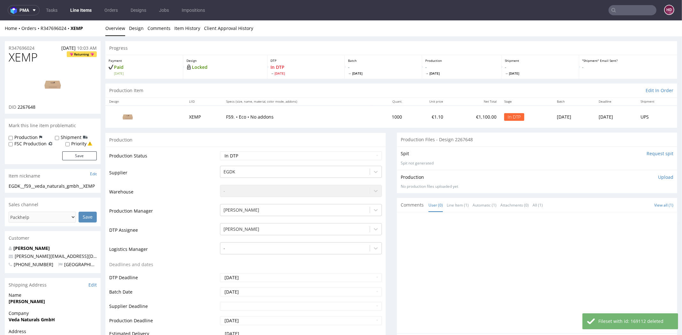
click at [658, 177] on p "Upload" at bounding box center [665, 177] width 15 height 6
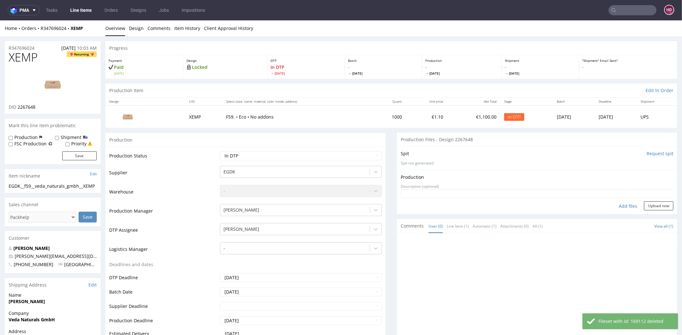
click at [612, 205] on div "Add files" at bounding box center [628, 207] width 32 height 10
type input "C:\fakepath\EGDK__f59__veda_naturals_gmbh__XEMP__d2267648__oR347696024.pdf"
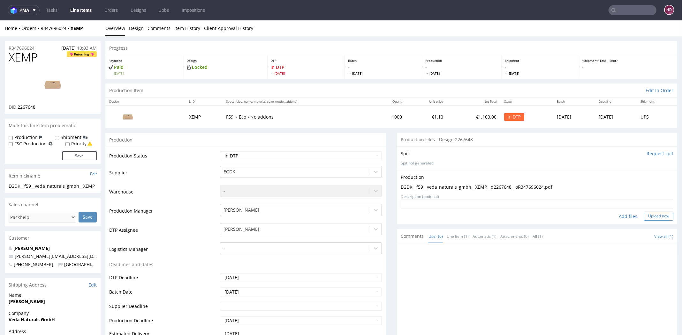
click at [644, 215] on button "Upload now" at bounding box center [658, 216] width 29 height 9
click at [285, 154] on select "Waiting for Artwork Waiting for Diecut Waiting for Mockup Waiting for DTP Waiti…" at bounding box center [301, 156] width 162 height 9
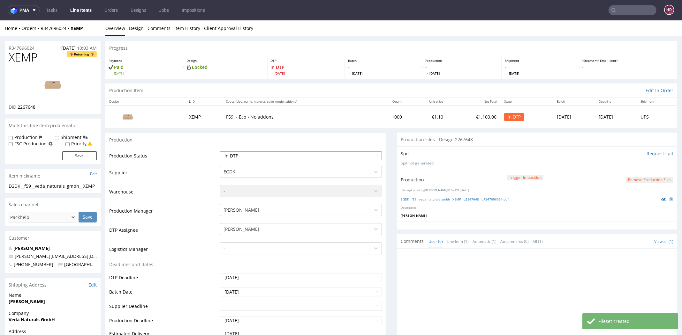
click at [259, 158] on select "Waiting for Artwork Waiting for Diecut Waiting for Mockup Waiting for DTP Waiti…" at bounding box center [301, 156] width 162 height 9
select select "dtp_production_ready"
click at [220, 152] on select "Waiting for Artwork Waiting for Diecut Waiting for Mockup Waiting for DTP Waiti…" at bounding box center [301, 156] width 162 height 9
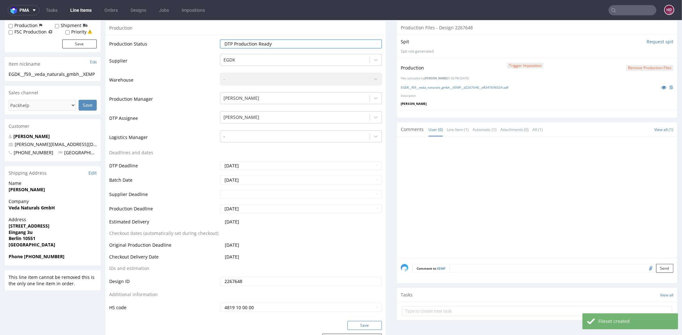
click at [352, 327] on button "Save" at bounding box center [364, 325] width 34 height 9
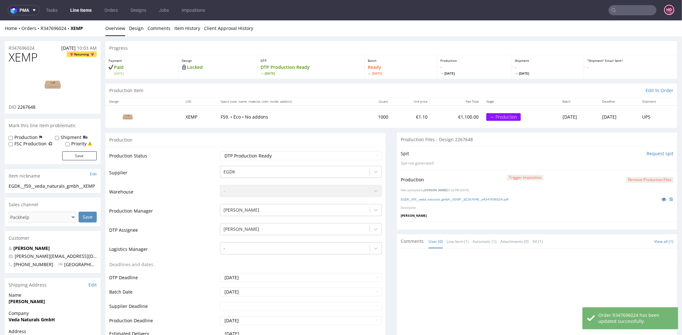
click at [87, 11] on link "Line Items" at bounding box center [80, 10] width 29 height 10
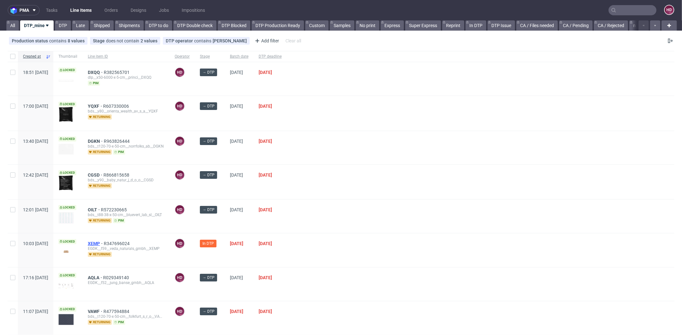
click at [104, 243] on span "XEMP" at bounding box center [96, 243] width 16 height 5
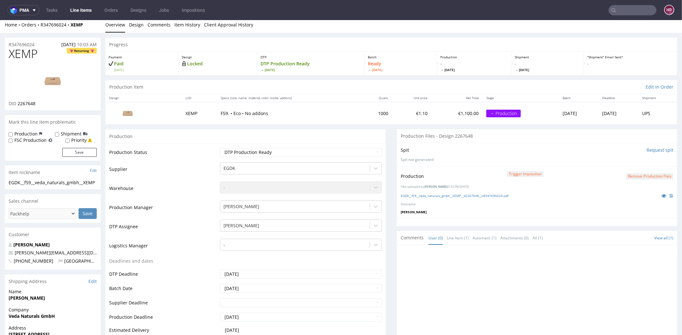
scroll to position [157, 0]
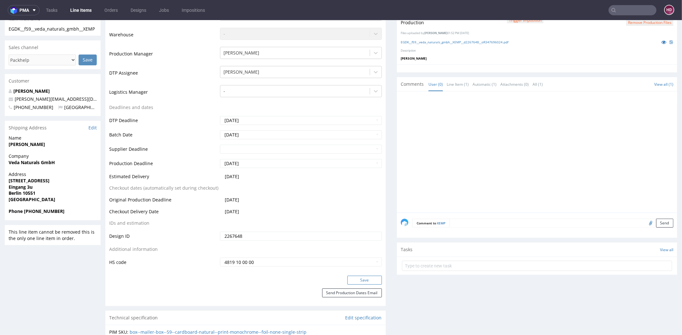
click at [348, 279] on button "Save" at bounding box center [364, 280] width 34 height 9
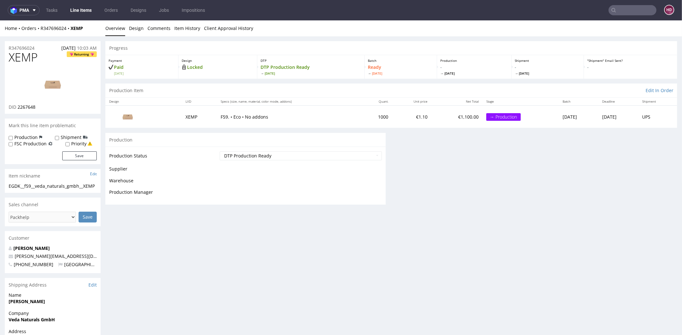
scroll to position [0, 0]
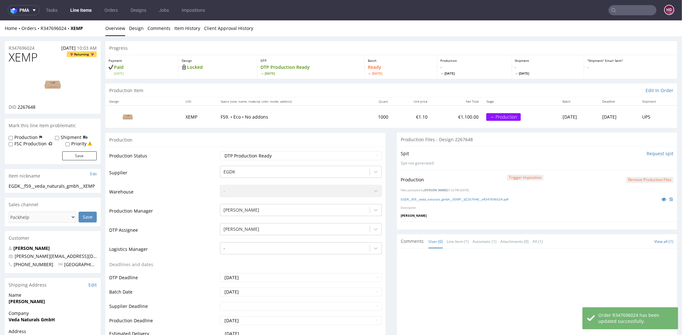
click at [82, 9] on link "Line Items" at bounding box center [80, 10] width 29 height 10
